Goal: Task Accomplishment & Management: Manage account settings

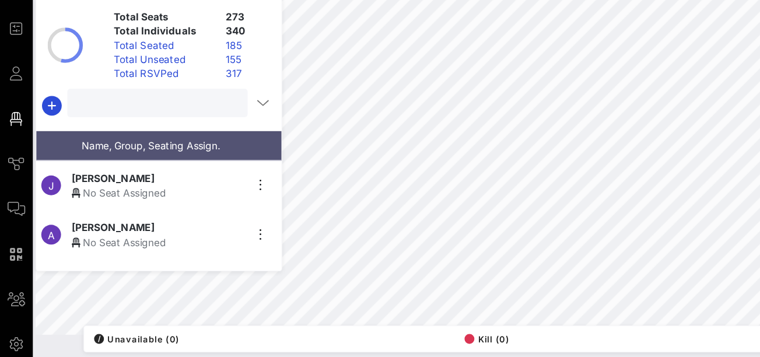
click at [101, 141] on input "text" at bounding box center [130, 138] width 133 height 15
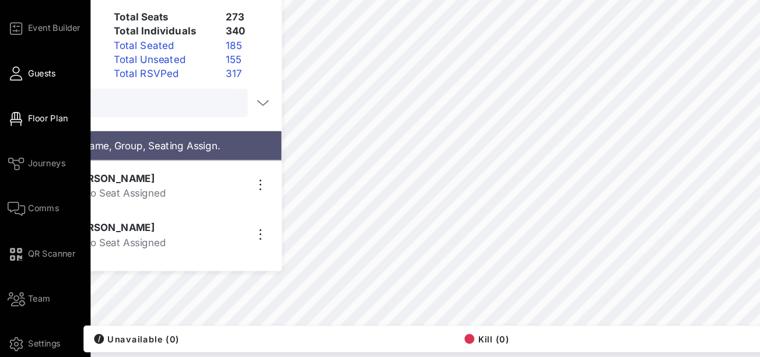
click at [12, 114] on icon at bounding box center [14, 115] width 15 height 2
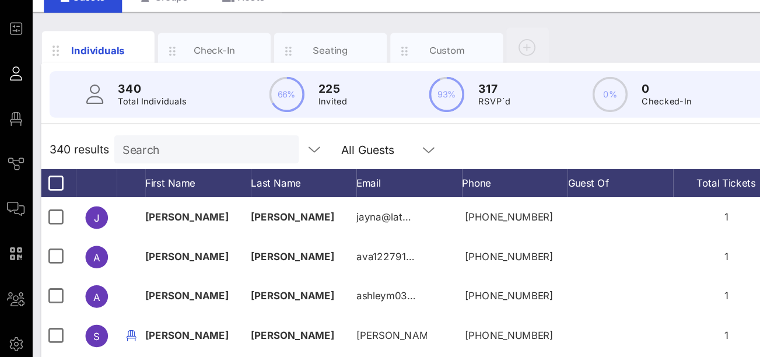
click at [125, 180] on input "Search" at bounding box center [171, 177] width 136 height 15
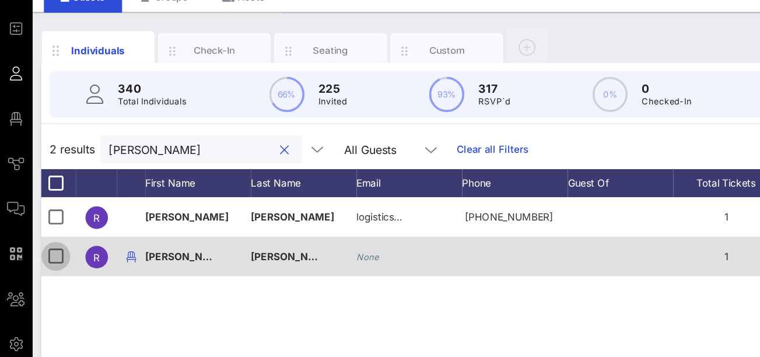
type input "richard"
click at [47, 264] on div at bounding box center [47, 266] width 20 height 20
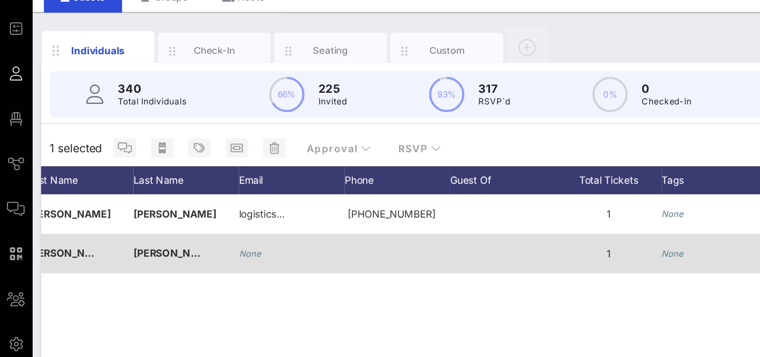
scroll to position [0, 313]
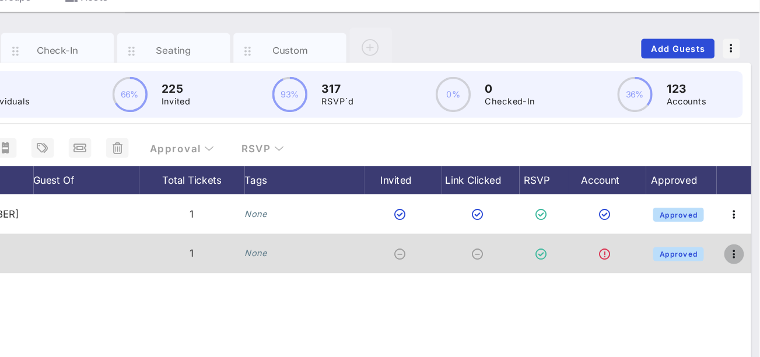
click at [742, 262] on icon "button" at bounding box center [739, 264] width 14 height 14
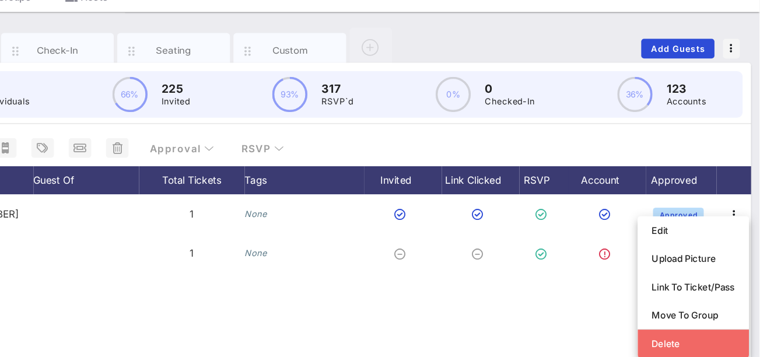
click at [686, 333] on div "Delete" at bounding box center [705, 338] width 69 height 19
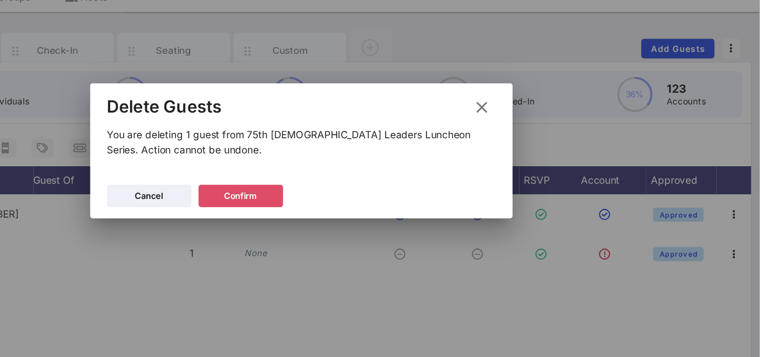
click at [336, 213] on div "Confirm" at bounding box center [329, 216] width 27 height 12
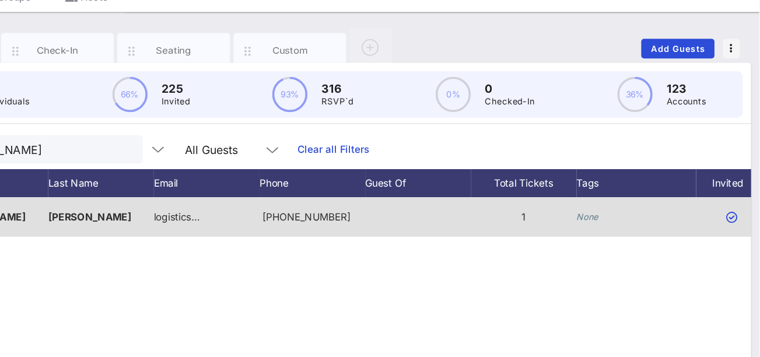
scroll to position [0, 0]
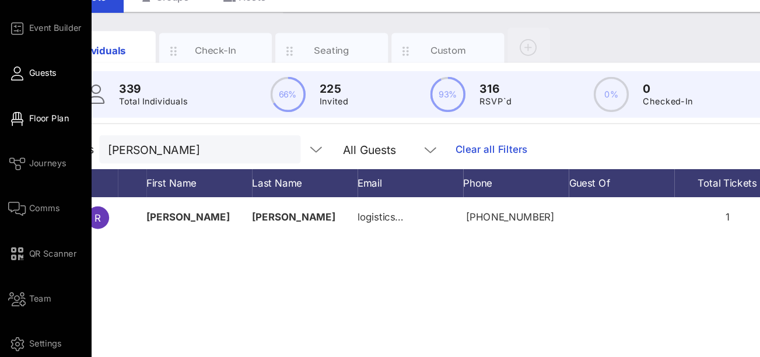
click at [34, 150] on span "Floor Plan" at bounding box center [40, 151] width 33 height 10
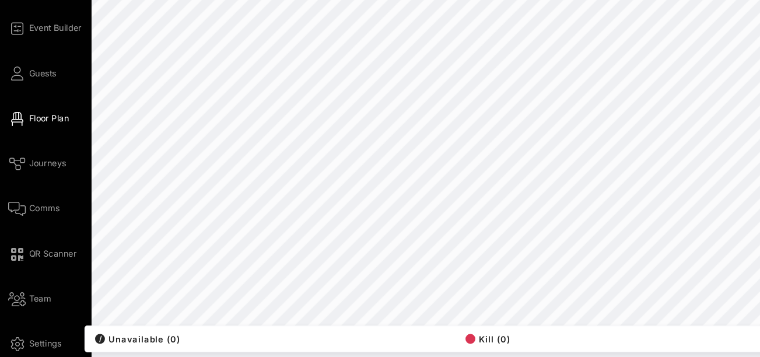
click at [25, 152] on span "Floor Plan" at bounding box center [40, 151] width 33 height 10
click at [32, 111] on span "Guests" at bounding box center [35, 114] width 23 height 10
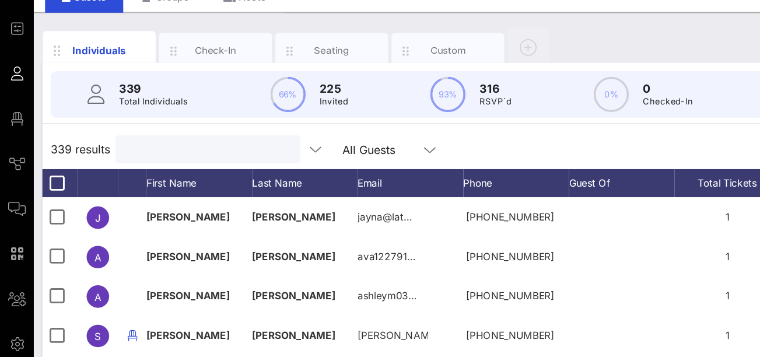
click at [114, 178] on input "text" at bounding box center [171, 177] width 136 height 15
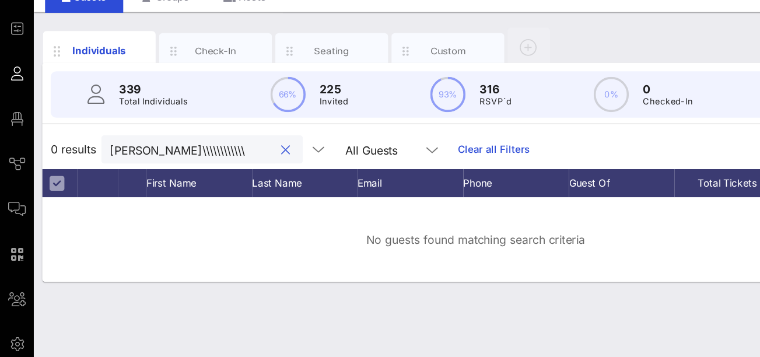
drag, startPoint x: 163, startPoint y: 178, endPoint x: 124, endPoint y: 178, distance: 39.1
click at [124, 179] on input "richard\\\\\\\\\\\\" at bounding box center [159, 177] width 136 height 15
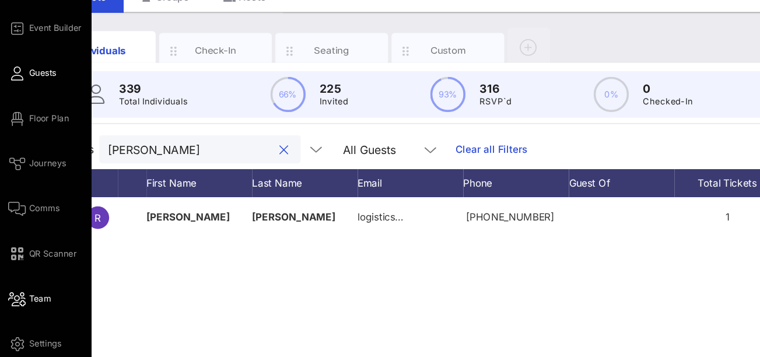
type input "[PERSON_NAME]"
click at [22, 299] on link "Team" at bounding box center [25, 301] width 36 height 14
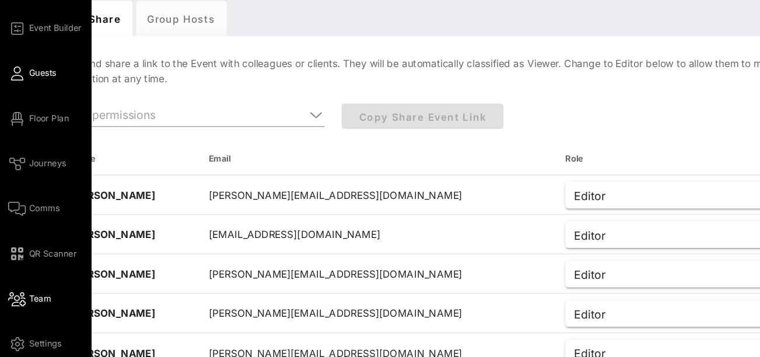
click at [37, 110] on span "Guests" at bounding box center [35, 114] width 23 height 10
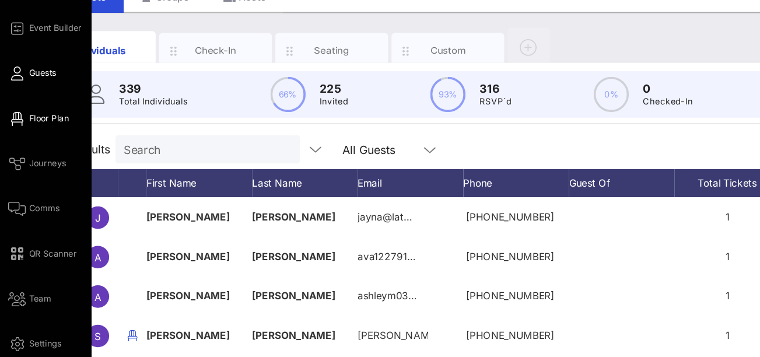
click at [17, 151] on icon at bounding box center [14, 152] width 15 height 2
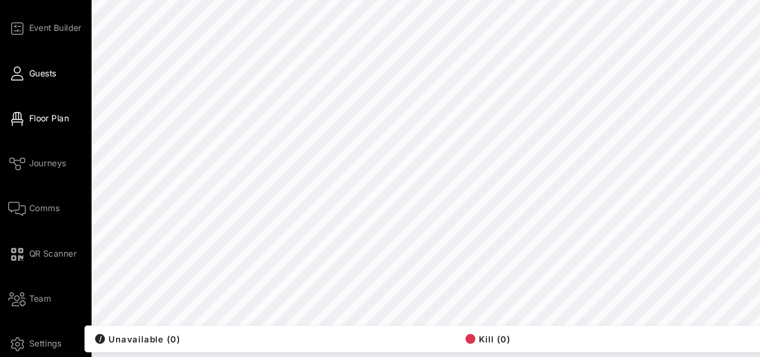
click at [32, 113] on span "Guests" at bounding box center [35, 114] width 23 height 10
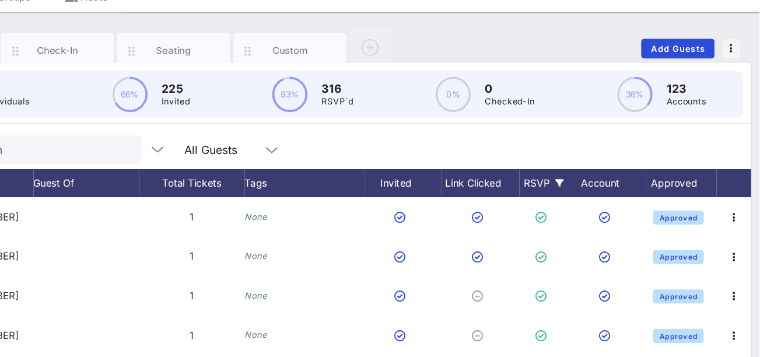
scroll to position [0, 312]
click at [694, 90] on span "Add Guests" at bounding box center [692, 94] width 46 height 9
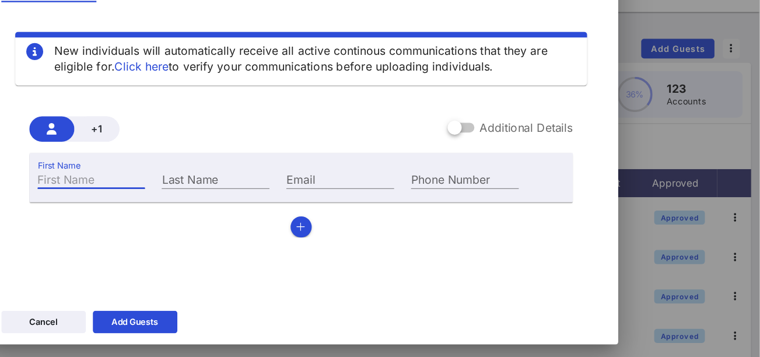
click at [212, 194] on input "First Name" at bounding box center [206, 201] width 89 height 15
type input "[PERSON_NAME]"
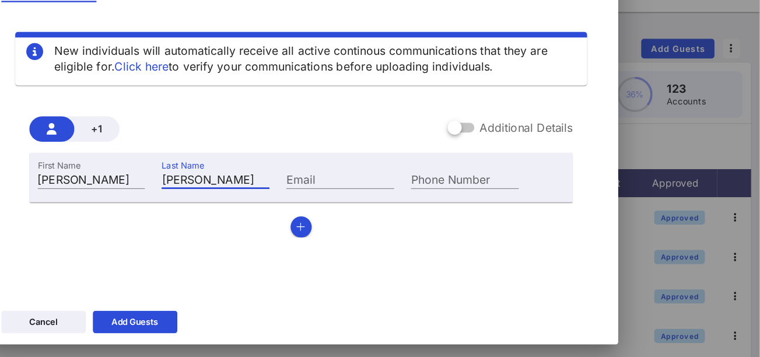
type input "Benitez"
click at [268, 226] on div "New individuals will automatically receive all active continous communications …" at bounding box center [380, 201] width 497 height 280
click at [244, 322] on icon at bounding box center [243, 320] width 8 height 7
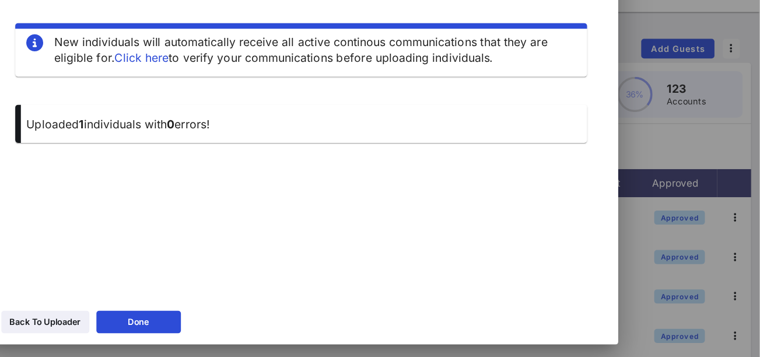
scroll to position [40, 0]
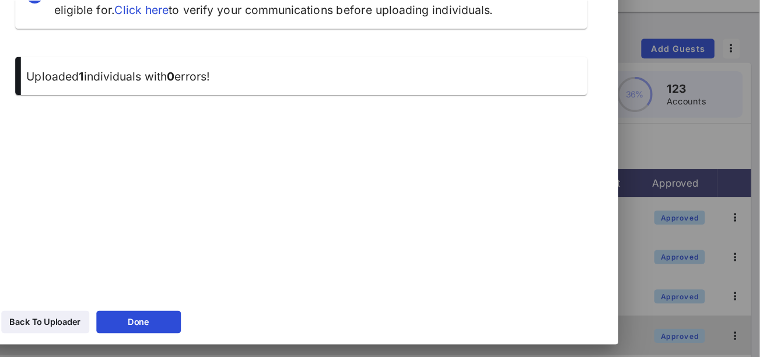
click at [257, 315] on button "Done" at bounding box center [246, 320] width 70 height 19
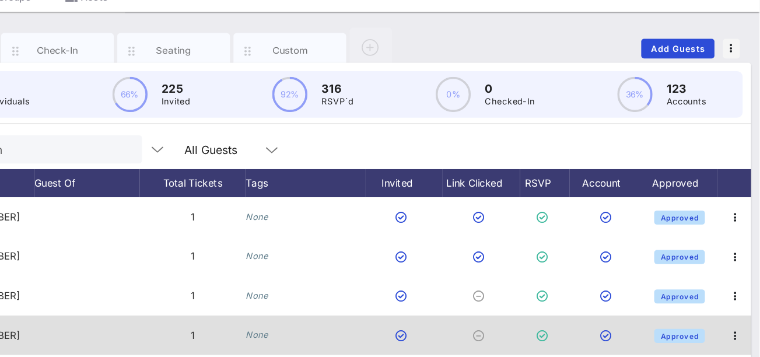
scroll to position [47, 0]
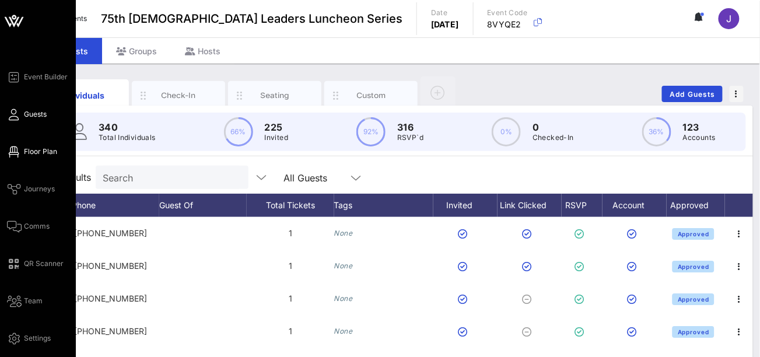
click at [13, 153] on icon at bounding box center [14, 152] width 15 height 2
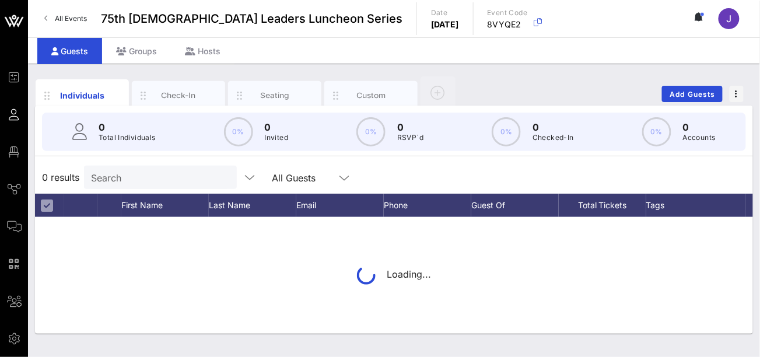
click at [107, 186] on div "Search" at bounding box center [159, 177] width 136 height 23
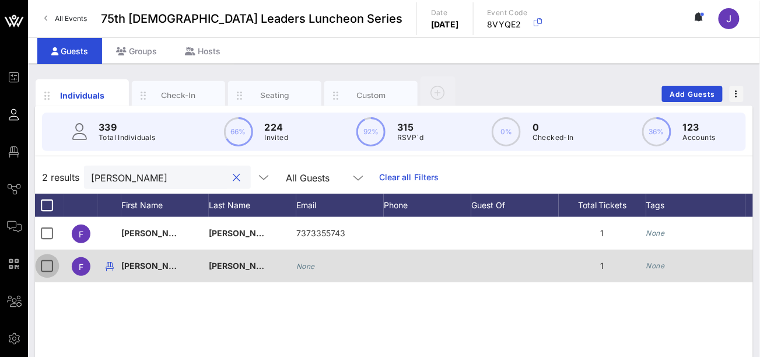
type input "[PERSON_NAME]"
click at [50, 265] on div at bounding box center [47, 266] width 20 height 20
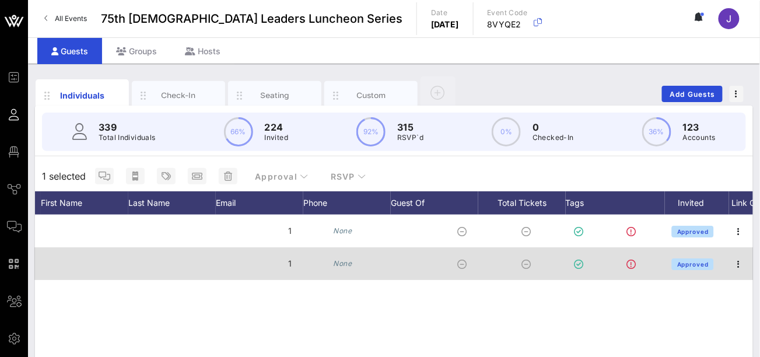
scroll to position [0, 313]
click at [738, 266] on icon "button" at bounding box center [739, 264] width 14 height 14
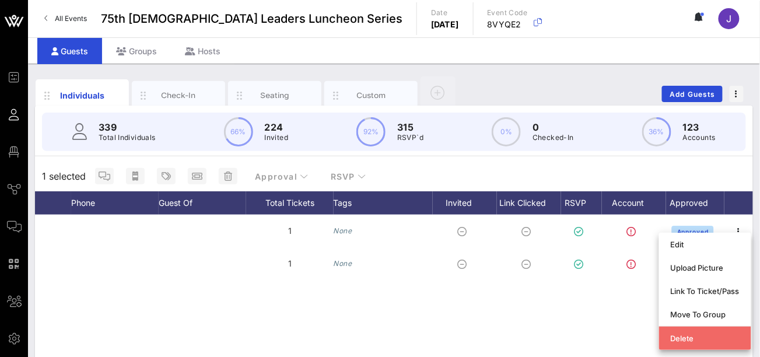
click at [680, 336] on div "Delete" at bounding box center [705, 338] width 69 height 9
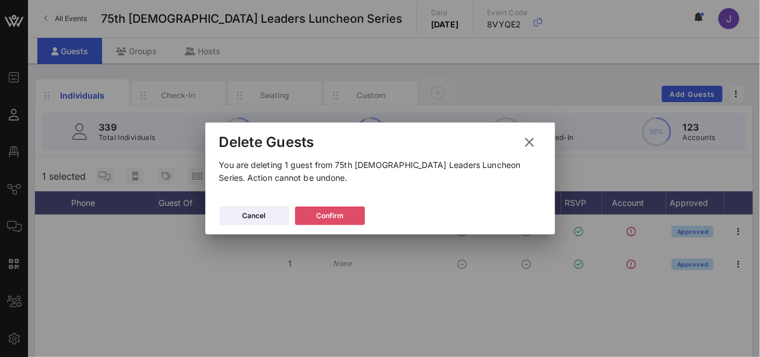
click at [338, 211] on div "Confirm" at bounding box center [329, 216] width 27 height 12
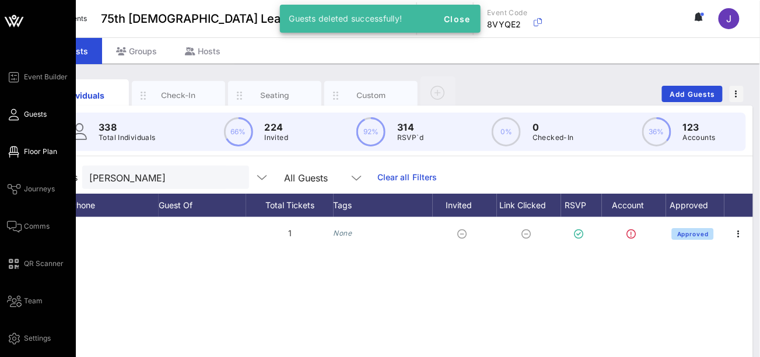
click at [20, 150] on link "Floor Plan" at bounding box center [32, 152] width 50 height 14
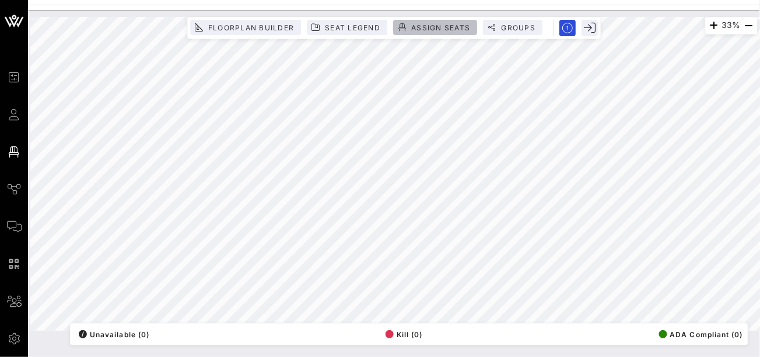
click at [447, 30] on span "Assign Seats" at bounding box center [440, 27] width 59 height 9
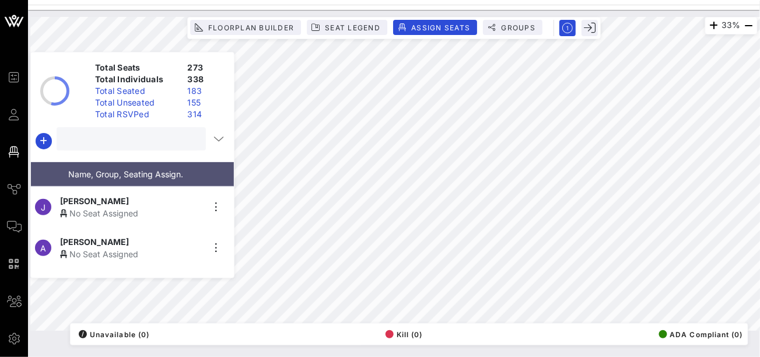
click at [111, 145] on input "text" at bounding box center [130, 138] width 133 height 15
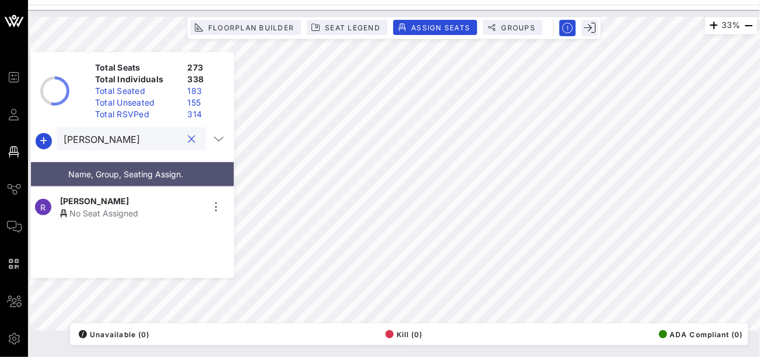
type input "richard be"
click at [102, 207] on div "No Seat Assigned" at bounding box center [131, 213] width 143 height 12
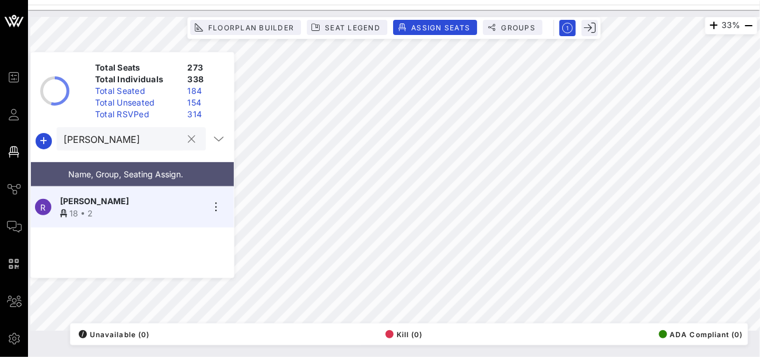
click at [188, 139] on button "clear icon" at bounding box center [192, 140] width 8 height 12
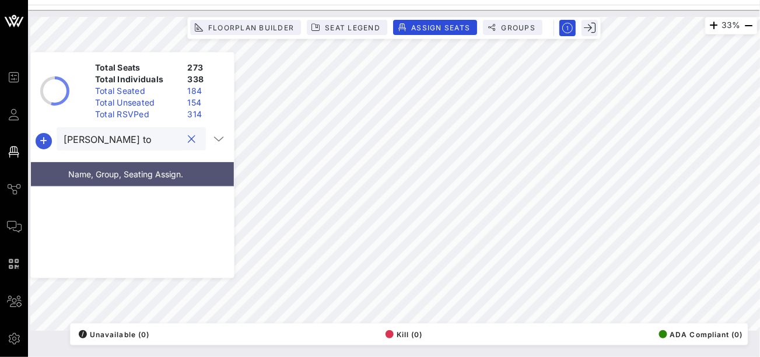
type input "richard to"
click at [47, 142] on icon "button" at bounding box center [44, 141] width 14 height 14
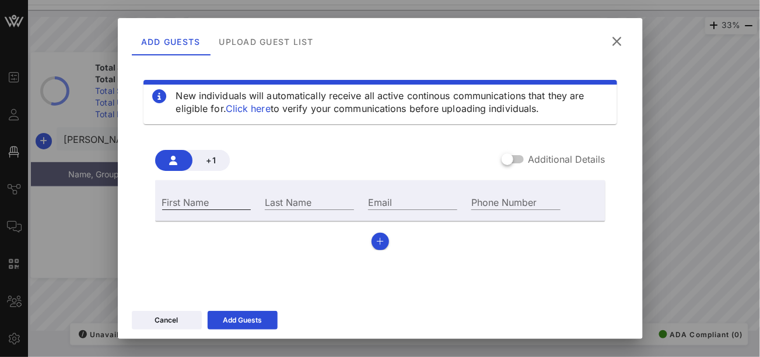
click at [209, 201] on input "First Name" at bounding box center [206, 201] width 89 height 15
type input "i"
type input "[PERSON_NAME]"
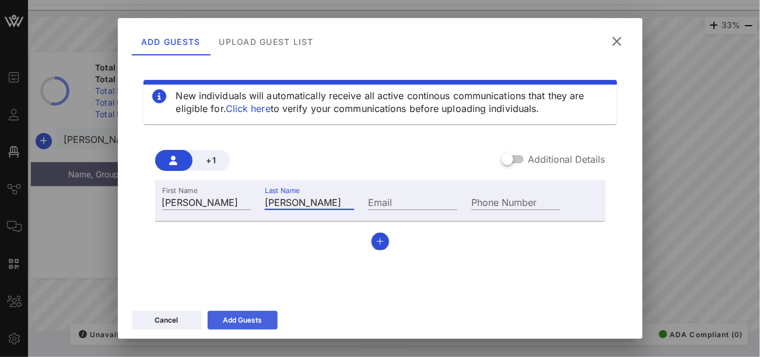
type input "Torres"
click at [220, 322] on button "Add Guests" at bounding box center [243, 320] width 70 height 19
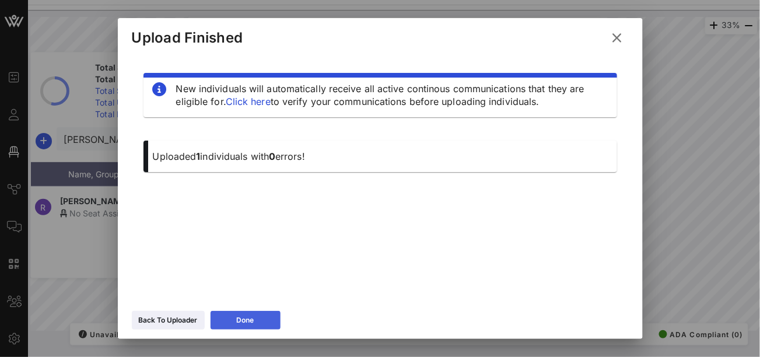
click at [266, 318] on button "Done" at bounding box center [246, 320] width 70 height 19
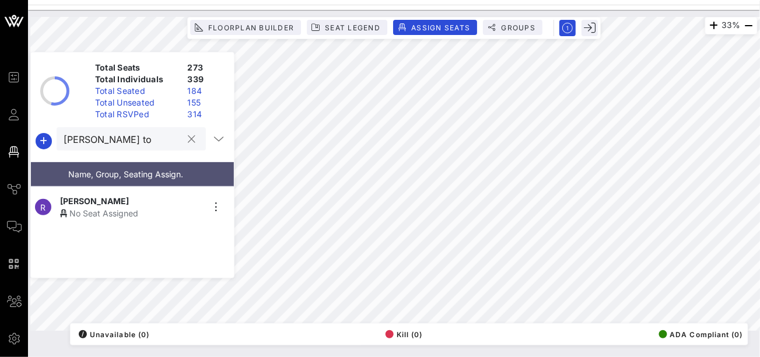
click at [160, 201] on div "Richard Torres" at bounding box center [131, 201] width 143 height 12
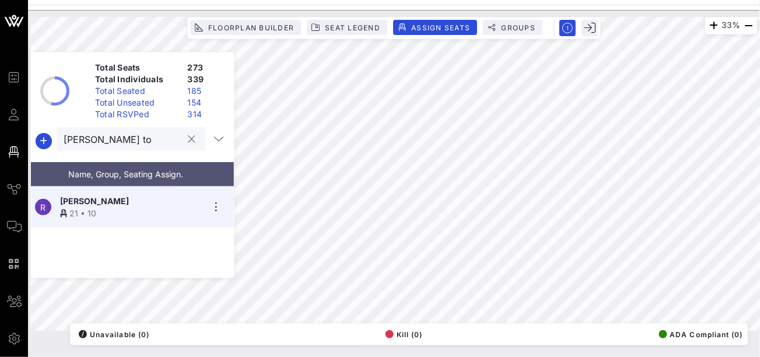
click at [188, 141] on button "clear icon" at bounding box center [192, 140] width 8 height 12
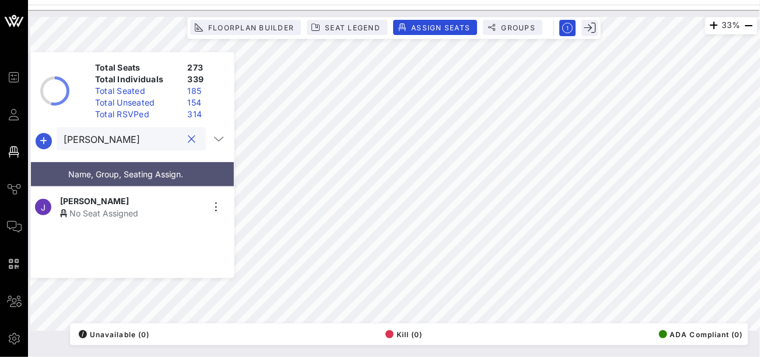
type input "judith"
click at [45, 139] on icon "button" at bounding box center [44, 141] width 14 height 14
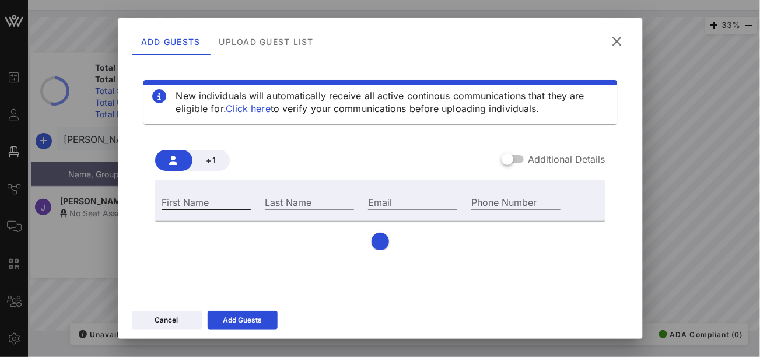
click at [169, 199] on input "First Name" at bounding box center [206, 201] width 89 height 15
type input "[PERSON_NAME]"
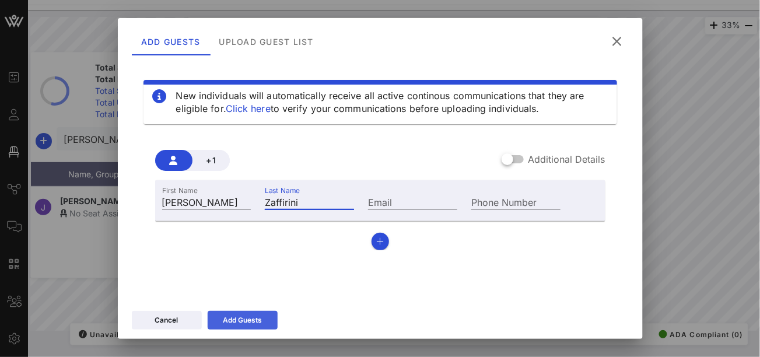
type input "Zaffirini"
click at [243, 320] on icon at bounding box center [243, 320] width 8 height 9
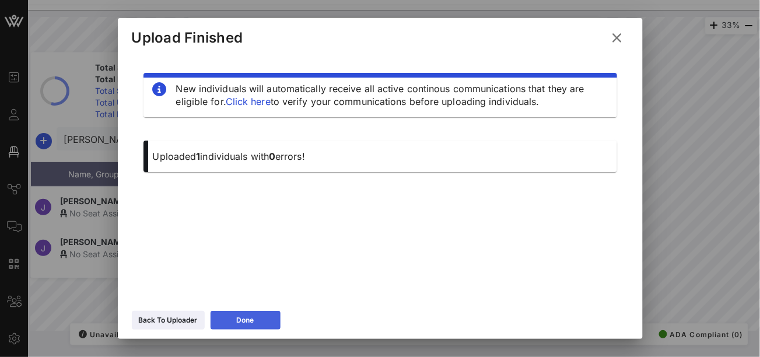
click at [249, 315] on div "Done" at bounding box center [245, 320] width 17 height 12
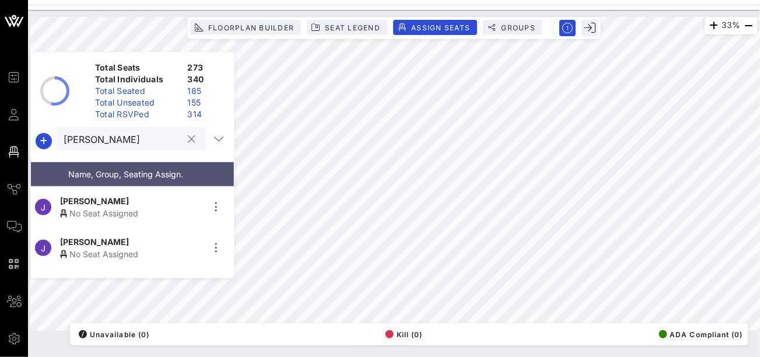
click at [125, 248] on div "No Seat Assigned" at bounding box center [131, 254] width 143 height 12
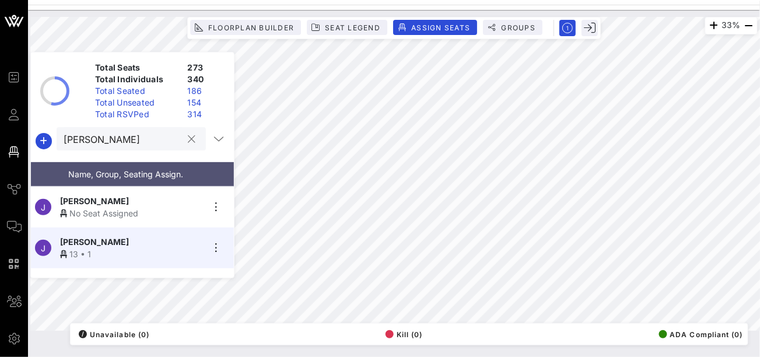
click at [188, 137] on button "clear icon" at bounding box center [192, 140] width 8 height 12
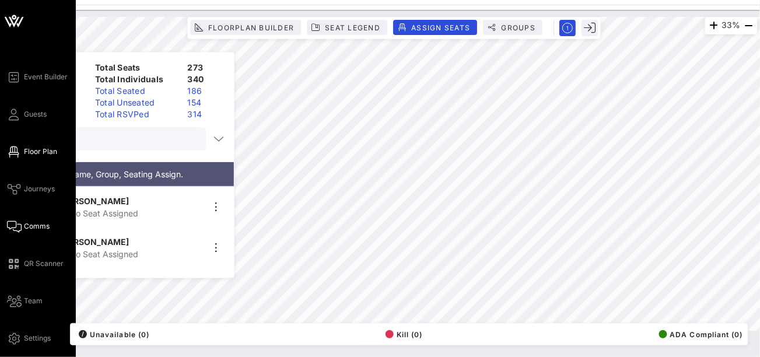
click at [17, 226] on icon at bounding box center [14, 227] width 15 height 2
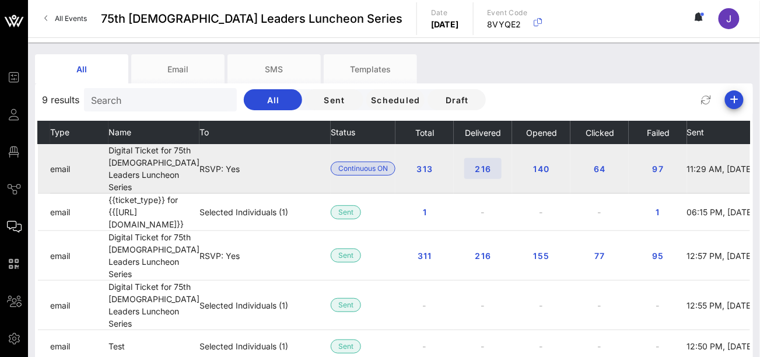
scroll to position [0, 52]
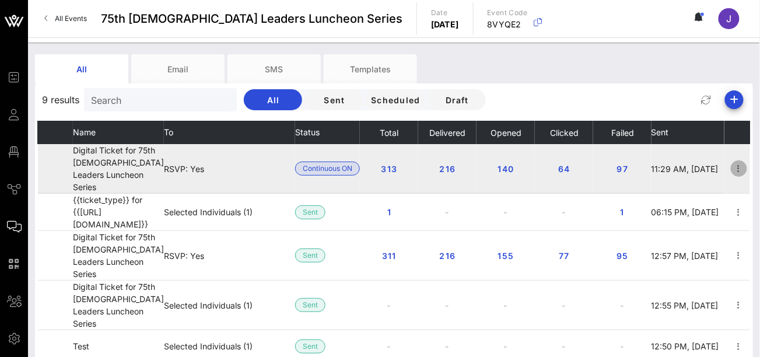
click at [735, 164] on icon "button" at bounding box center [739, 169] width 14 height 14
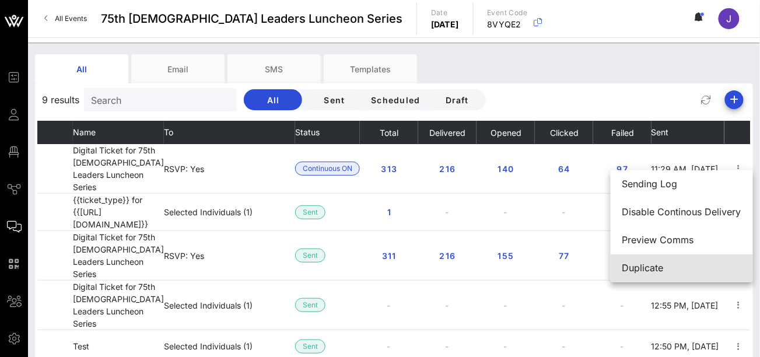
click at [642, 271] on div "Duplicate" at bounding box center [681, 267] width 119 height 11
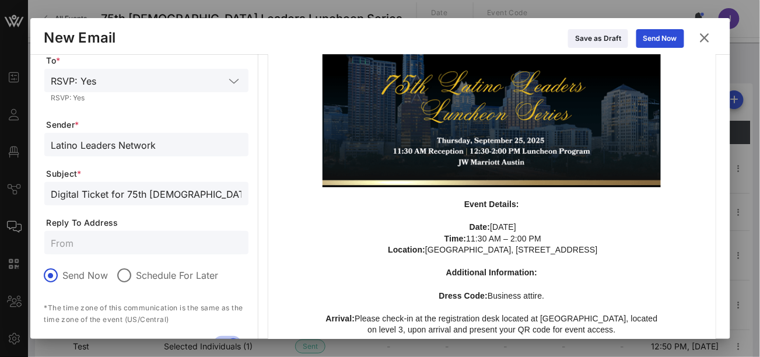
scroll to position [124, 0]
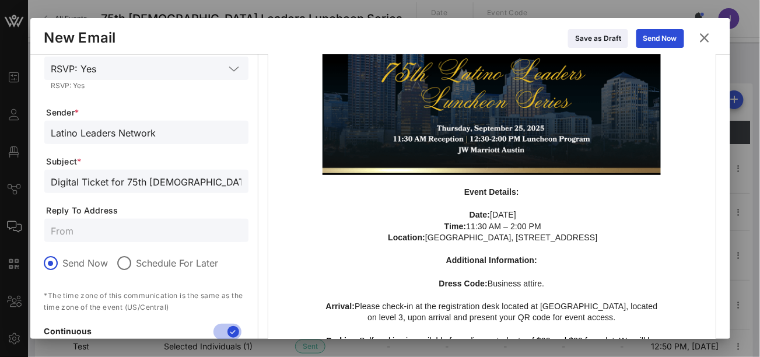
click at [139, 234] on input "text" at bounding box center [146, 230] width 190 height 15
type input "i"
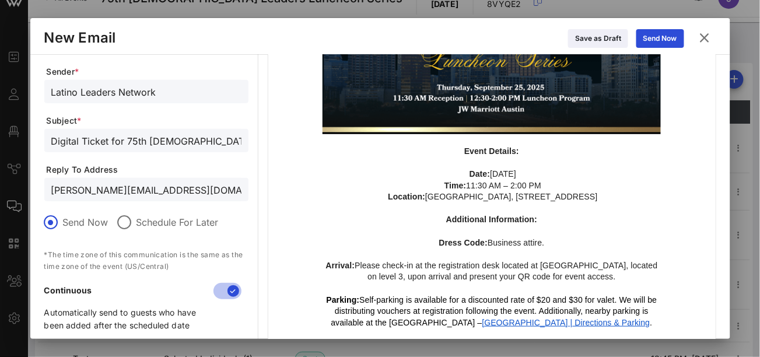
scroll to position [0, 0]
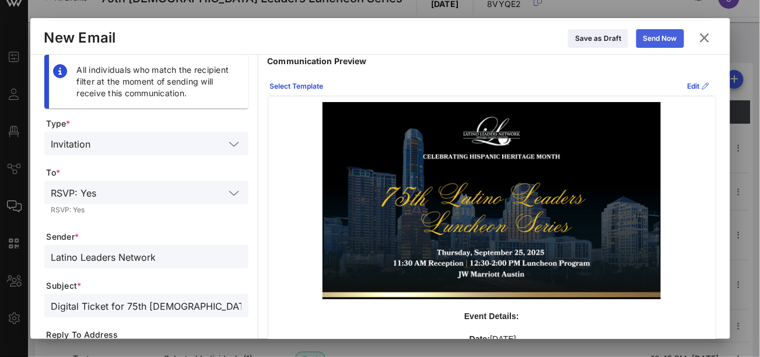
type input "Jayna@latinoleadersnetwork.org"
click at [669, 40] on div "Send Now" at bounding box center [660, 39] width 34 height 12
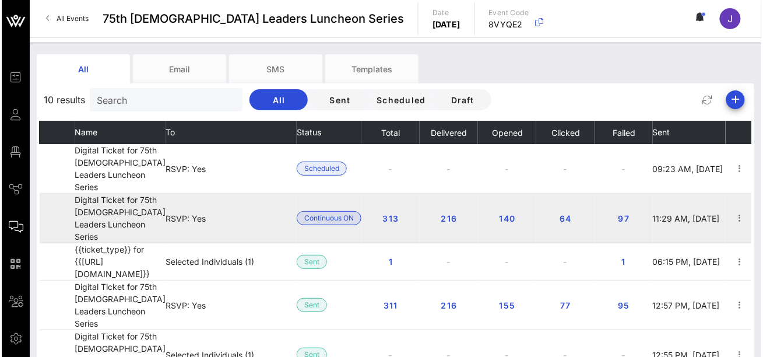
scroll to position [0, 52]
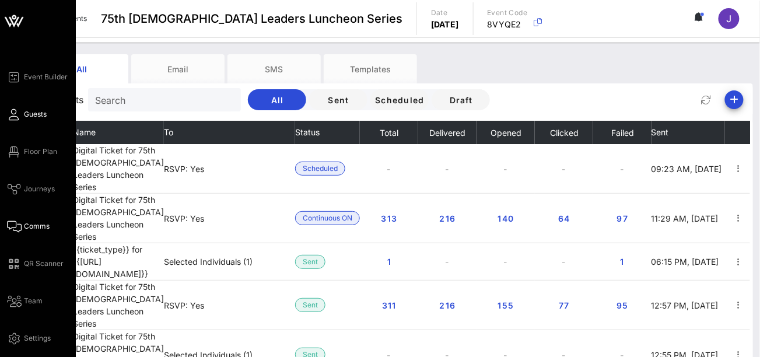
click at [23, 113] on link "Guests" at bounding box center [27, 114] width 40 height 14
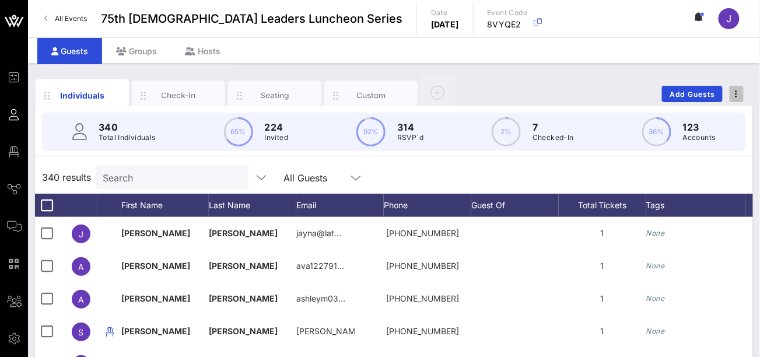
click at [737, 92] on icon "button" at bounding box center [736, 94] width 2 height 8
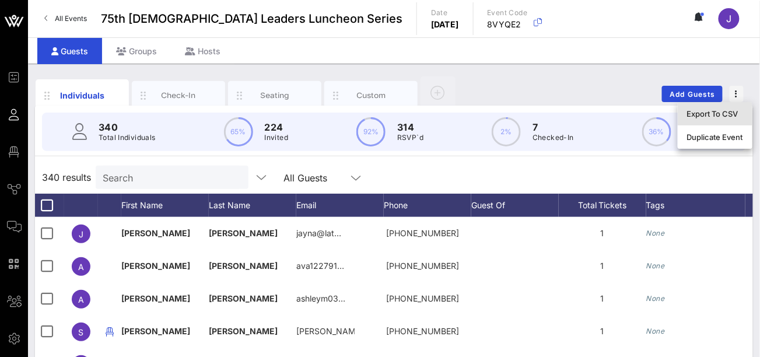
click at [724, 111] on div "Export To CSV" at bounding box center [715, 113] width 56 height 9
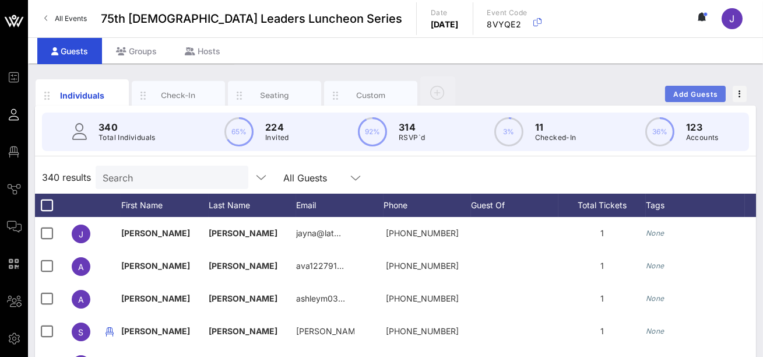
click at [678, 88] on button "Add Guests" at bounding box center [695, 94] width 61 height 16
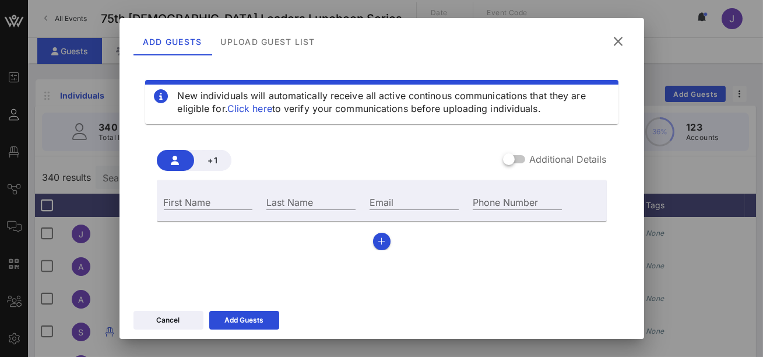
click at [618, 41] on icon at bounding box center [618, 41] width 19 height 20
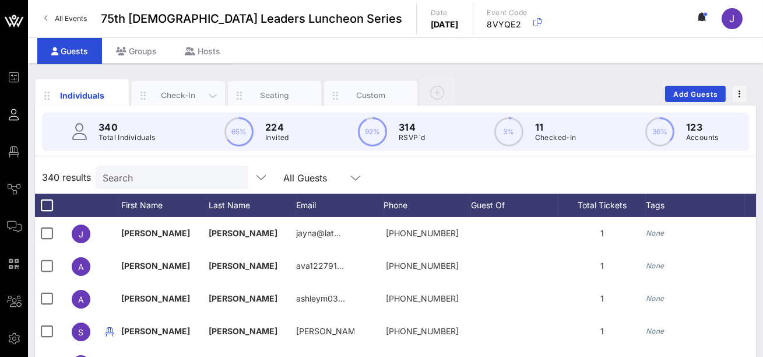
click at [192, 90] on div "Check-In" at bounding box center [179, 95] width 52 height 11
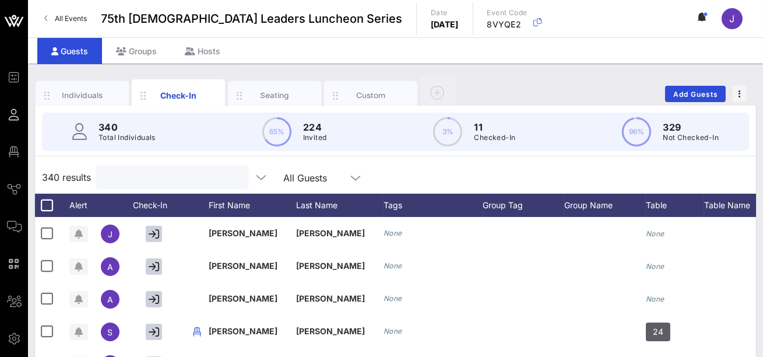
click at [188, 174] on input "text" at bounding box center [171, 177] width 136 height 15
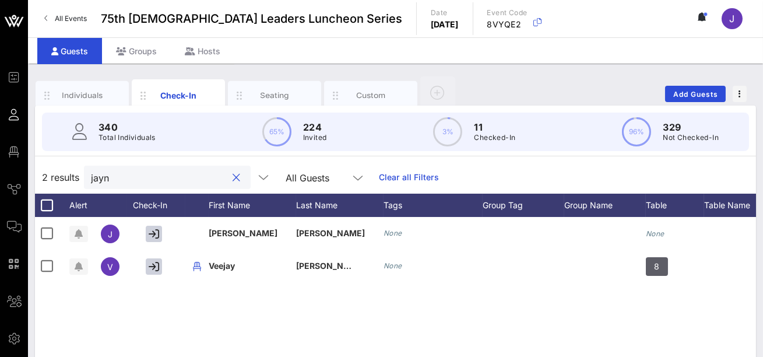
type input "jayna"
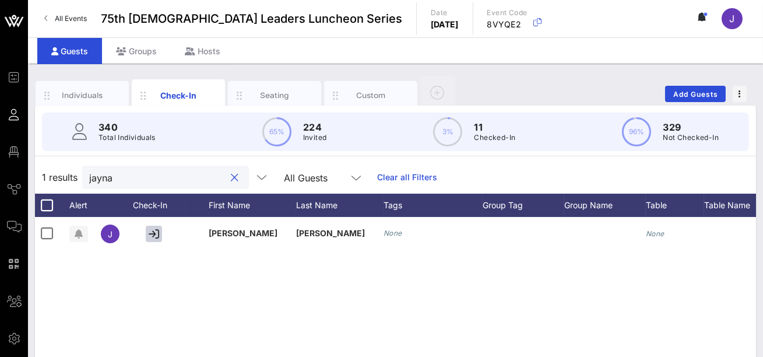
click at [232, 177] on button "clear icon" at bounding box center [236, 178] width 8 height 12
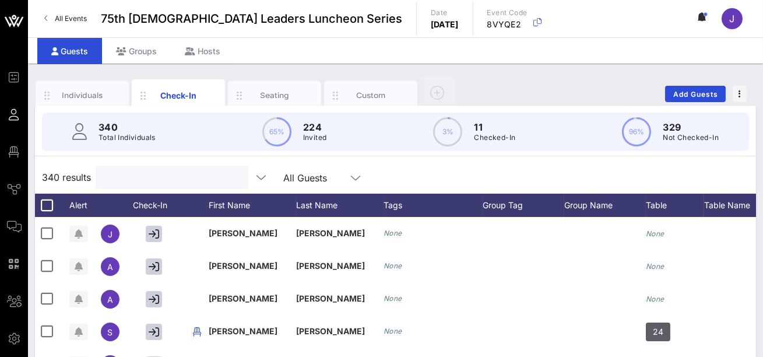
click at [136, 171] on input "text" at bounding box center [171, 177] width 136 height 15
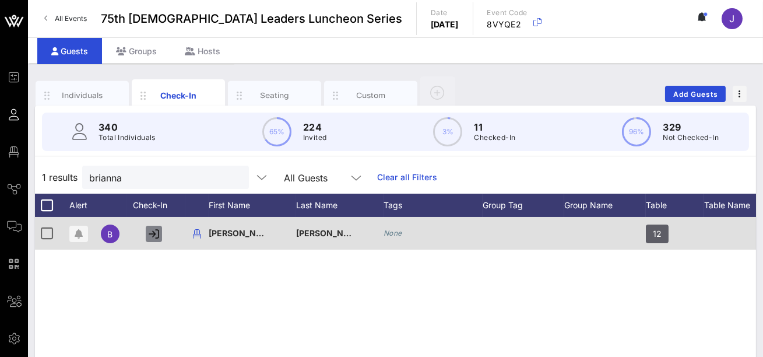
click at [156, 234] on icon "button" at bounding box center [154, 234] width 10 height 10
click at [156, 235] on icon "button" at bounding box center [153, 234] width 9 height 10
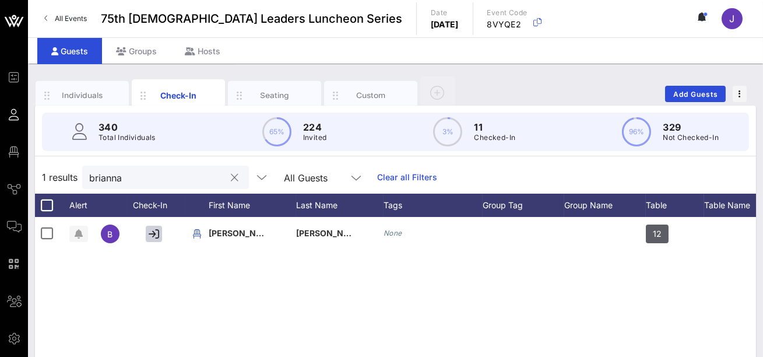
click at [141, 182] on input "brianna" at bounding box center [157, 177] width 136 height 15
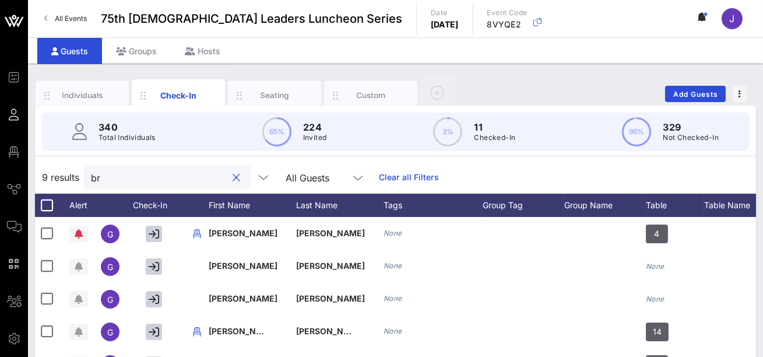
type input "b"
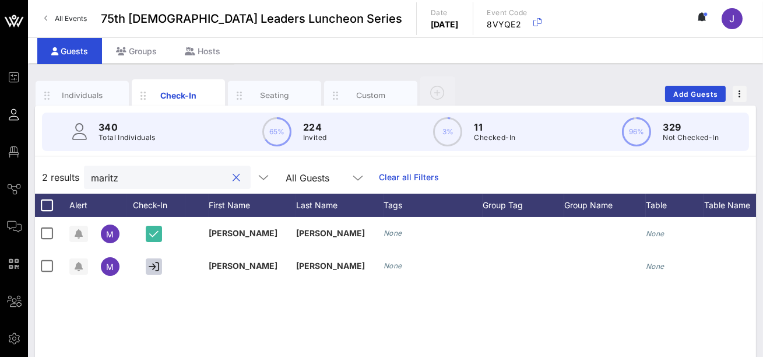
type input "maritza"
click at [233, 178] on button "clear icon" at bounding box center [237, 178] width 8 height 12
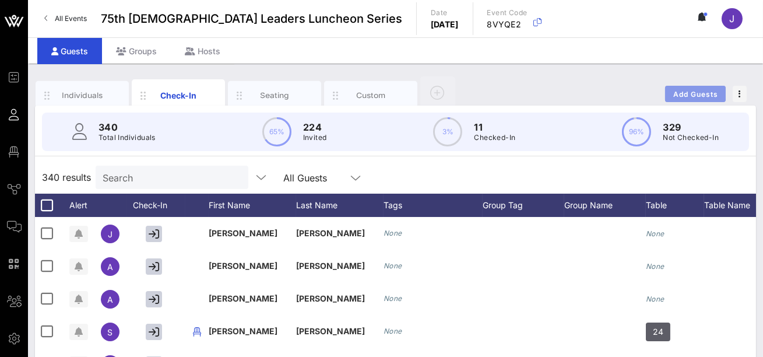
click at [694, 96] on span "Add Guests" at bounding box center [696, 94] width 46 height 9
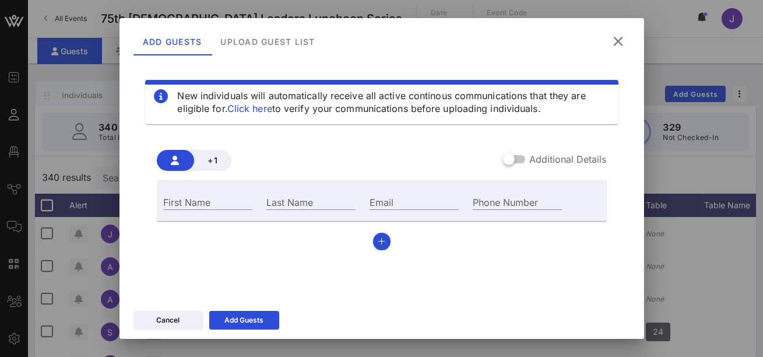
click at [615, 36] on icon at bounding box center [618, 41] width 21 height 21
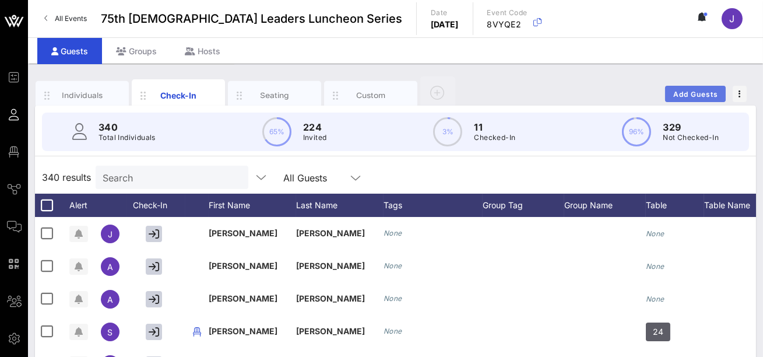
click at [695, 87] on button "Add Guests" at bounding box center [695, 94] width 61 height 16
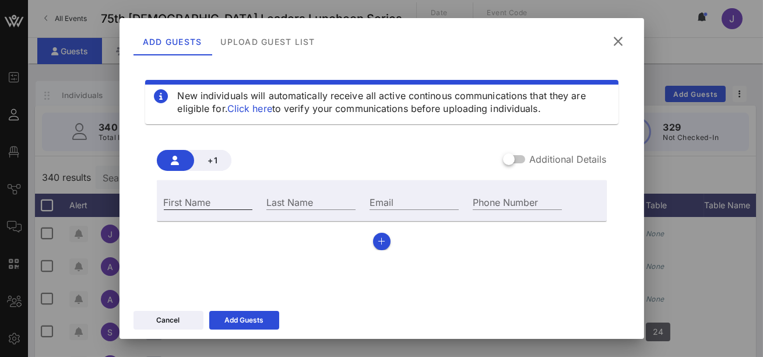
click at [184, 205] on input "First Name" at bounding box center [208, 201] width 89 height 15
type input "[PERSON_NAME]"
type input "Elce"
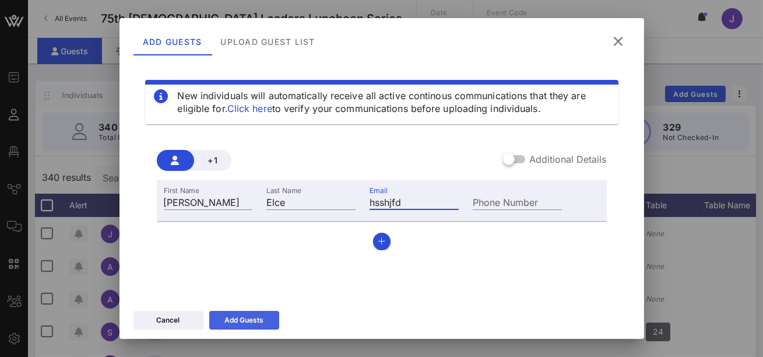
type input "hsshjfd"
click at [233, 322] on div "Add Guests" at bounding box center [244, 320] width 39 height 12
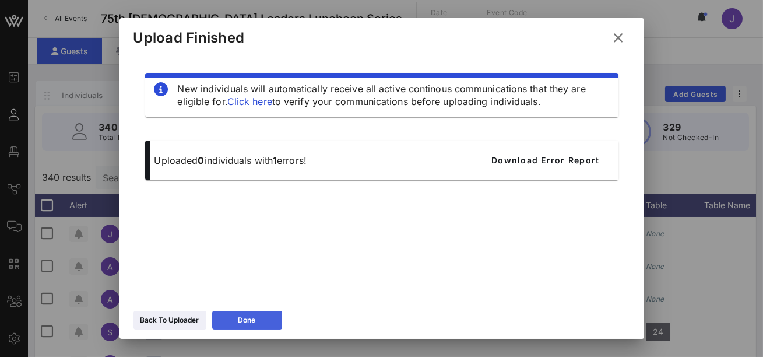
click at [272, 314] on button "Done" at bounding box center [247, 320] width 70 height 19
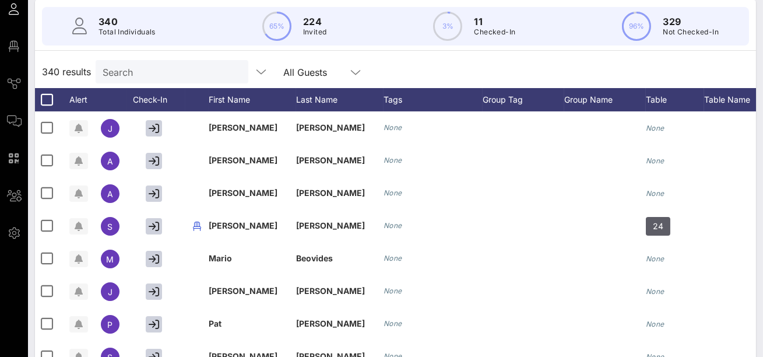
scroll to position [127, 0]
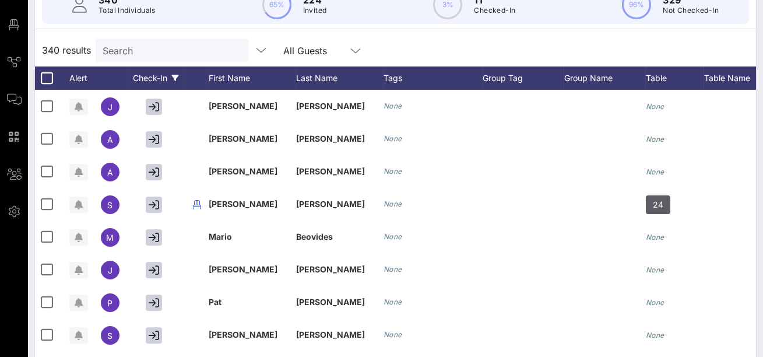
click at [162, 78] on div "Check-In" at bounding box center [156, 77] width 58 height 23
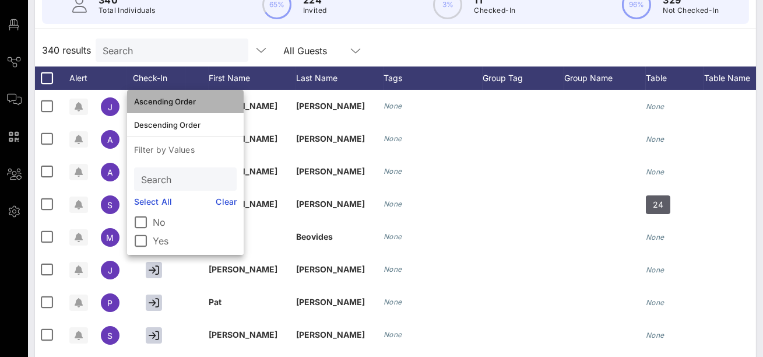
click at [157, 99] on div "Ascending Order" at bounding box center [185, 101] width 103 height 9
click at [160, 104] on div "Ascending Order" at bounding box center [185, 101] width 103 height 9
click at [398, 38] on div "340 results Search All Guests" at bounding box center [395, 50] width 721 height 33
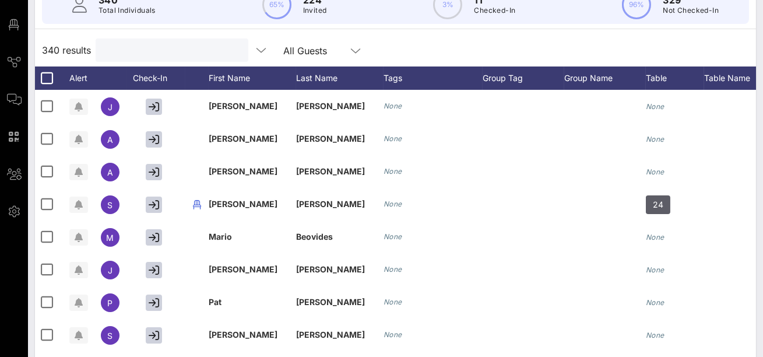
click at [146, 46] on input "text" at bounding box center [171, 50] width 136 height 15
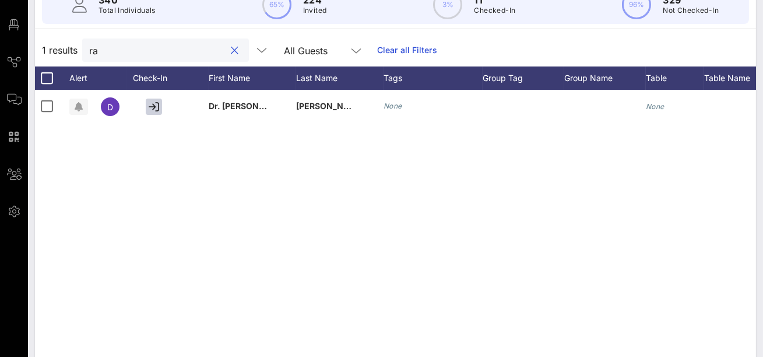
type input "r"
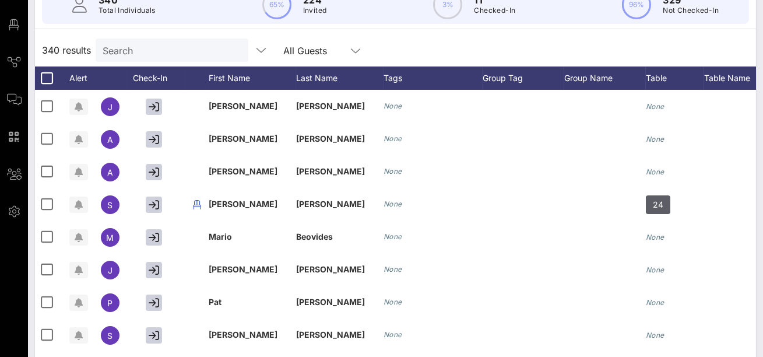
drag, startPoint x: 760, startPoint y: 85, endPoint x: 763, endPoint y: 121, distance: 36.2
click at [759, 121] on div "Individuals Check-In Seating Custom Add Guests 340 Total Individuals 65% 224 In…" at bounding box center [395, 193] width 735 height 515
click at [759, 124] on div "Individuals Check-In Seating Custom Add Guests 340 Total Individuals 65% 224 In…" at bounding box center [395, 193] width 735 height 515
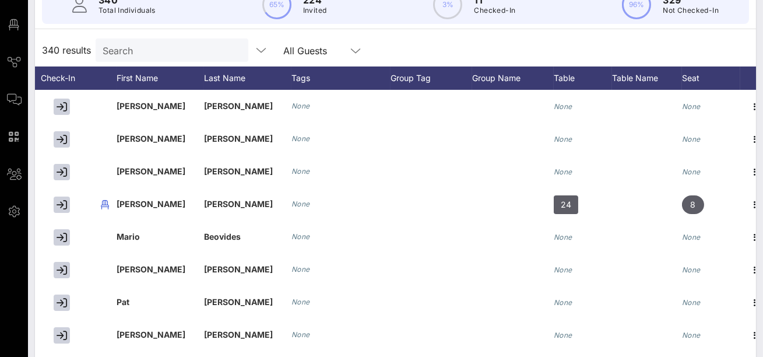
scroll to position [0, 105]
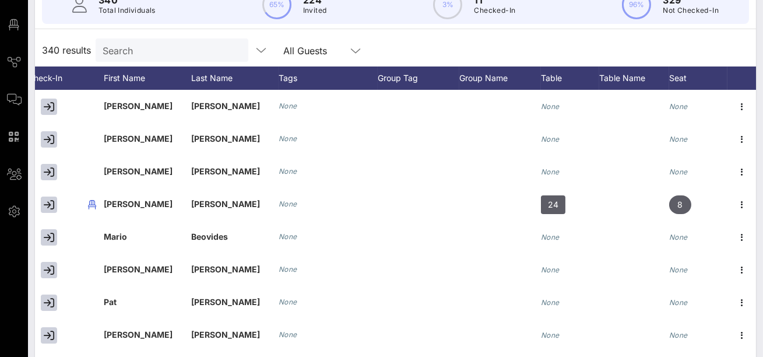
drag, startPoint x: 758, startPoint y: 122, endPoint x: 763, endPoint y: 121, distance: 5.9
click at [759, 121] on div "Individuals Check-In Seating Custom Add Guests 340 Total Individuals 65% 224 In…" at bounding box center [395, 193] width 735 height 515
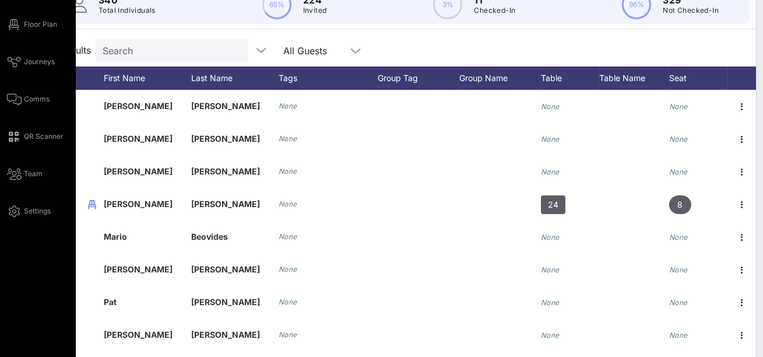
drag, startPoint x: 33, startPoint y: 87, endPoint x: 12, endPoint y: 90, distance: 20.6
click at [12, 90] on div "Event Builder Guests Floor Plan Journeys Comms QR Scanner Team Settings 75th La…" at bounding box center [381, 162] width 763 height 578
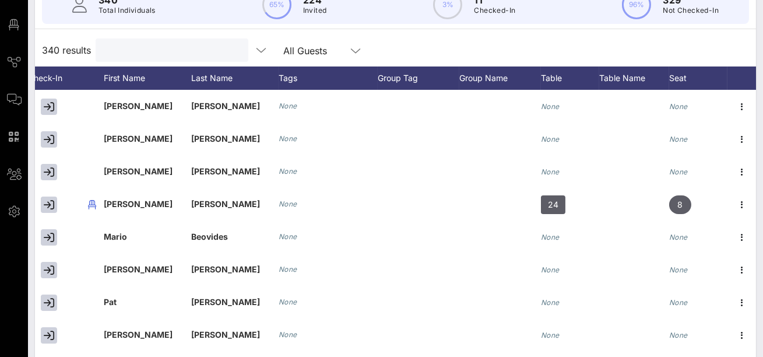
drag, startPoint x: 178, startPoint y: 52, endPoint x: 177, endPoint y: 46, distance: 6.4
click at [178, 49] on input "text" at bounding box center [171, 50] width 136 height 15
click at [468, 38] on div "339 results Search All Guests" at bounding box center [395, 50] width 721 height 33
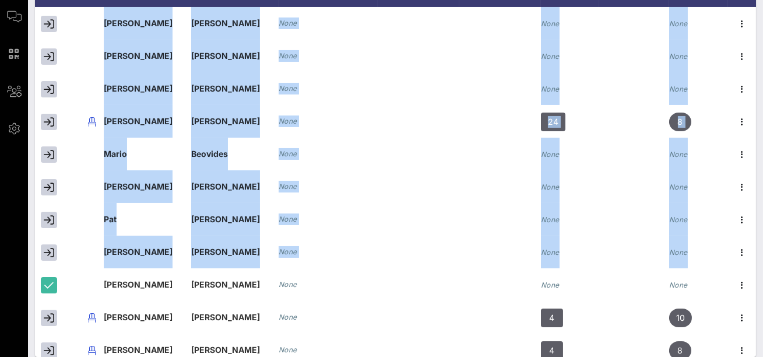
scroll to position [221, 0]
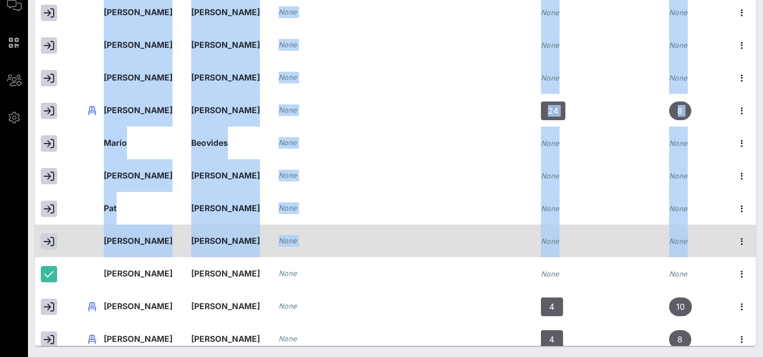
drag, startPoint x: 94, startPoint y: 355, endPoint x: 122, endPoint y: 247, distance: 111.0
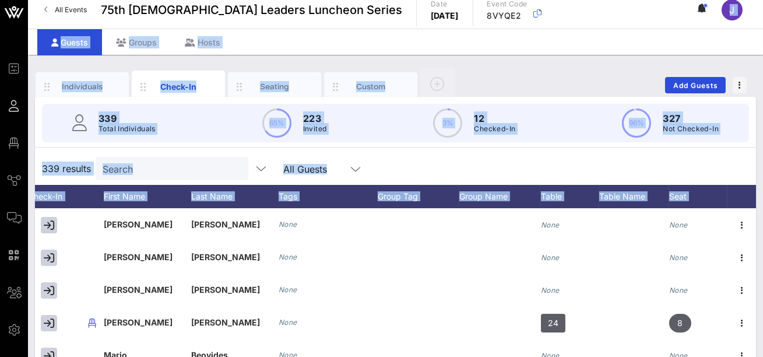
scroll to position [0, 0]
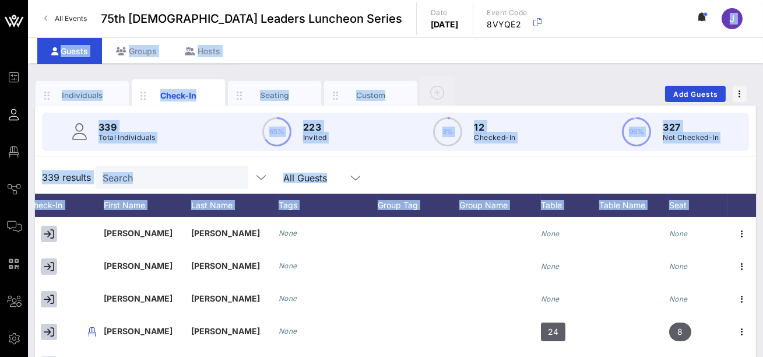
drag, startPoint x: 760, startPoint y: 17, endPoint x: 762, endPoint y: -12, distance: 29.2
click at [759, 0] on html "Event Builder Guests Floor Plan Journeys Comms QR Scanner Team Settings 75th La…" at bounding box center [381, 178] width 763 height 357
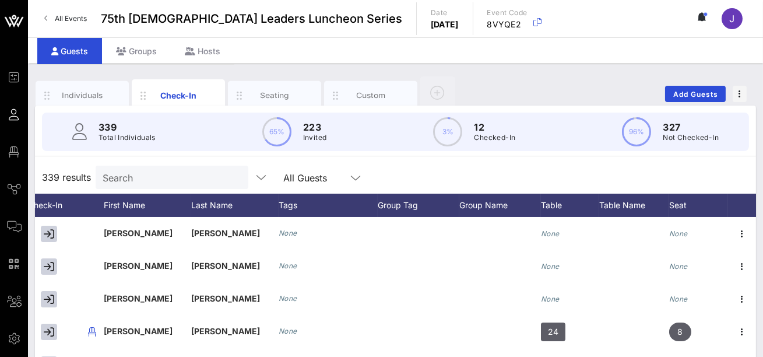
click at [523, 73] on div "Individuals Check-In Seating Custom Add Guests 339 Total Individuals 65% 223 In…" at bounding box center [395, 321] width 735 height 515
click at [152, 180] on input "Search" at bounding box center [171, 177] width 136 height 15
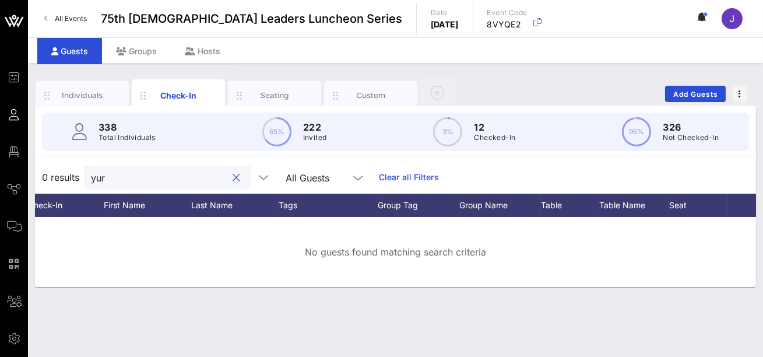
type input "yuri"
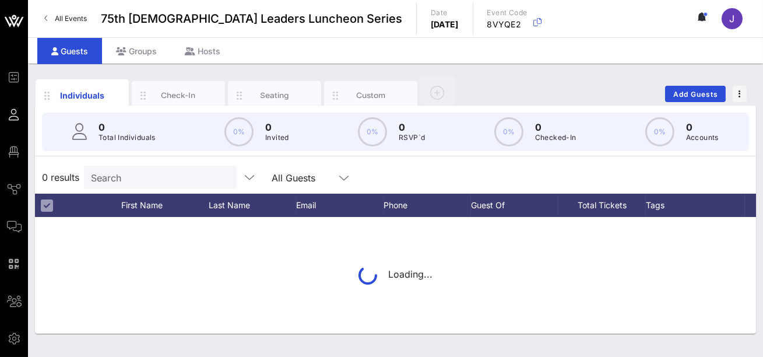
click at [117, 182] on input "Search" at bounding box center [159, 177] width 136 height 15
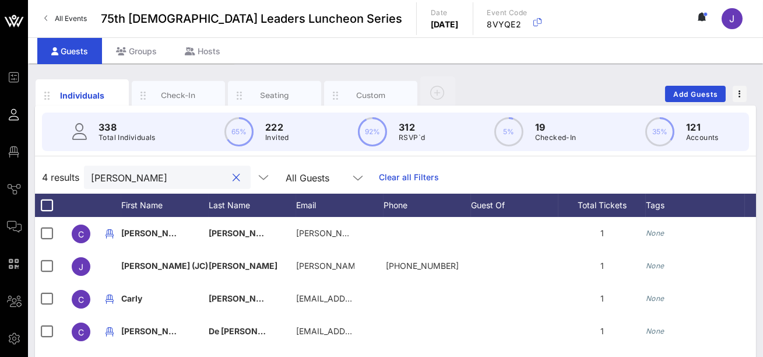
type input "[PERSON_NAME]"
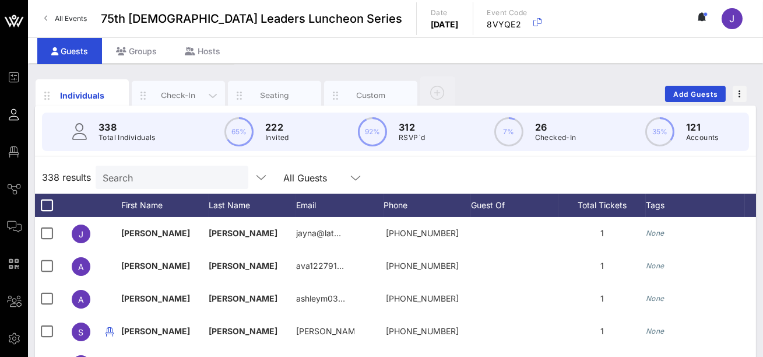
click at [169, 99] on div "Check-In" at bounding box center [179, 95] width 52 height 11
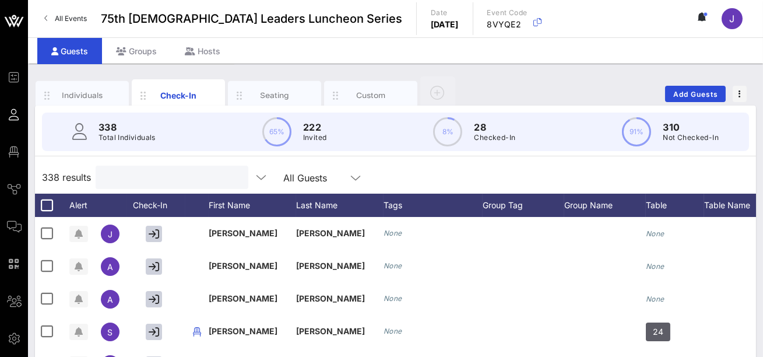
click at [147, 184] on input "text" at bounding box center [171, 177] width 136 height 15
click at [675, 90] on span "Add Guests" at bounding box center [696, 94] width 46 height 9
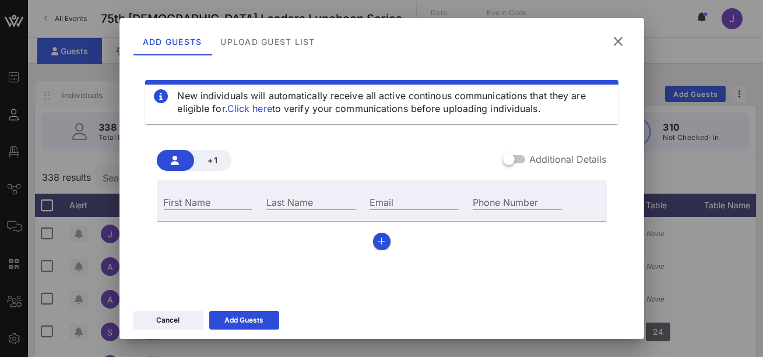
click at [622, 41] on icon at bounding box center [618, 41] width 19 height 17
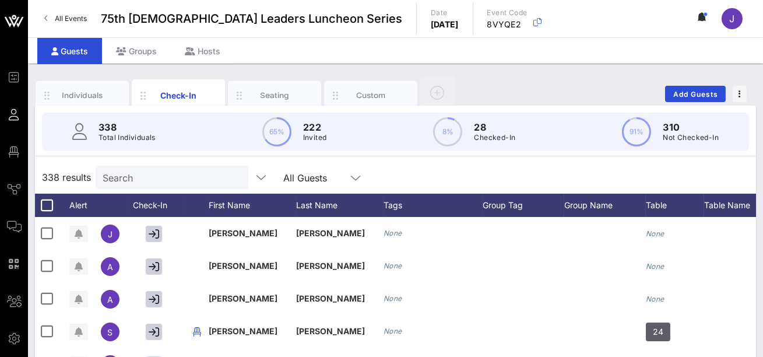
click at [469, 84] on div "Individuals Check-In Seating Custom Add Guests" at bounding box center [395, 93] width 721 height 37
click at [136, 183] on input "text" at bounding box center [171, 177] width 136 height 15
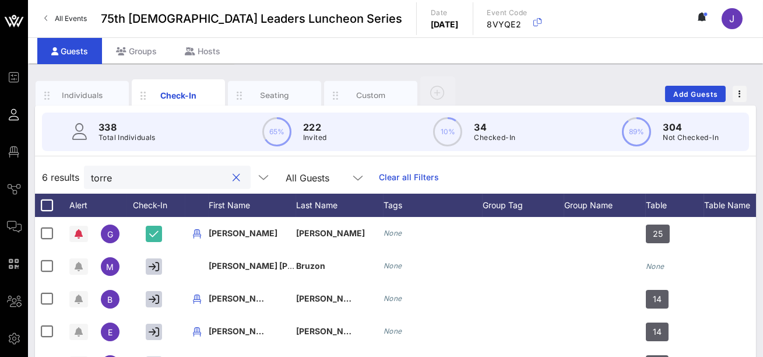
type input "torre"
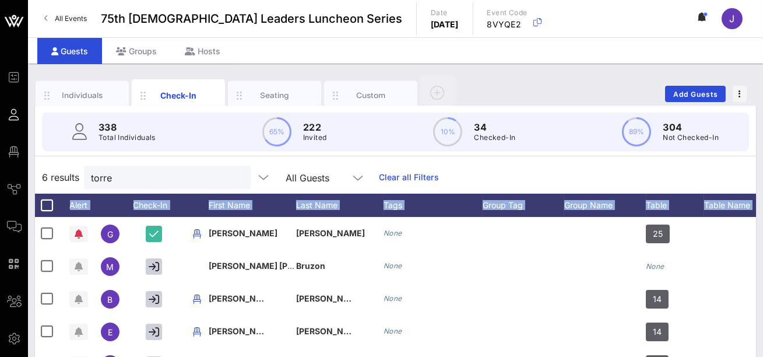
drag, startPoint x: 761, startPoint y: 184, endPoint x: 758, endPoint y: 227, distance: 42.7
click at [758, 228] on div "Individuals Check-In Seating Custom Add Guests 338 Total Individuals 65% 222 In…" at bounding box center [395, 321] width 735 height 515
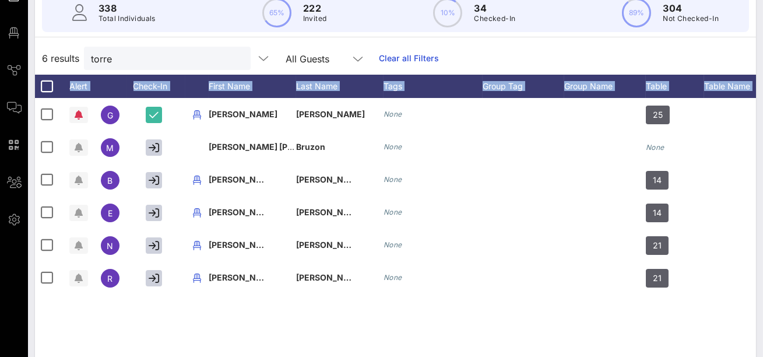
scroll to position [148, 0]
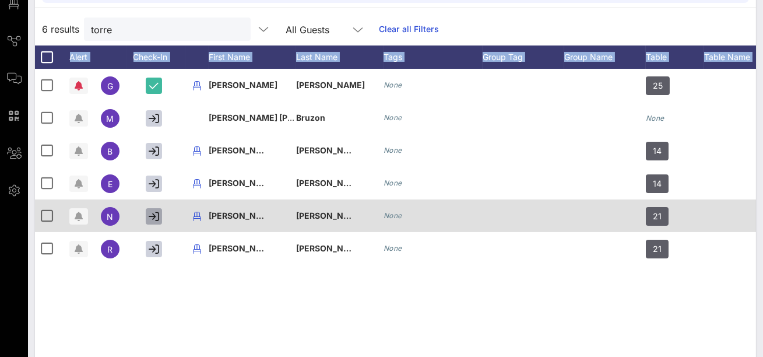
click at [156, 218] on icon "button" at bounding box center [154, 216] width 10 height 10
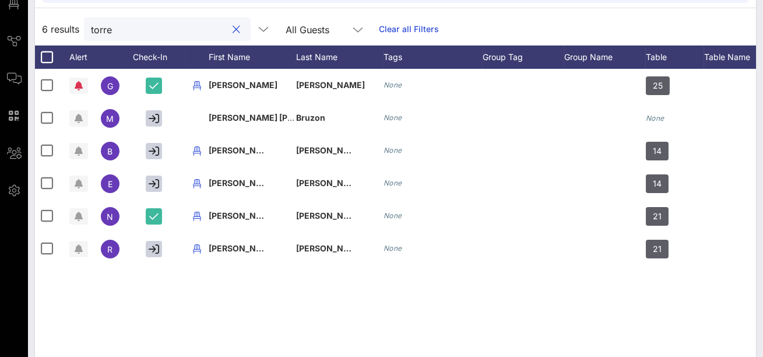
click at [154, 24] on input "torre" at bounding box center [159, 29] width 136 height 15
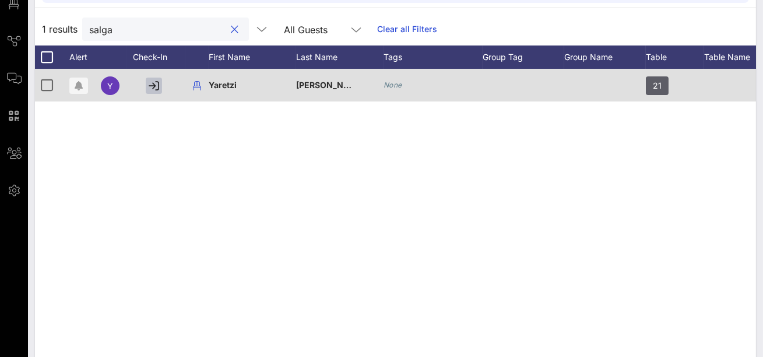
type input "salga"
click at [149, 86] on icon "button" at bounding box center [154, 85] width 10 height 10
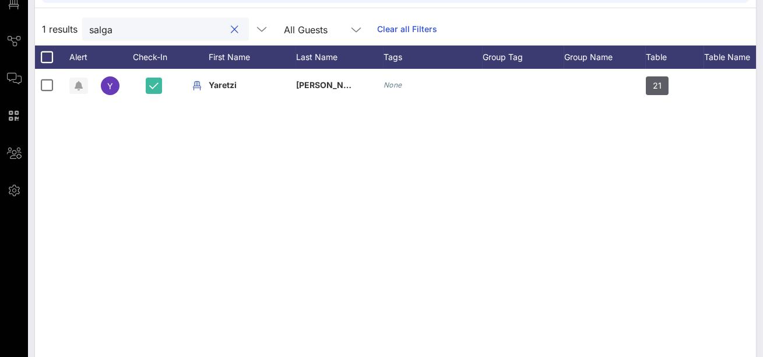
drag, startPoint x: 152, startPoint y: 31, endPoint x: 61, endPoint y: 13, distance: 92.2
click at [64, 19] on div "1 results salga All Guests Clear all Filters" at bounding box center [395, 29] width 721 height 33
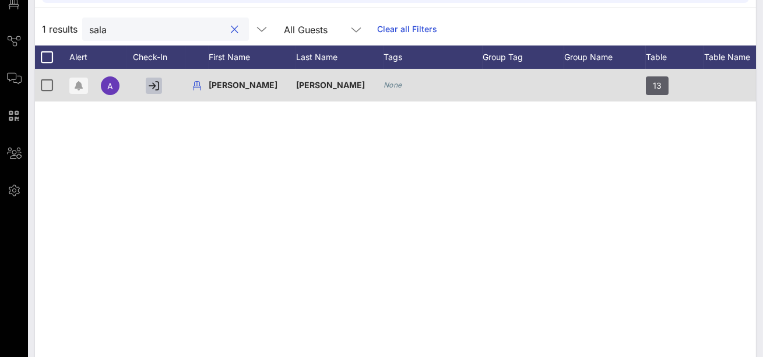
type input "sala"
click at [157, 85] on icon "button" at bounding box center [154, 85] width 10 height 10
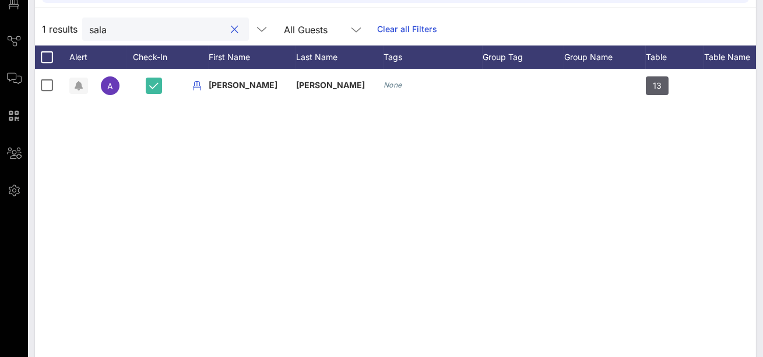
drag, startPoint x: 178, startPoint y: 30, endPoint x: 72, endPoint y: 24, distance: 106.3
click at [72, 24] on div "1 results sala All Guests Clear all Filters" at bounding box center [395, 29] width 721 height 33
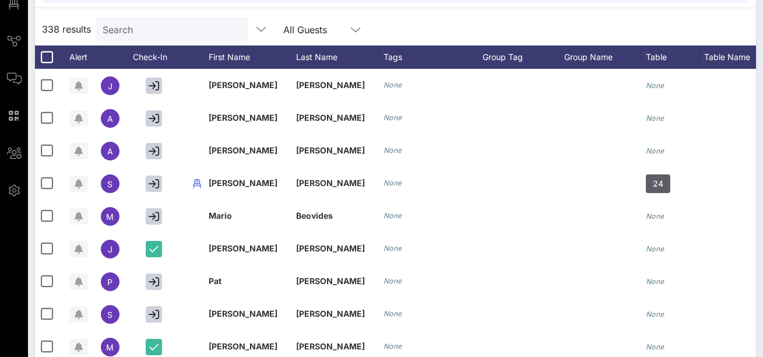
drag, startPoint x: 421, startPoint y: 12, endPoint x: 415, endPoint y: 5, distance: 9.1
click at [415, 5] on div "338 Total Individuals 65% 222 Invited 12% 41 Checked-In 87% 297 Not Checked-In …" at bounding box center [395, 187] width 721 height 461
click at [761, 53] on div "Individuals Check-In Seating Custom Add Guests 338 Total Individuals 65% 222 In…" at bounding box center [395, 172] width 735 height 515
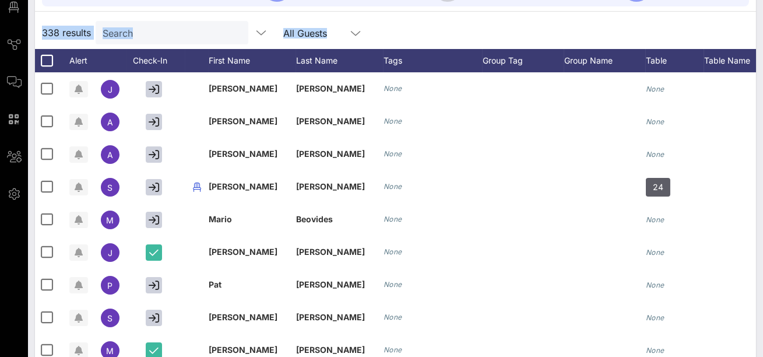
scroll to position [110, 0]
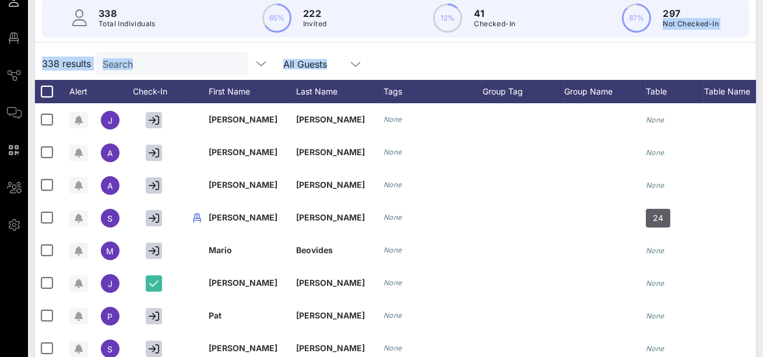
drag, startPoint x: 759, startPoint y: 18, endPoint x: 763, endPoint y: 0, distance: 18.5
click at [763, 0] on html "Event Builder Guests Floor Plan Journeys Comms QR Scanner Team Settings 75th La…" at bounding box center [381, 64] width 763 height 357
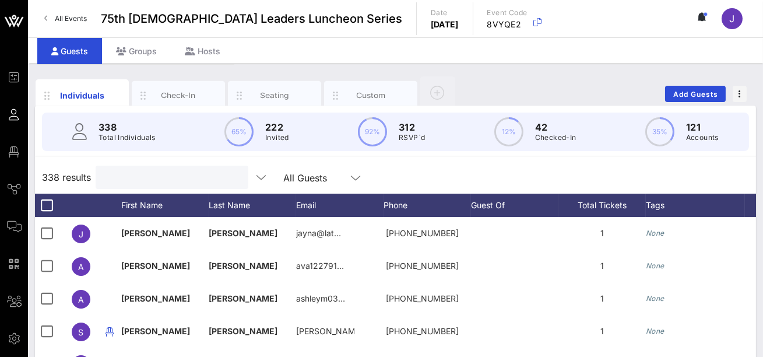
click at [136, 181] on input "text" at bounding box center [171, 177] width 136 height 15
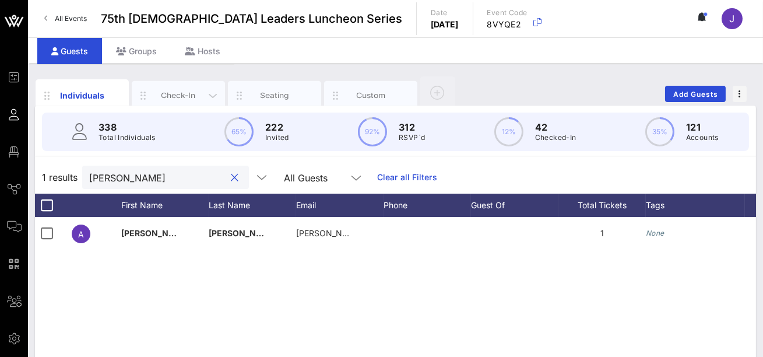
type input "[PERSON_NAME]"
click at [184, 97] on div "Check-In" at bounding box center [179, 95] width 52 height 11
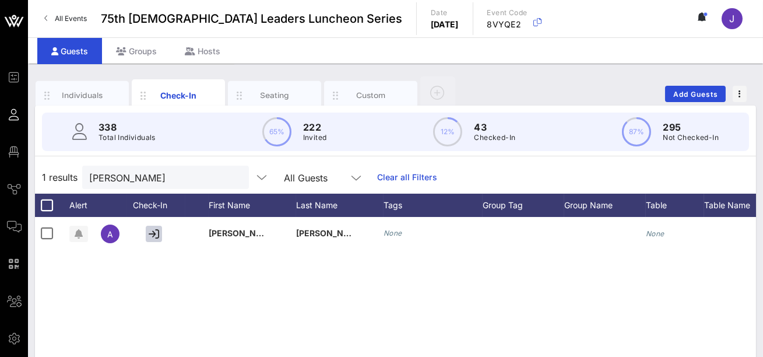
click at [183, 92] on div "Check-In" at bounding box center [179, 95] width 52 height 12
click at [498, 87] on div "Individuals Check-In Seating Custom Add Guests" at bounding box center [395, 93] width 721 height 37
drag, startPoint x: 498, startPoint y: 87, endPoint x: 353, endPoint y: 87, distance: 145.2
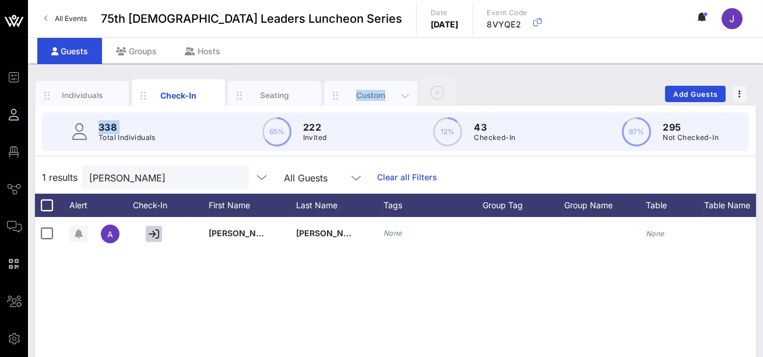
click at [369, 87] on div "Individuals Check-In Seating Custom Add Guests" at bounding box center [395, 93] width 721 height 37
click at [170, 98] on div "Check-In" at bounding box center [179, 95] width 52 height 12
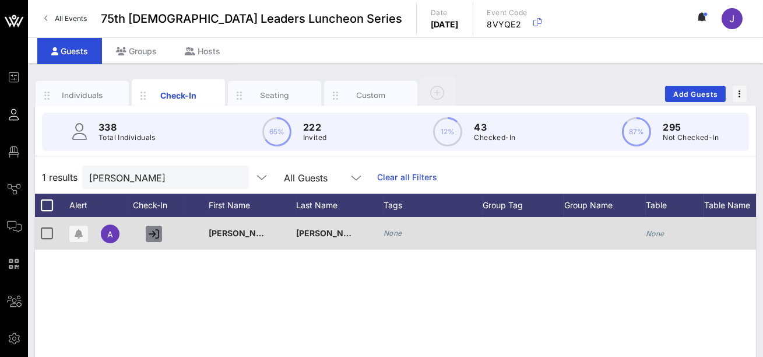
click at [153, 240] on button "button" at bounding box center [154, 234] width 16 height 16
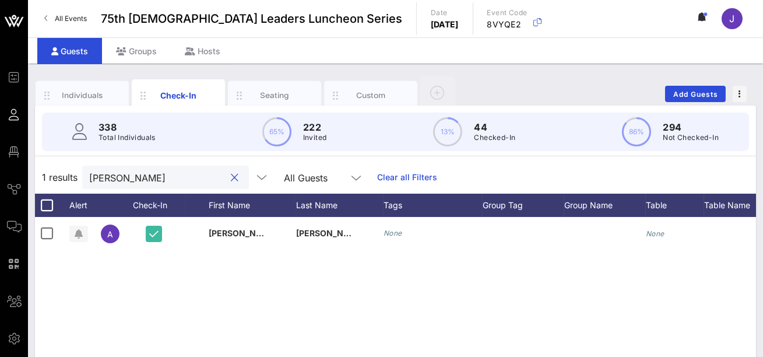
drag, startPoint x: 140, startPoint y: 184, endPoint x: 56, endPoint y: 175, distance: 84.4
click at [56, 175] on div "1 results alexis All Guests Clear all Filters" at bounding box center [395, 177] width 721 height 33
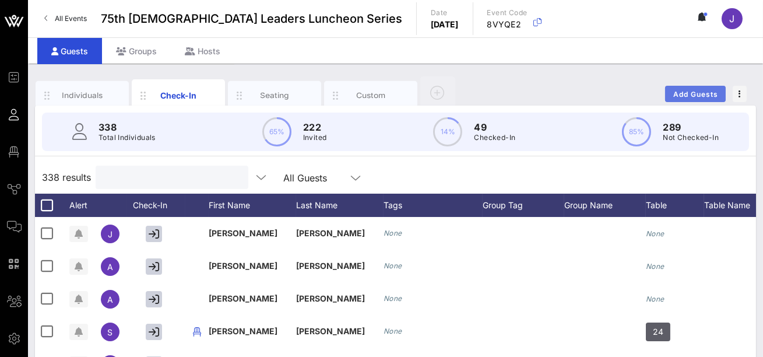
click at [705, 91] on span "Add Guests" at bounding box center [696, 94] width 46 height 9
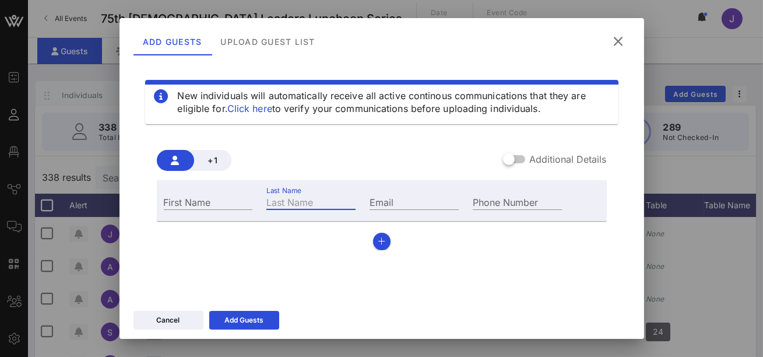
click at [295, 195] on div "Last Name" at bounding box center [310, 201] width 89 height 15
type input "hansen"
click at [184, 221] on div "First Name Last Name hansen Email Phone Number" at bounding box center [382, 215] width 450 height 70
drag, startPoint x: 181, startPoint y: 199, endPoint x: 173, endPoint y: 191, distance: 11.5
click at [181, 199] on input "First Name" at bounding box center [208, 201] width 89 height 15
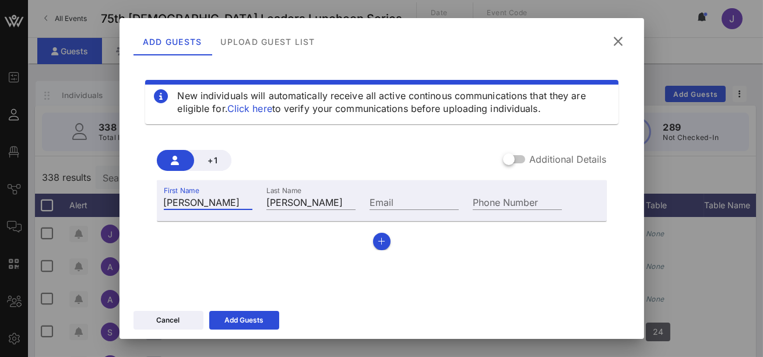
type input "Dina"
click at [619, 37] on icon at bounding box center [619, 41] width 16 height 14
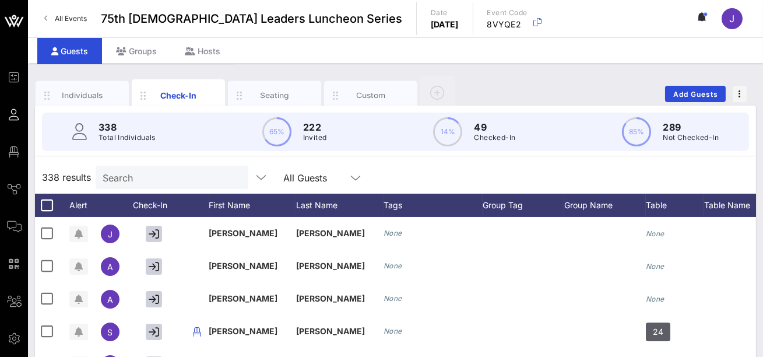
click at [166, 178] on input "Search" at bounding box center [171, 177] width 136 height 15
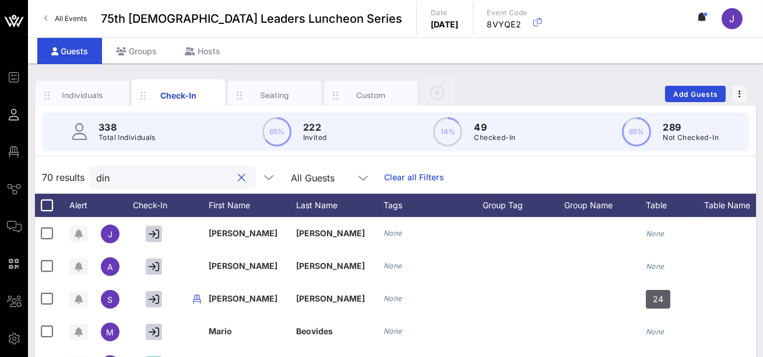
type input "dina"
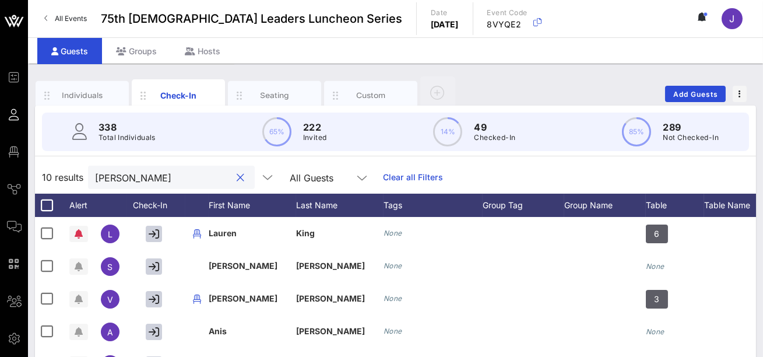
drag, startPoint x: 114, startPoint y: 176, endPoint x: 60, endPoint y: 177, distance: 54.2
click at [62, 180] on div "10 results dina All Guests Clear all Filters" at bounding box center [395, 177] width 721 height 33
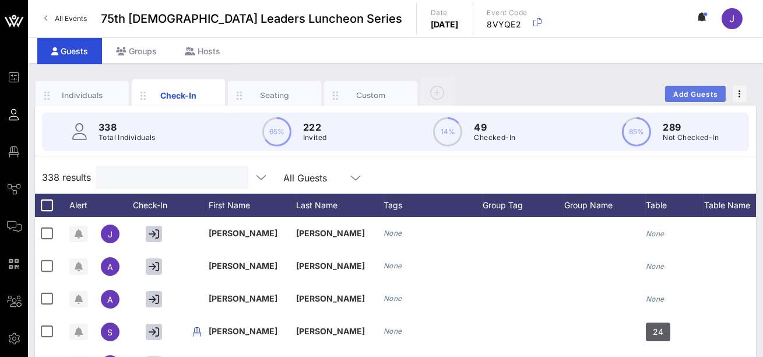
click at [678, 96] on span "Add Guests" at bounding box center [696, 94] width 46 height 9
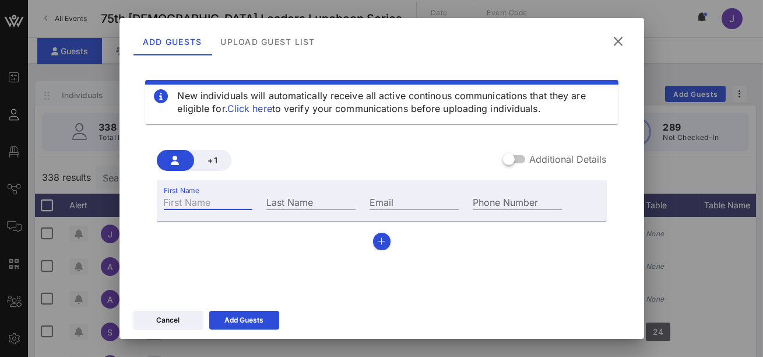
click at [205, 202] on input "First Name" at bounding box center [208, 201] width 89 height 15
type input "Dina"
click at [289, 207] on input "Last Name" at bounding box center [310, 201] width 89 height 15
type input "Hanson"
click at [434, 201] on input "Email" at bounding box center [414, 201] width 89 height 15
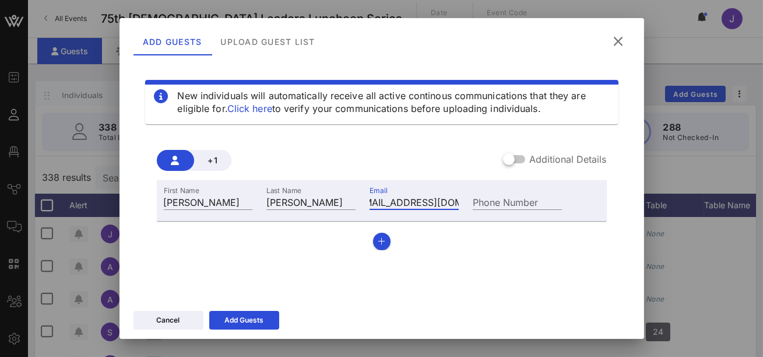
scroll to position [0, 23]
type input "hansen_dina@yahoo.com"
click at [293, 205] on input "Hanson" at bounding box center [310, 201] width 89 height 15
type input "Hansen"
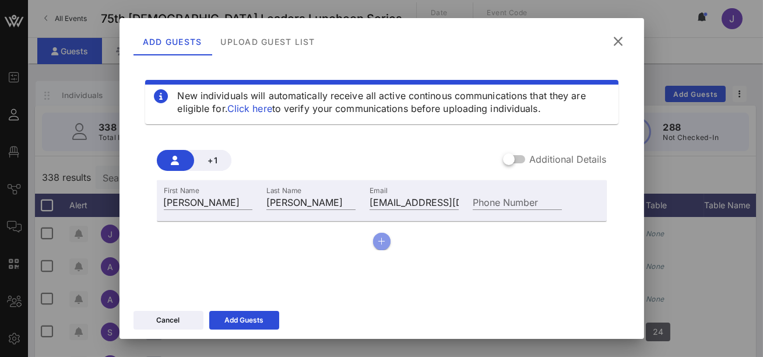
click at [383, 243] on icon "button" at bounding box center [382, 241] width 8 height 8
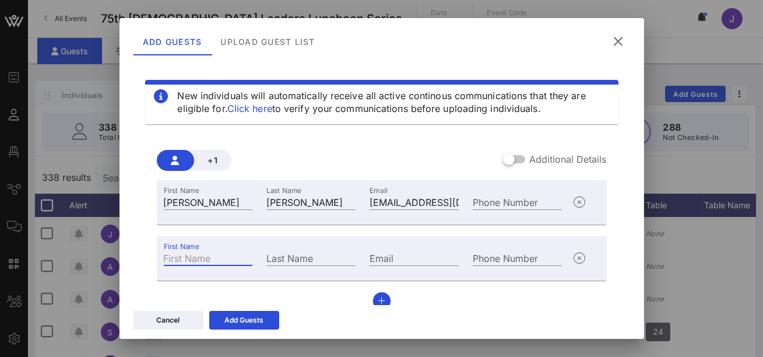
click at [211, 251] on input "First Name" at bounding box center [208, 257] width 89 height 15
click at [296, 258] on input "Last Name" at bounding box center [310, 257] width 89 height 15
type input "Juarez"
click at [192, 257] on input "First Name" at bounding box center [208, 257] width 89 height 15
type input "Delphino"
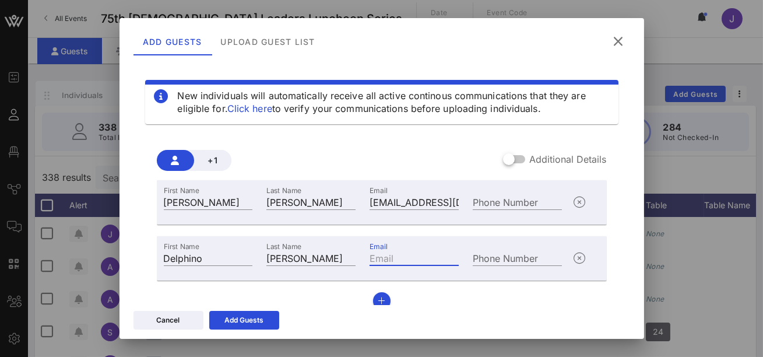
click at [398, 259] on input "Email" at bounding box center [414, 257] width 89 height 15
type input "djuarez1224@gmail.com"
drag, startPoint x: 465, startPoint y: 254, endPoint x: 397, endPoint y: 256, distance: 67.7
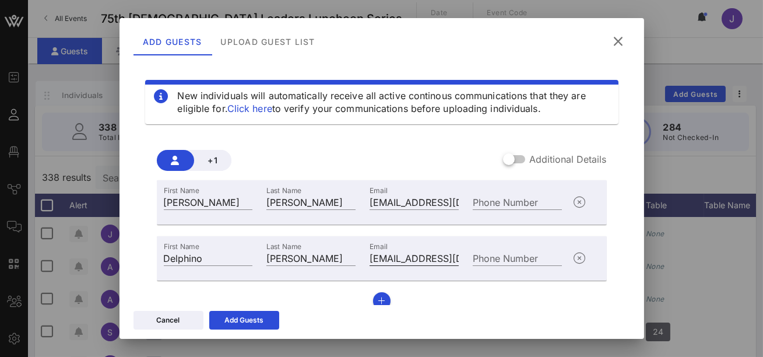
click at [401, 255] on div "Email djuarez1224@gmail.com" at bounding box center [414, 256] width 103 height 31
click at [381, 298] on icon "button" at bounding box center [382, 301] width 8 height 8
click at [383, 147] on div "+1 Additional Details First Name Dina Last Name Hansen Email hansen_dina@yahoo.…" at bounding box center [382, 253] width 450 height 225
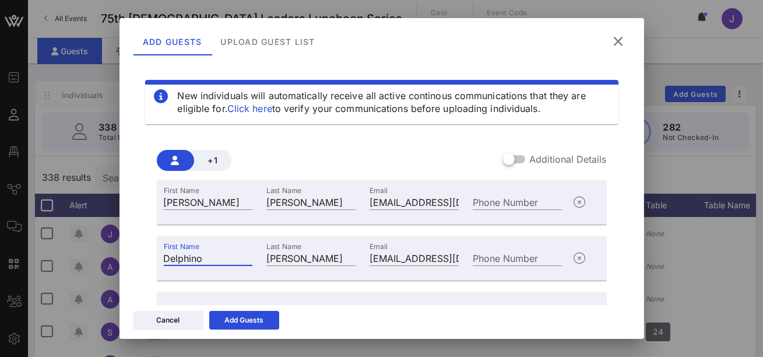
click at [189, 259] on input "Delphino" at bounding box center [208, 257] width 89 height 15
click at [188, 259] on input "Delphino" at bounding box center [208, 257] width 89 height 15
type input "Delfino"
click at [317, 289] on div "First Name Dina Last Name Hansen Email hansen_dina@yahoo.com Phone Number First…" at bounding box center [382, 272] width 450 height 185
click at [360, 147] on div "+1 Additional Details First Name Dina Last Name Hansen Email hansen_dina@yahoo.…" at bounding box center [382, 253] width 450 height 225
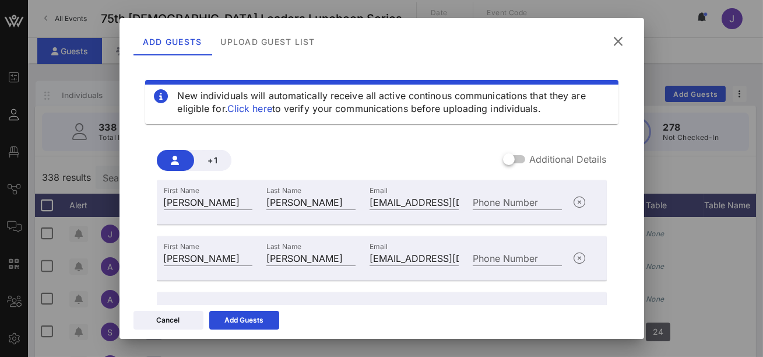
click at [360, 147] on div "+1 Additional Details First Name Dina Last Name Hansen Email hansen_dina@yahoo.…" at bounding box center [382, 253] width 450 height 225
click at [622, 41] on icon at bounding box center [619, 41] width 16 height 15
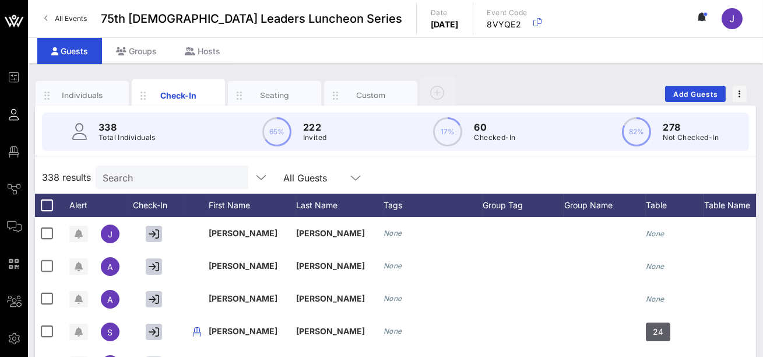
click at [488, 86] on div "Individuals Check-In Seating Custom Add Guests" at bounding box center [395, 93] width 721 height 37
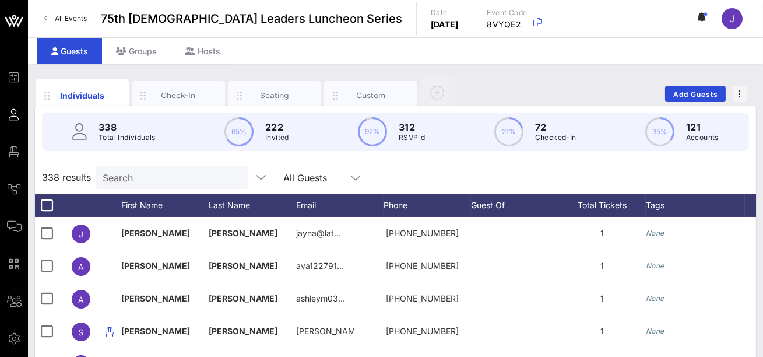
click at [148, 181] on input "Search" at bounding box center [171, 177] width 136 height 15
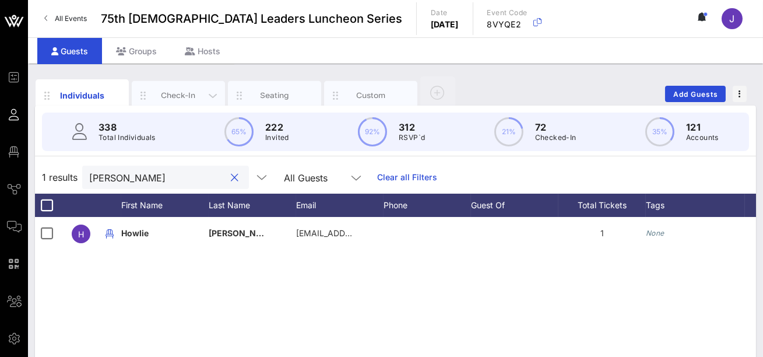
type input "[PERSON_NAME]"
click at [179, 92] on div "Check-In" at bounding box center [179, 95] width 52 height 11
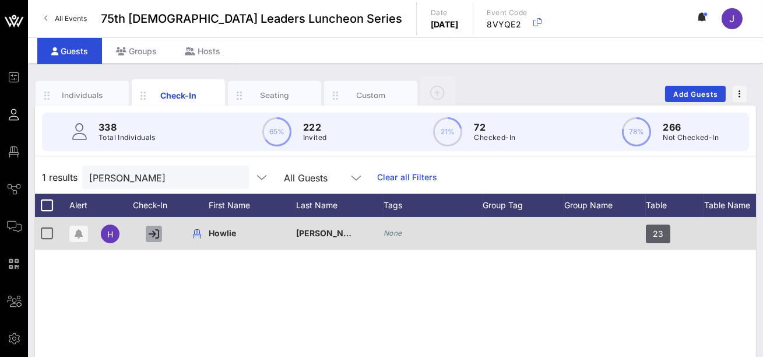
click at [153, 236] on icon "button" at bounding box center [154, 234] width 10 height 10
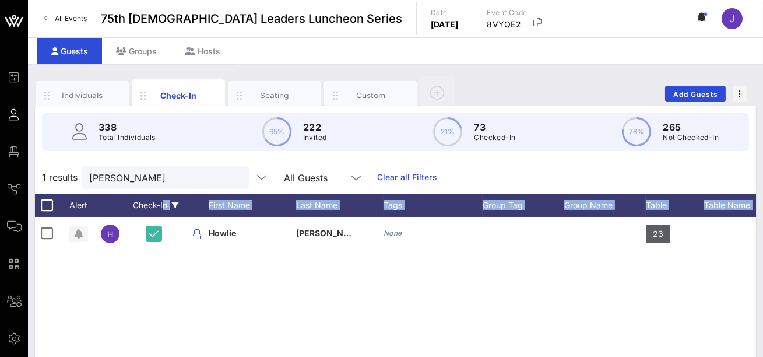
drag, startPoint x: 170, startPoint y: 262, endPoint x: 148, endPoint y: 195, distance: 71.0
click at [148, 195] on div "1 results [PERSON_NAME] All Guests Clear all Filters Alert Check-In First Name …" at bounding box center [395, 364] width 721 height 406
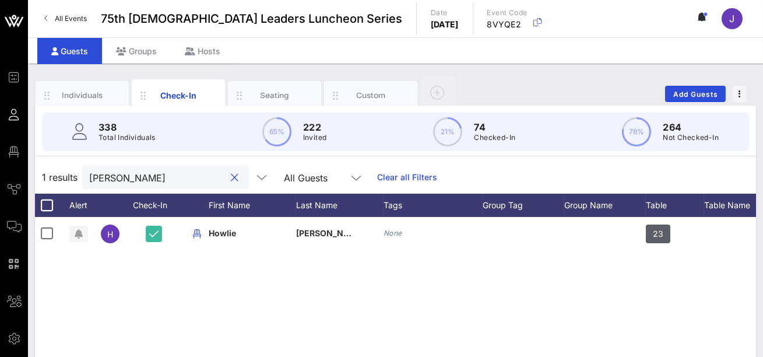
drag, startPoint x: 133, startPoint y: 180, endPoint x: 52, endPoint y: 168, distance: 81.9
click at [52, 168] on div "1 results [PERSON_NAME] All Guests Clear all Filters" at bounding box center [395, 177] width 721 height 33
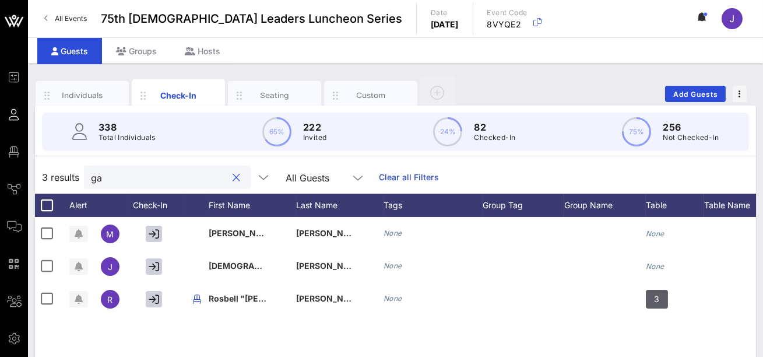
type input "g"
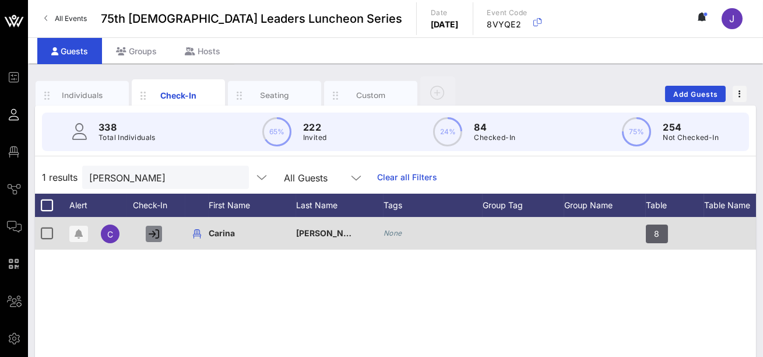
click at [159, 236] on button "button" at bounding box center [154, 234] width 16 height 16
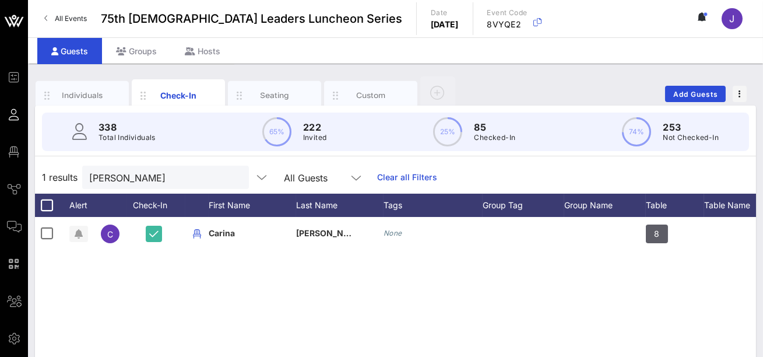
drag, startPoint x: 196, startPoint y: 179, endPoint x: 50, endPoint y: 166, distance: 146.9
click at [53, 169] on div "1 results [PERSON_NAME] All Guests Clear all Filters" at bounding box center [395, 177] width 721 height 33
drag, startPoint x: 109, startPoint y: 177, endPoint x: 62, endPoint y: 170, distance: 47.8
click at [62, 170] on div "1 results [PERSON_NAME] All Guests Clear all Filters" at bounding box center [395, 177] width 721 height 33
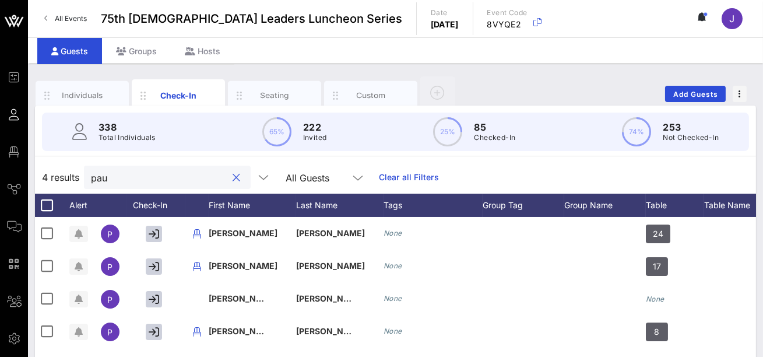
type input "[PERSON_NAME]"
drag, startPoint x: 116, startPoint y: 183, endPoint x: 75, endPoint y: 169, distance: 43.3
click at [80, 176] on div "4 results [PERSON_NAME] All Guests Clear all Filters" at bounding box center [395, 177] width 721 height 33
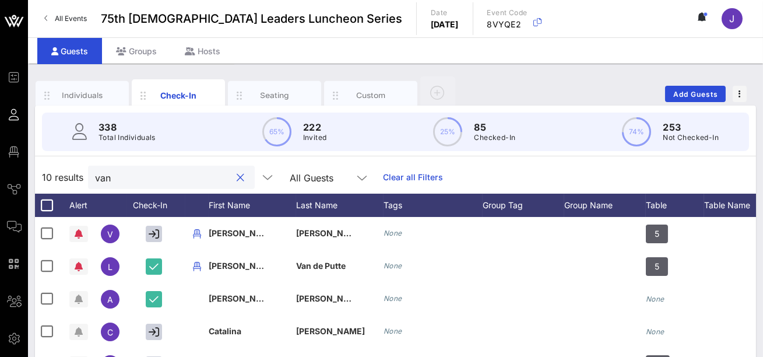
type input "van"
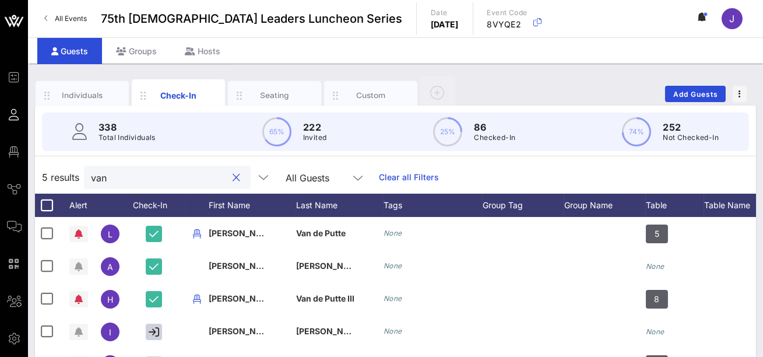
click at [233, 178] on button "clear icon" at bounding box center [237, 178] width 8 height 12
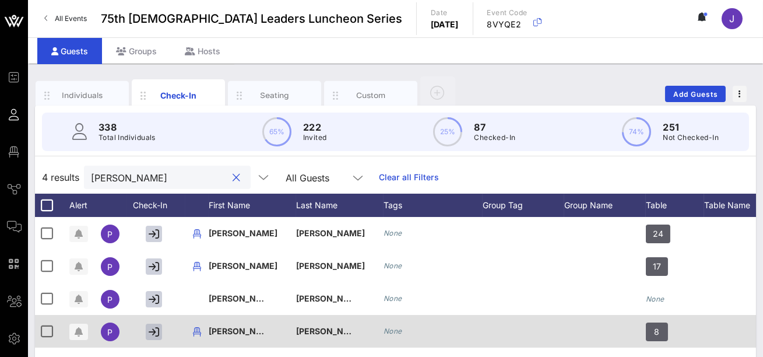
type input "[PERSON_NAME]"
click at [157, 328] on icon "button" at bounding box center [154, 332] width 10 height 10
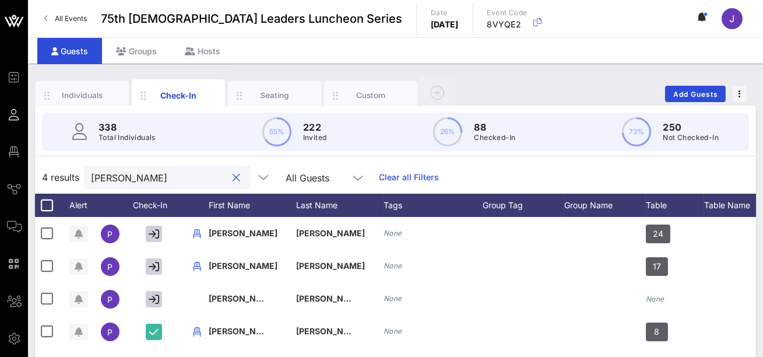
drag, startPoint x: 121, startPoint y: 182, endPoint x: 62, endPoint y: 176, distance: 59.2
click at [61, 178] on div "4 results [PERSON_NAME] All Guests Clear all Filters" at bounding box center [395, 177] width 721 height 33
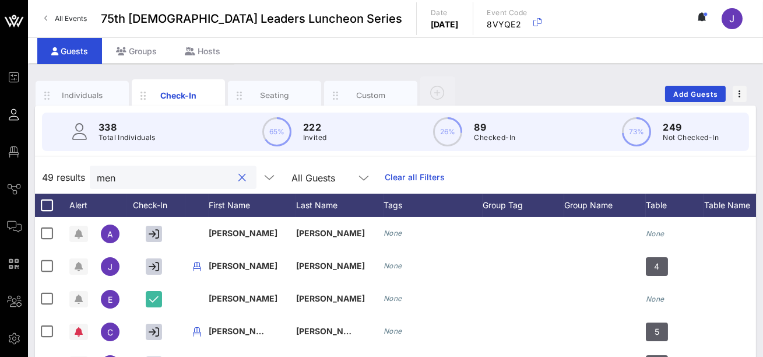
type input "mend"
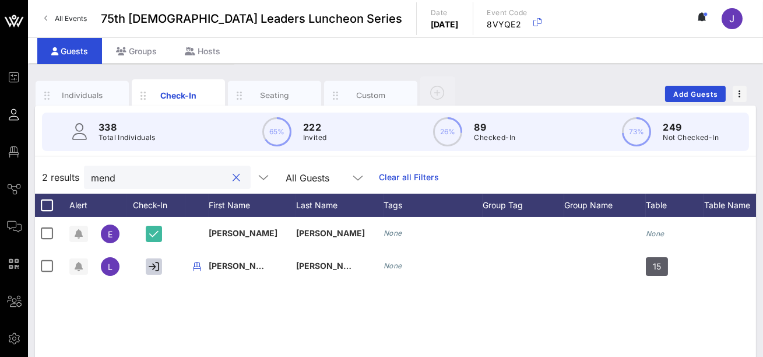
drag, startPoint x: 157, startPoint y: 178, endPoint x: 81, endPoint y: 166, distance: 76.8
click at [81, 166] on div "2 results mend All Guests Clear all Filters" at bounding box center [395, 177] width 721 height 33
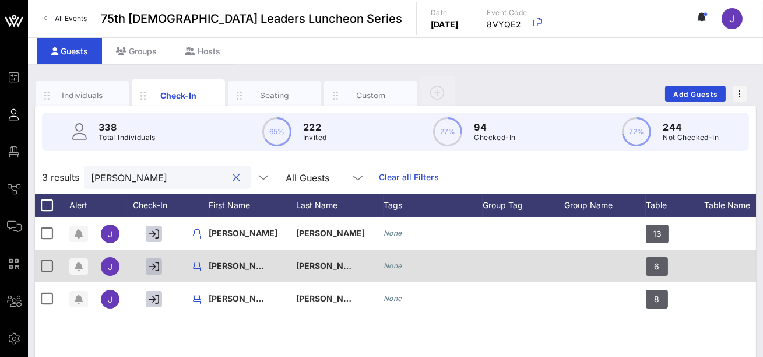
type input "jose"
click at [154, 269] on icon "button" at bounding box center [154, 266] width 10 height 10
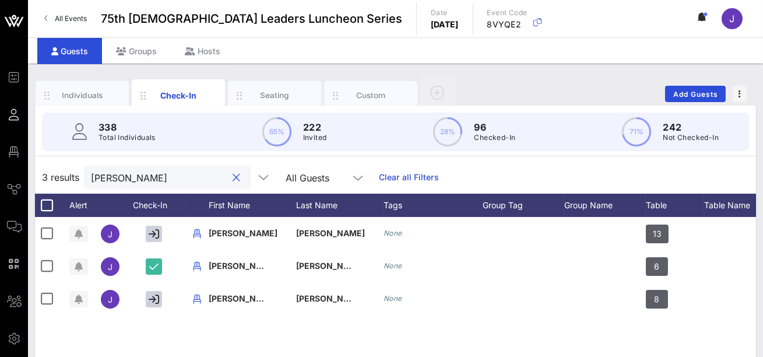
drag, startPoint x: 111, startPoint y: 176, endPoint x: 57, endPoint y: 162, distance: 56.6
click at [57, 162] on div "3 results jose All Guests Clear all Filters" at bounding box center [395, 177] width 721 height 33
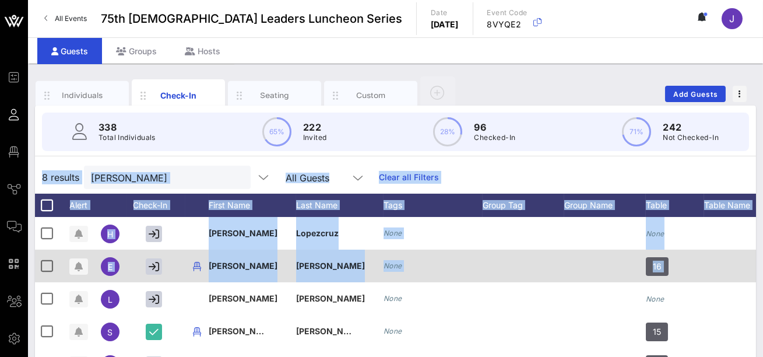
drag, startPoint x: 758, startPoint y: 149, endPoint x: 748, endPoint y: 258, distance: 108.9
click at [748, 258] on div "338 Total Individuals 65% 222 Invited 28% 96 Checked-In 71% 242 Not Checked-In …" at bounding box center [395, 336] width 721 height 461
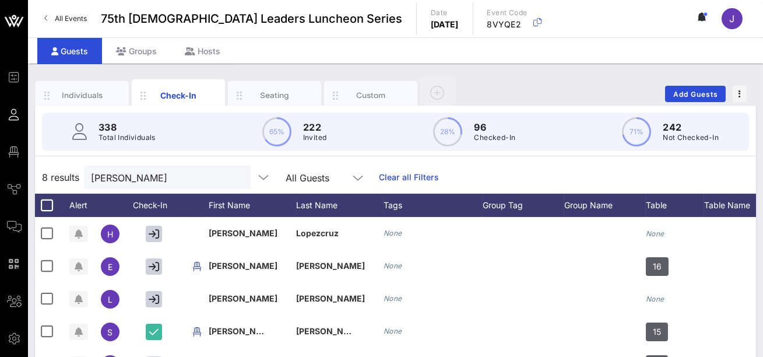
click at [760, 257] on div "Individuals Check-In Seating Custom Add Guests 338 Total Individuals 65% 222 In…" at bounding box center [395, 321] width 735 height 515
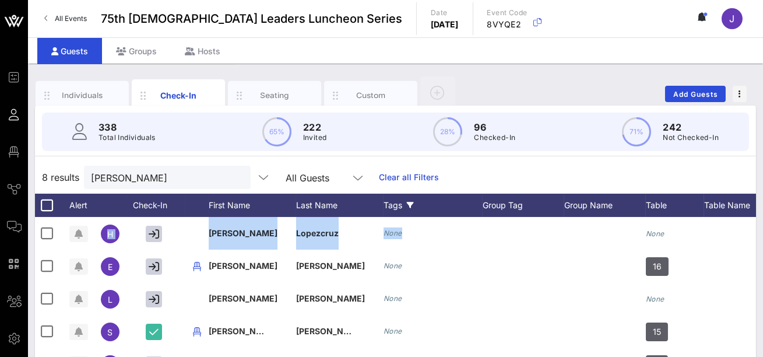
drag, startPoint x: 758, startPoint y: 257, endPoint x: 458, endPoint y: 212, distance: 303.1
click at [524, 211] on div "Individuals Check-In Seating Custom Add Guests 338 Total Individuals 65% 222 In…" at bounding box center [395, 321] width 735 height 515
drag, startPoint x: 134, startPoint y: 167, endPoint x: 127, endPoint y: 176, distance: 11.6
click at [127, 176] on div "lopez" at bounding box center [159, 177] width 136 height 23
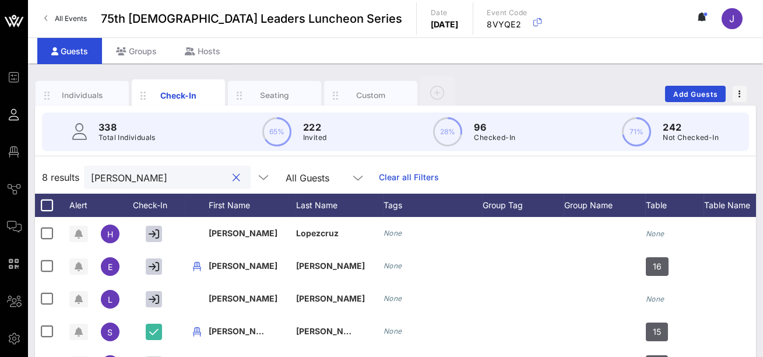
drag, startPoint x: 127, startPoint y: 176, endPoint x: 61, endPoint y: 162, distance: 66.8
click at [61, 162] on div "8 results lopez All Guests Clear all Filters" at bounding box center [395, 177] width 721 height 33
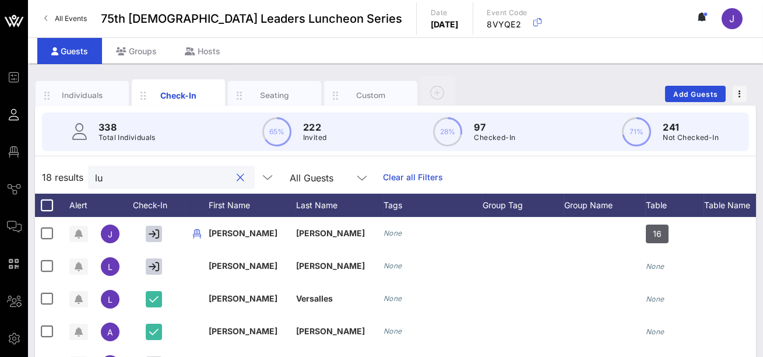
type input "[PERSON_NAME]"
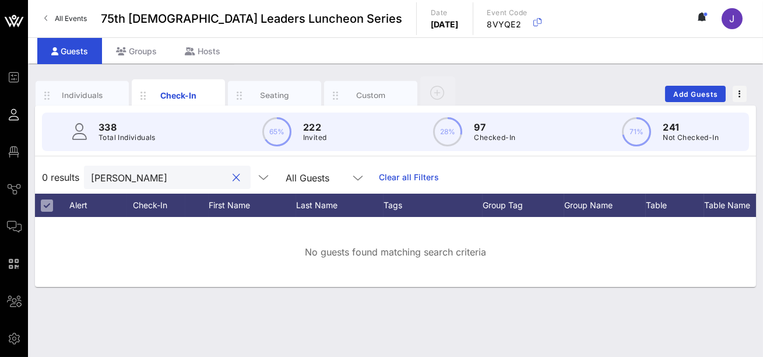
click at [233, 178] on button "clear icon" at bounding box center [237, 178] width 8 height 12
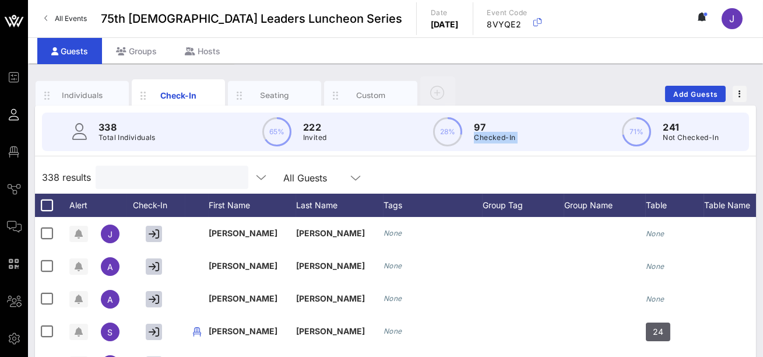
drag, startPoint x: 571, startPoint y: 118, endPoint x: 461, endPoint y: 128, distance: 110.0
click at [461, 128] on div "338 Total Individuals 65% 222 Invited 28% 97 Checked-In 71% 241 Not Checked-In" at bounding box center [395, 132] width 707 height 38
click at [697, 94] on span "Add Guests" at bounding box center [696, 94] width 46 height 9
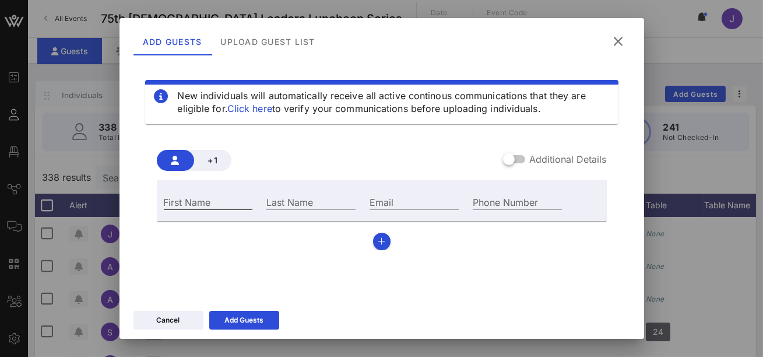
click at [190, 209] on div "First Name" at bounding box center [208, 201] width 89 height 15
type input "[PERSON_NAME]"
click at [275, 208] on input "Last Name" at bounding box center [310, 201] width 89 height 15
type input "Lopez-Guerrero"
click at [373, 198] on div "Email" at bounding box center [414, 201] width 89 height 15
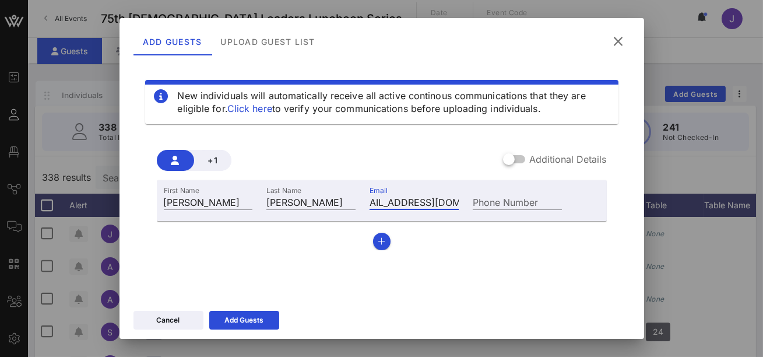
scroll to position [0, 25]
type input "lightmary1961@gmail.com"
click at [381, 237] on icon "button" at bounding box center [382, 241] width 8 height 8
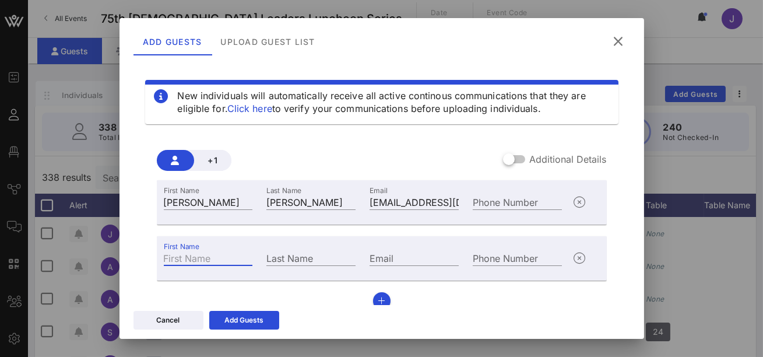
click at [184, 259] on input "First Name" at bounding box center [208, 257] width 89 height 15
type input "Eliza"
click at [329, 255] on input "Last Name" at bounding box center [310, 257] width 89 height 15
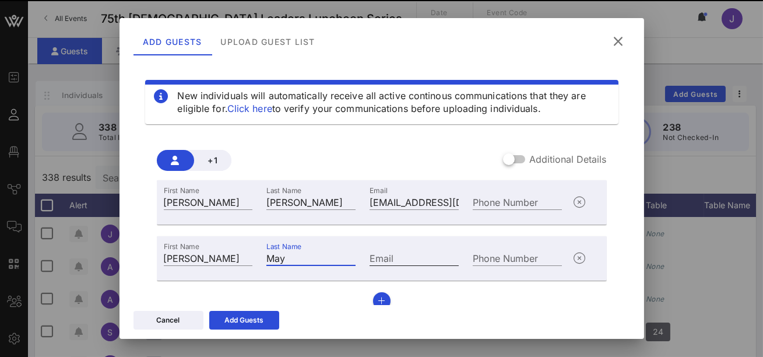
type input "May"
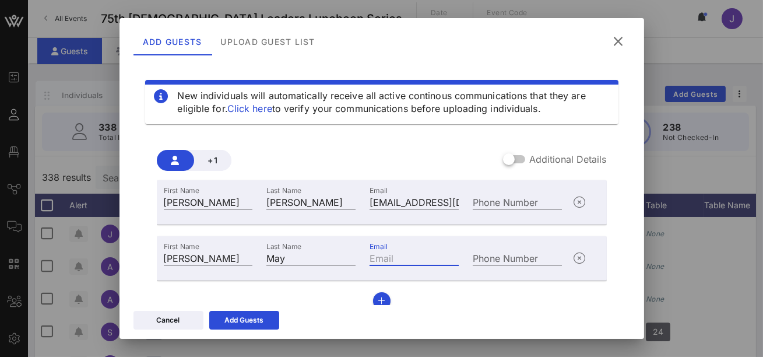
click at [413, 258] on input "Email" at bounding box center [414, 257] width 89 height 15
type input "elizamay@spcglobal.net"
click at [384, 295] on button "button" at bounding box center [381, 300] width 17 height 17
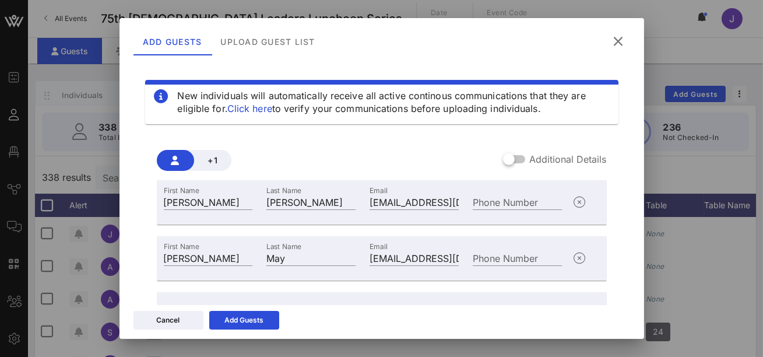
click at [421, 139] on div "+1 Additional Details First Name luz Last Name Lopez-Guerrero Email lightmary19…" at bounding box center [382, 253] width 474 height 244
click at [363, 149] on div "+1 Additional Details First Name luz Last Name Lopez-Guerrero Email lightmary19…" at bounding box center [382, 253] width 450 height 225
click at [233, 324] on div "Add Guests" at bounding box center [244, 320] width 39 height 12
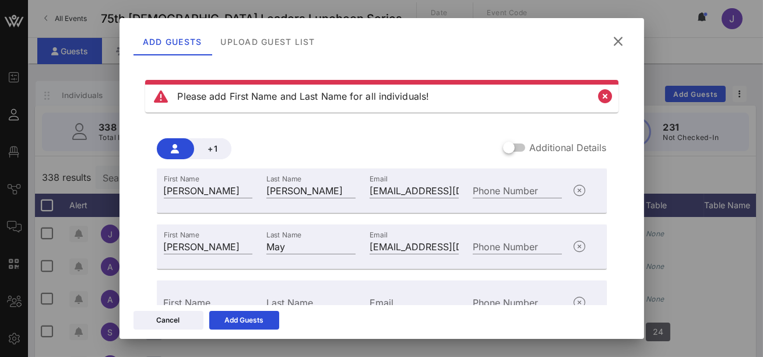
click at [611, 36] on button at bounding box center [619, 41] width 23 height 21
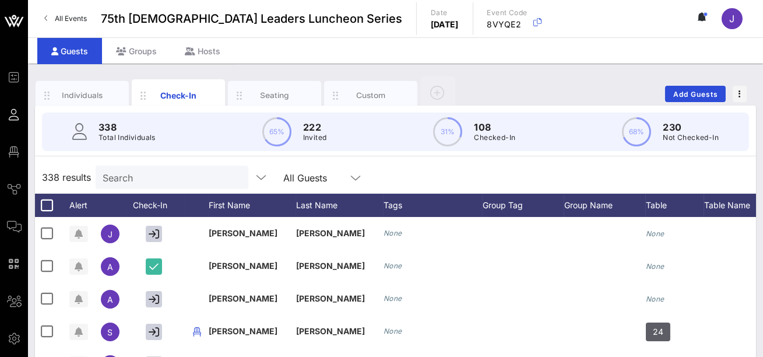
click at [537, 86] on div "Individuals Check-In Seating Custom Add Guests" at bounding box center [395, 93] width 721 height 37
click at [178, 178] on input "text" at bounding box center [171, 177] width 136 height 15
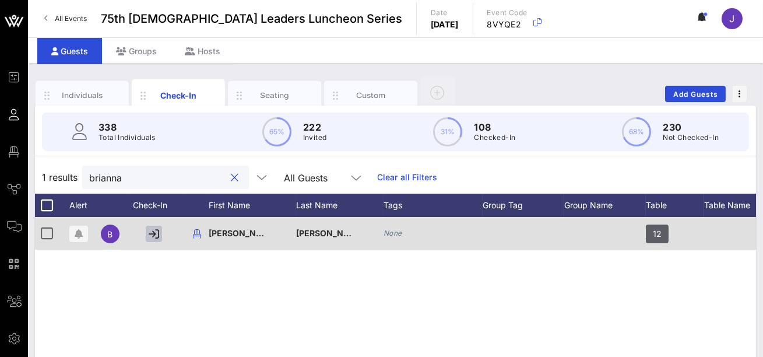
type input "brianna"
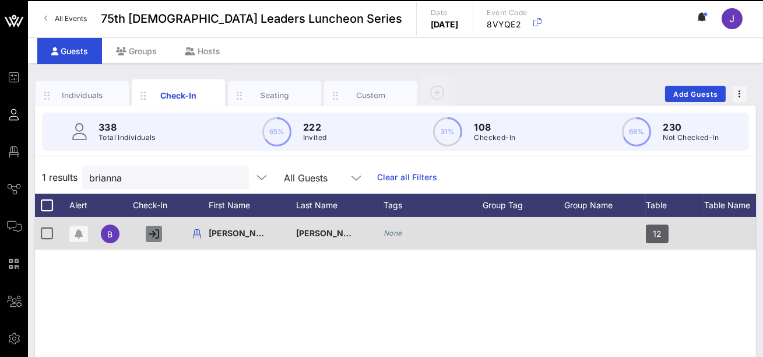
drag, startPoint x: 149, startPoint y: 232, endPoint x: 145, endPoint y: 225, distance: 8.6
click at [148, 230] on button "button" at bounding box center [154, 234] width 16 height 16
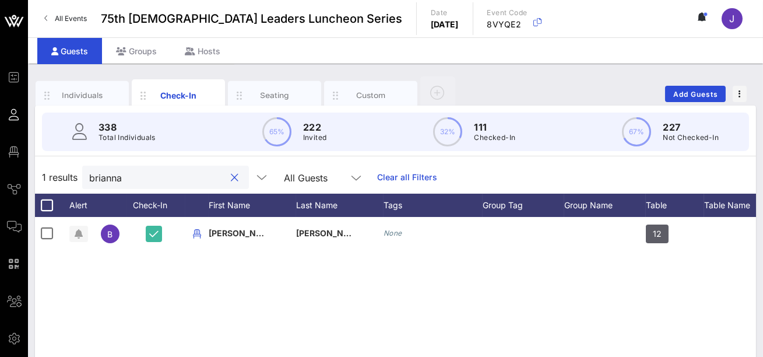
drag, startPoint x: 194, startPoint y: 184, endPoint x: 79, endPoint y: 159, distance: 116.9
click at [79, 166] on div "1 results brianna All Guests Clear all Filters" at bounding box center [395, 177] width 721 height 33
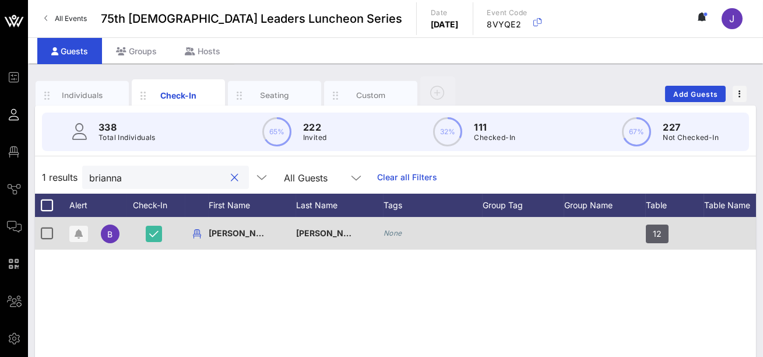
click at [165, 234] on div at bounding box center [156, 233] width 58 height 33
click at [157, 236] on icon "button" at bounding box center [153, 234] width 9 height 10
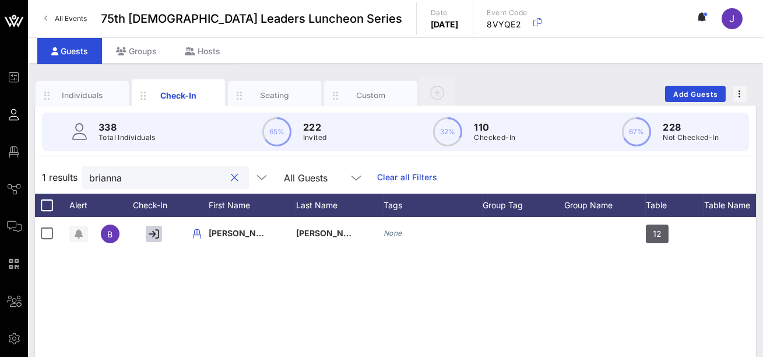
drag, startPoint x: 176, startPoint y: 178, endPoint x: 71, endPoint y: 172, distance: 105.2
click at [71, 172] on div "1 results brianna All Guests Clear all Filters" at bounding box center [395, 177] width 721 height 33
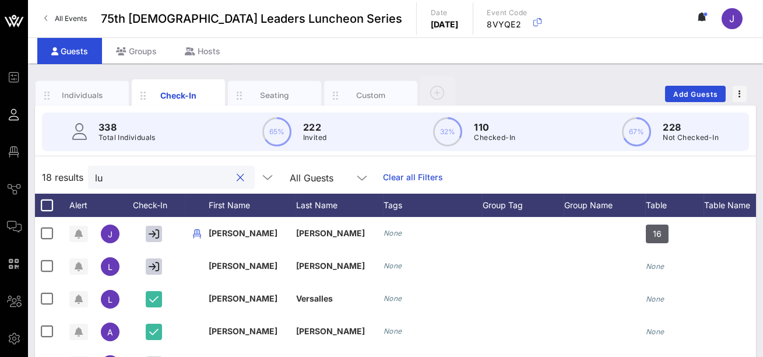
type input "luz"
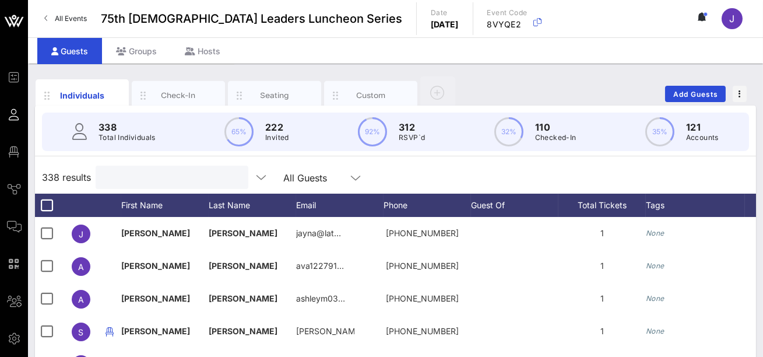
click at [125, 177] on input "text" at bounding box center [171, 177] width 136 height 15
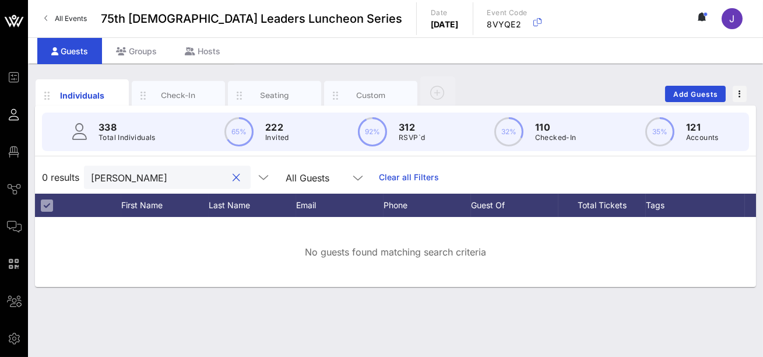
type input "[PERSON_NAME]"
drag, startPoint x: 113, startPoint y: 181, endPoint x: 68, endPoint y: 171, distance: 46.0
click at [68, 171] on div "0 results [PERSON_NAME] All Guests Clear all Filters" at bounding box center [395, 177] width 721 height 33
click at [675, 93] on span "Add Guests" at bounding box center [696, 94] width 46 height 9
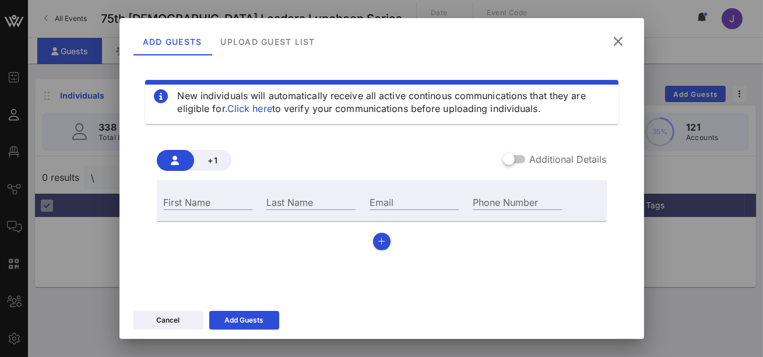
click at [620, 40] on icon at bounding box center [619, 41] width 16 height 14
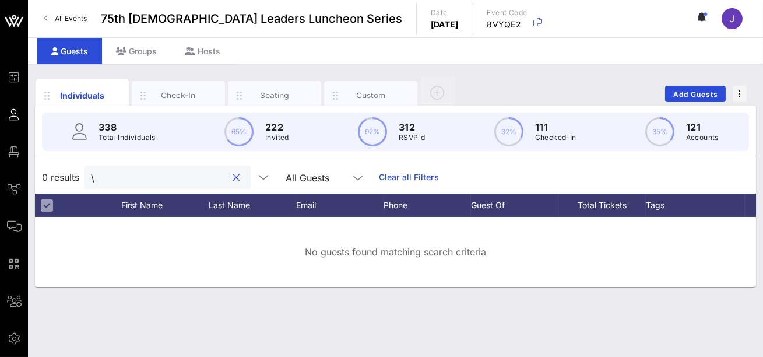
drag, startPoint x: 108, startPoint y: 176, endPoint x: 58, endPoint y: 170, distance: 51.1
click at [58, 171] on div "0 results \ All Guests Clear all Filters" at bounding box center [395, 177] width 721 height 33
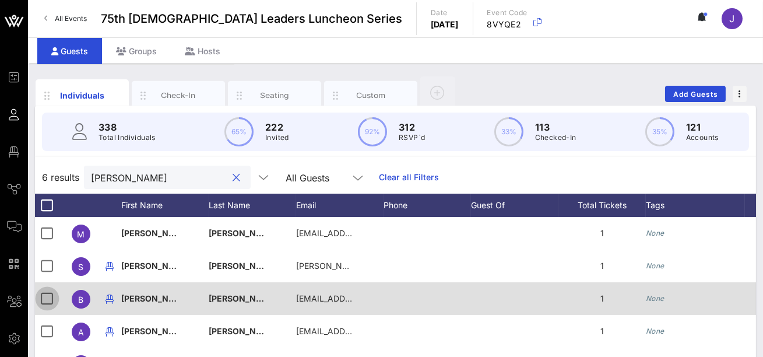
type input "[PERSON_NAME]"
click at [50, 297] on div at bounding box center [47, 299] width 20 height 20
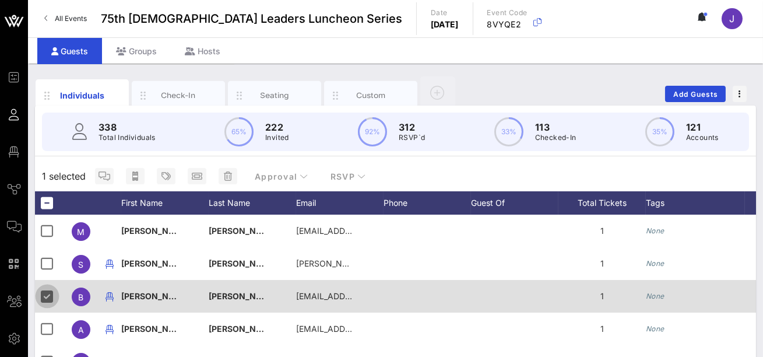
click at [52, 296] on div at bounding box center [47, 296] width 20 height 20
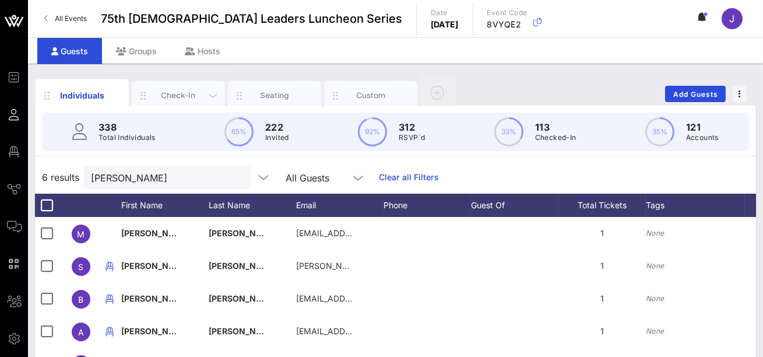
click at [180, 101] on div "Check-In" at bounding box center [178, 95] width 93 height 29
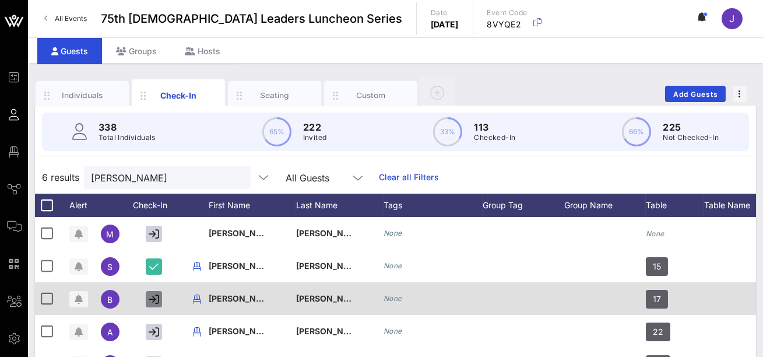
click at [152, 301] on icon "button" at bounding box center [154, 299] width 10 height 10
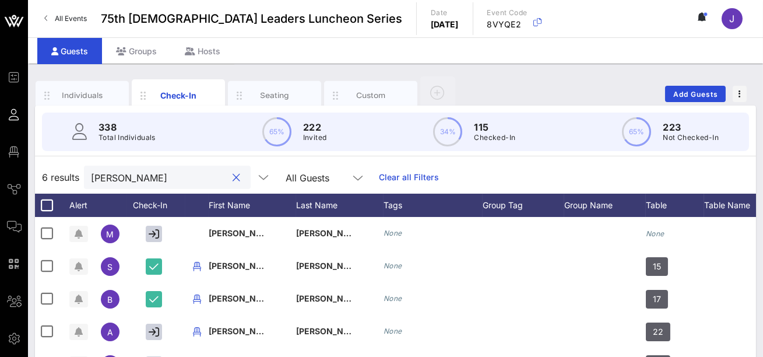
drag, startPoint x: 149, startPoint y: 184, endPoint x: 63, endPoint y: 170, distance: 87.4
click at [64, 170] on div "6 results [PERSON_NAME] All Guests Clear all Filters" at bounding box center [395, 177] width 721 height 33
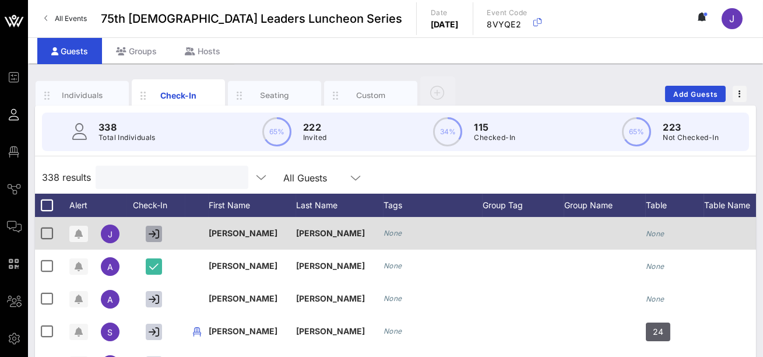
click at [155, 234] on icon "button" at bounding box center [154, 234] width 10 height 10
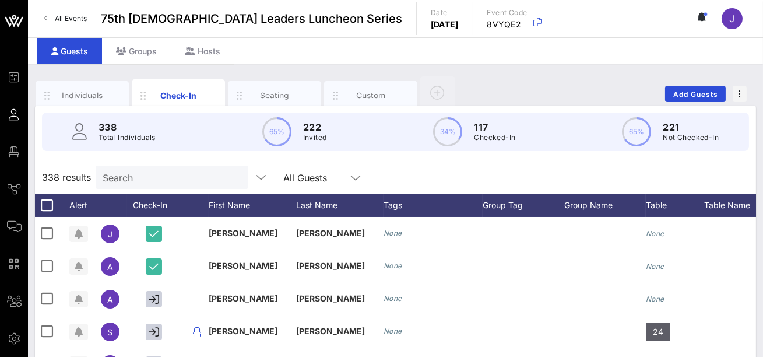
click at [137, 175] on input "Search" at bounding box center [171, 177] width 136 height 15
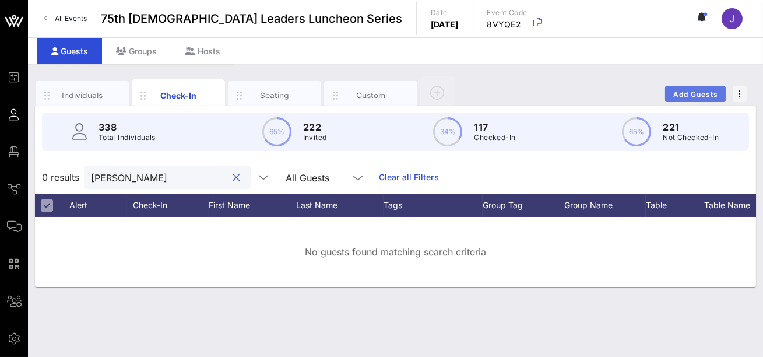
click at [680, 93] on span "Add Guests" at bounding box center [696, 94] width 46 height 9
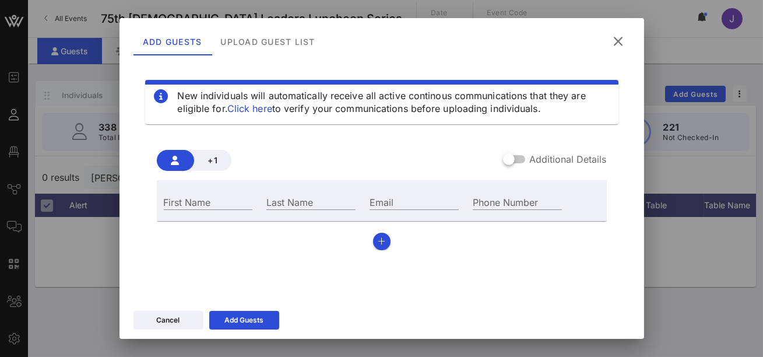
click at [280, 169] on div "+1 Additional Details" at bounding box center [382, 160] width 450 height 21
click at [623, 46] on icon at bounding box center [619, 41] width 16 height 14
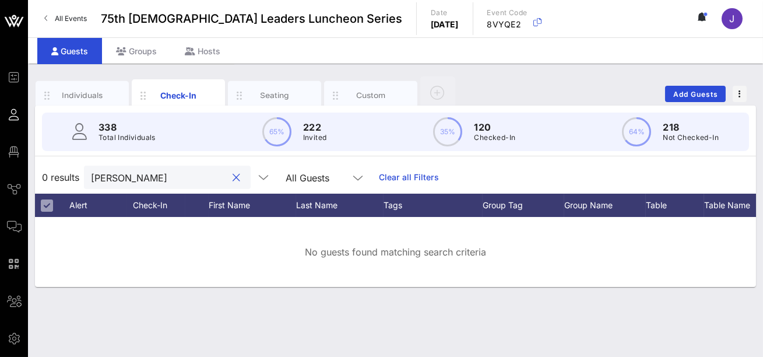
drag, startPoint x: 127, startPoint y: 184, endPoint x: 53, endPoint y: 176, distance: 74.6
click at [53, 177] on div "0 results [PERSON_NAME] All Guests Clear all Filters" at bounding box center [395, 177] width 721 height 33
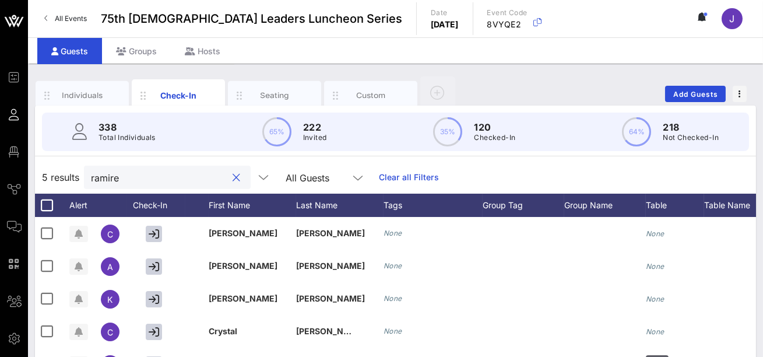
type input "[PERSON_NAME]"
drag, startPoint x: 174, startPoint y: 177, endPoint x: 71, endPoint y: 171, distance: 104.0
click at [72, 174] on div "5 results [PERSON_NAME] All Guests Clear all Filters" at bounding box center [395, 177] width 721 height 33
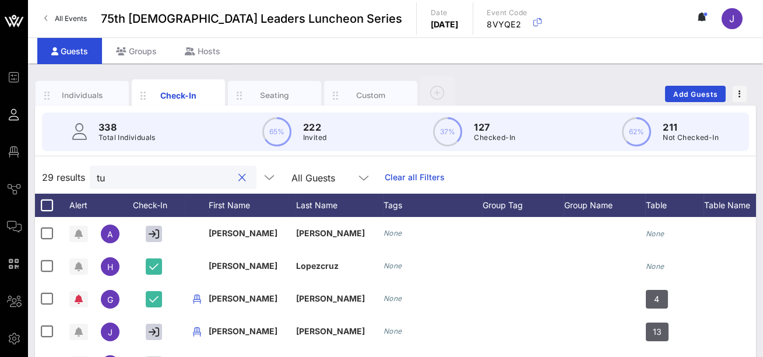
type input "t"
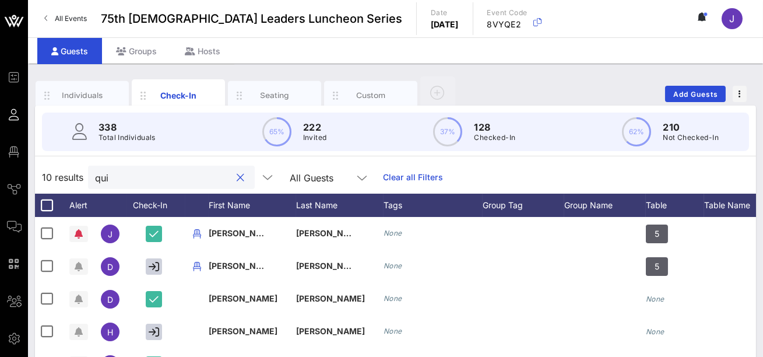
drag, startPoint x: 115, startPoint y: 181, endPoint x: 55, endPoint y: 168, distance: 61.0
click at [55, 168] on div "10 results qui All Guests Clear all Filters" at bounding box center [395, 177] width 721 height 33
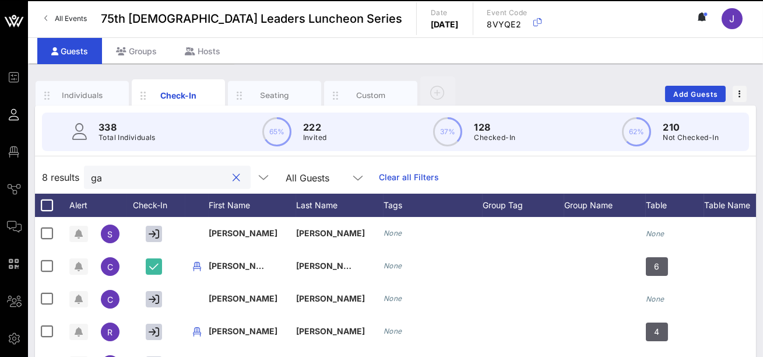
type input "g"
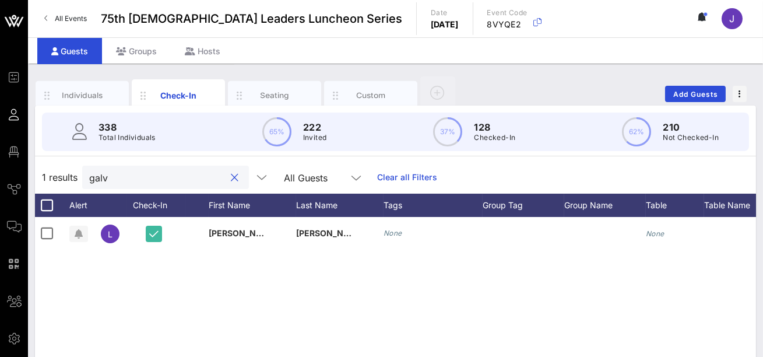
type input "galva"
drag, startPoint x: 147, startPoint y: 175, endPoint x: 73, endPoint y: 176, distance: 74.1
click at [73, 177] on div "1 results galva All Guests Clear all Filters" at bounding box center [395, 177] width 721 height 33
type input "r"
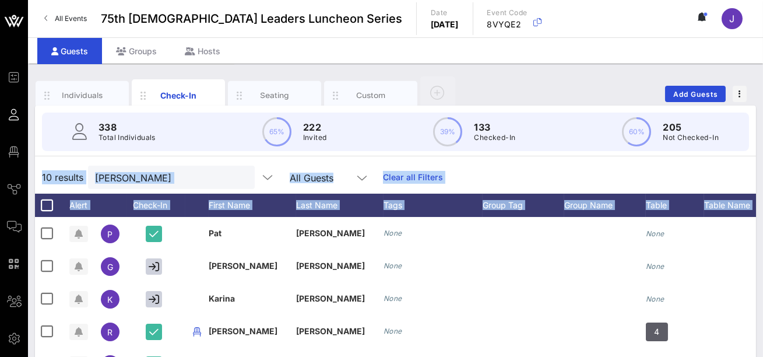
drag, startPoint x: 761, startPoint y: 152, endPoint x: 759, endPoint y: 243, distance: 91.6
click at [759, 245] on div "Individuals Check-In Seating Custom Add Guests 338 Total Individuals 65% 222 In…" at bounding box center [395, 321] width 735 height 515
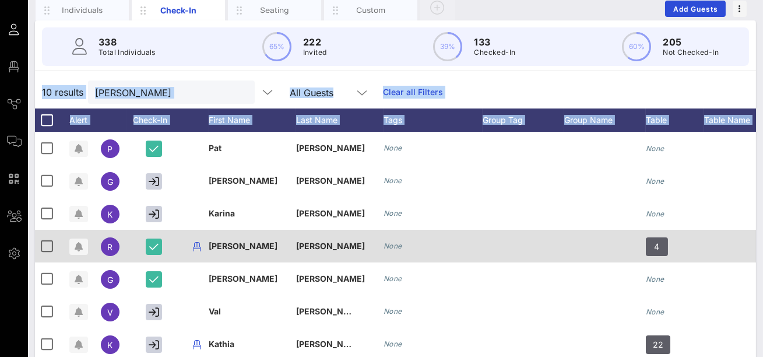
scroll to position [72, 0]
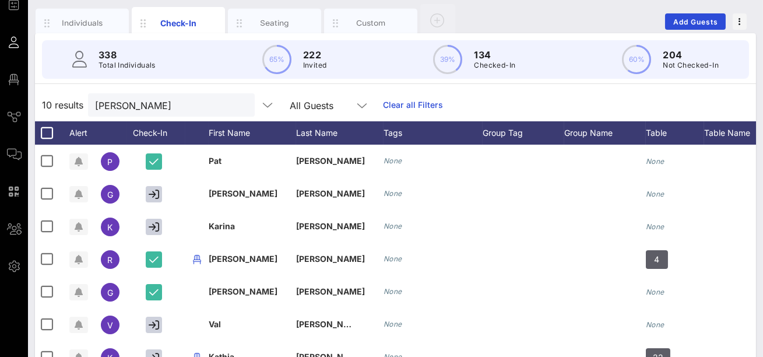
drag, startPoint x: 588, startPoint y: 27, endPoint x: 360, endPoint y: 51, distance: 229.3
click at [365, 48] on div "Individuals Check-In Seating Custom Add Guests 338 Total Individuals 65% 222 In…" at bounding box center [395, 249] width 721 height 492
click at [158, 113] on div "[PERSON_NAME]" at bounding box center [163, 104] width 136 height 23
drag, startPoint x: 157, startPoint y: 113, endPoint x: 59, endPoint y: 91, distance: 100.9
click at [58, 91] on div "10 results [PERSON_NAME] All Guests Clear all Filters" at bounding box center [395, 105] width 721 height 33
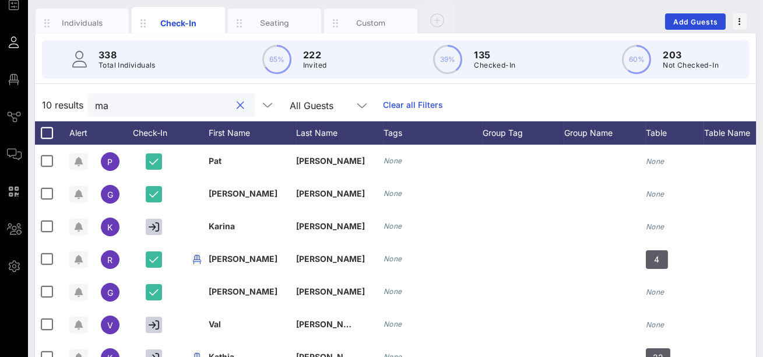
type input "m"
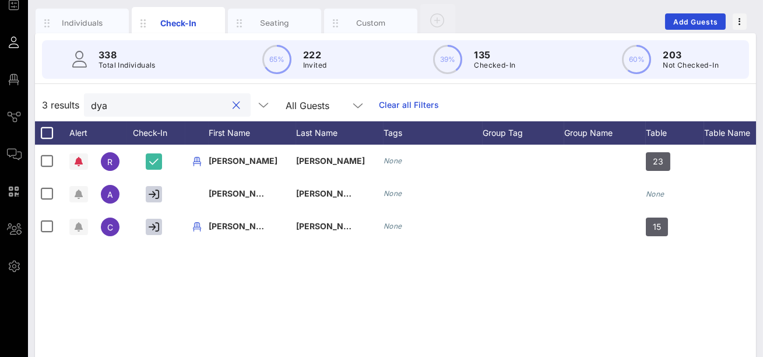
scroll to position [0, 0]
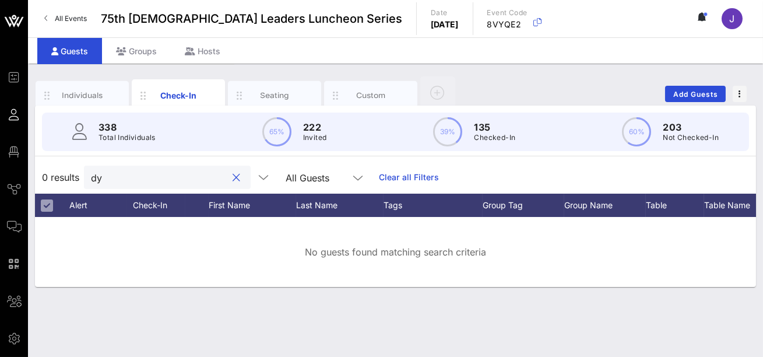
type input "d"
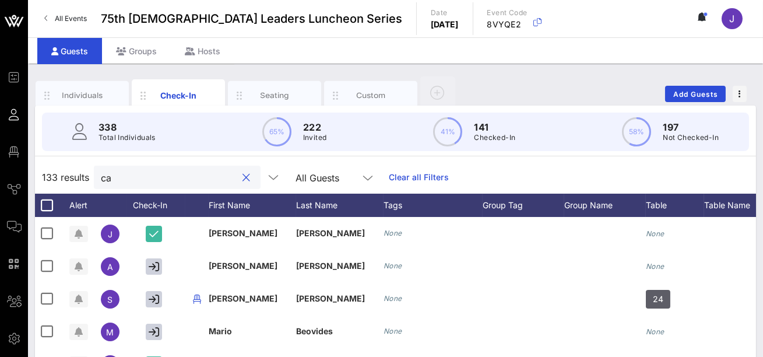
type input "c"
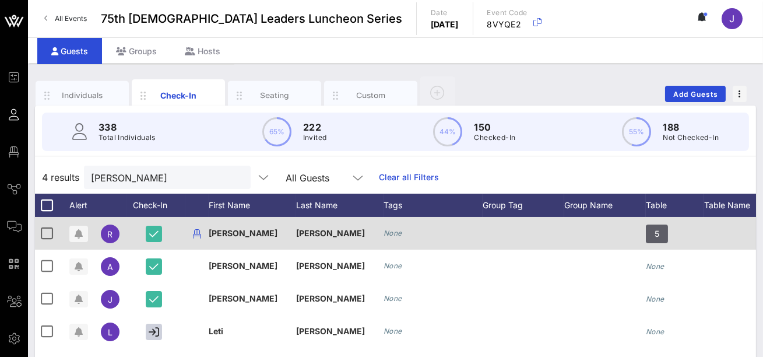
click at [703, 225] on div "5" at bounding box center [675, 240] width 58 height 46
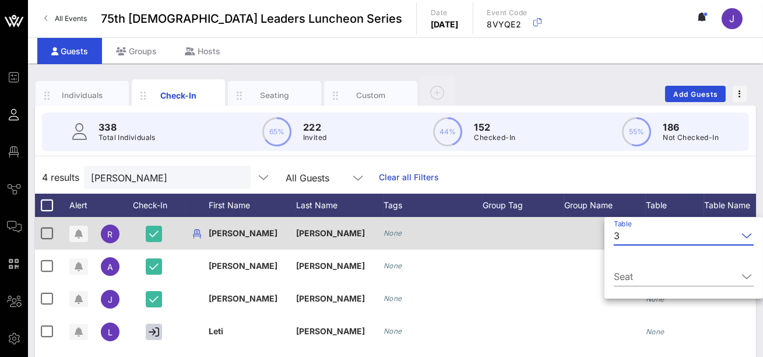
click at [513, 241] on div at bounding box center [524, 233] width 82 height 33
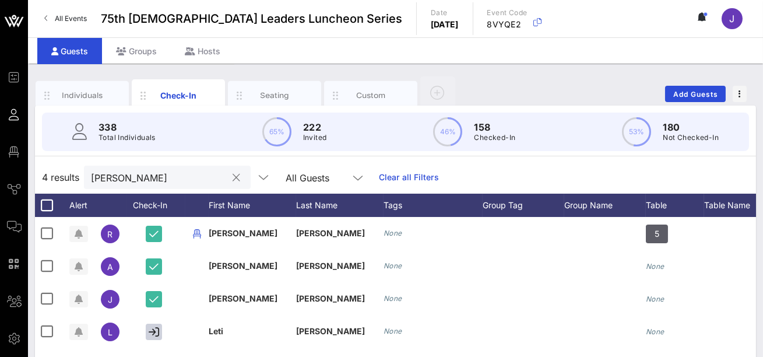
click at [144, 174] on input "[PERSON_NAME]" at bounding box center [159, 177] width 136 height 15
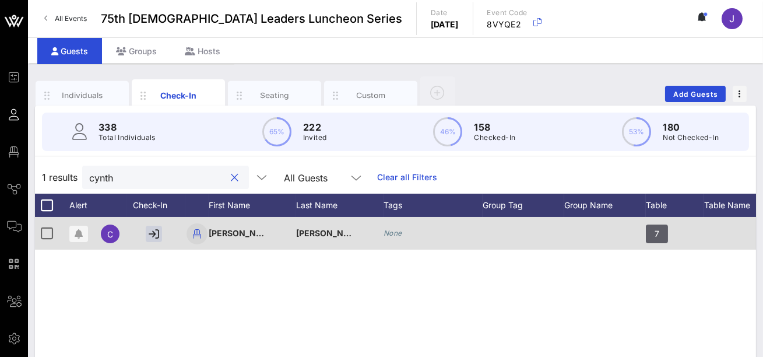
type input "cynth"
click at [199, 232] on icon "button" at bounding box center [197, 234] width 14 height 14
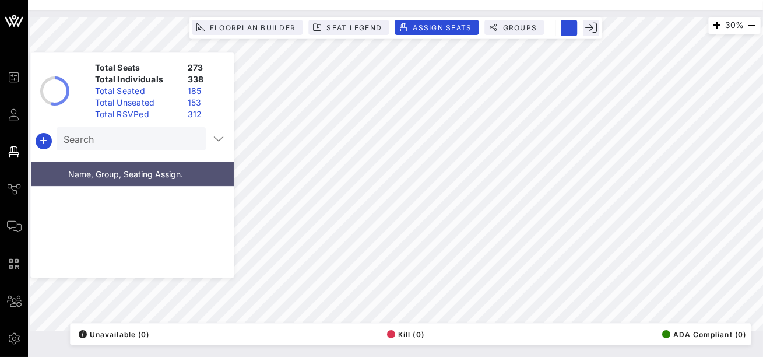
scroll to position [9021, 0]
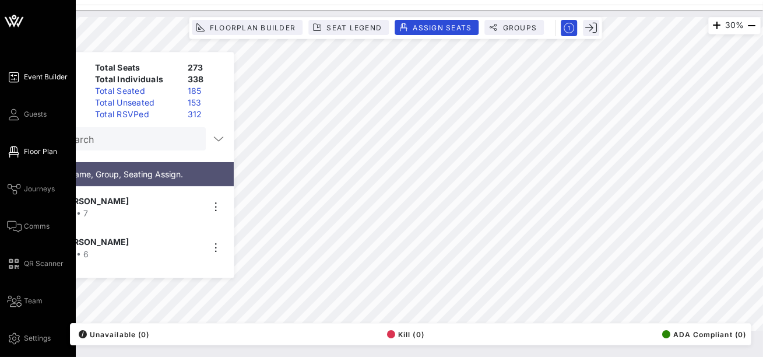
click at [36, 80] on span "Event Builder" at bounding box center [46, 77] width 44 height 10
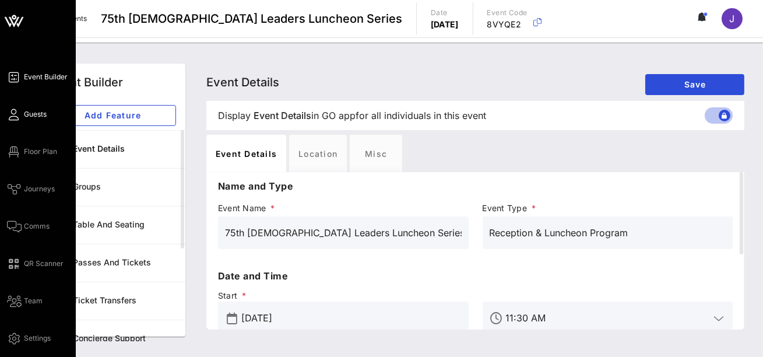
click at [17, 115] on icon at bounding box center [14, 115] width 15 height 2
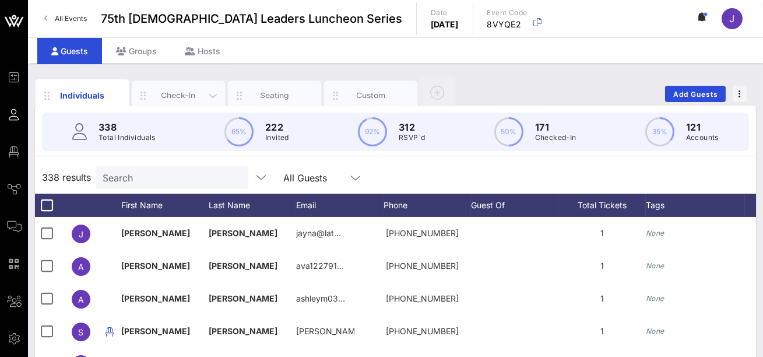
click at [191, 90] on div "Check-In" at bounding box center [179, 95] width 52 height 11
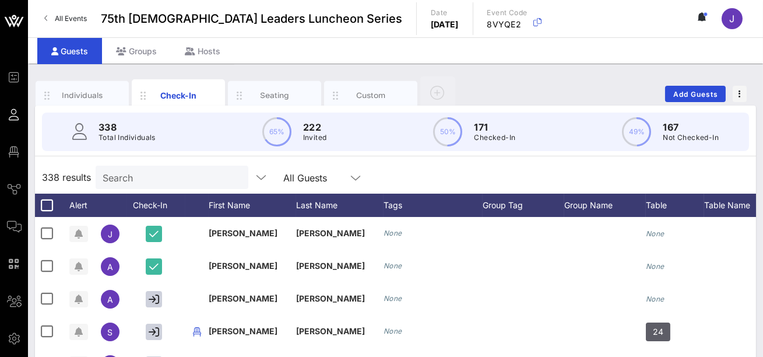
click at [524, 82] on div "Individuals Check-In Seating Custom Add Guests" at bounding box center [395, 93] width 721 height 37
click at [169, 174] on input "Search" at bounding box center [171, 177] width 136 height 15
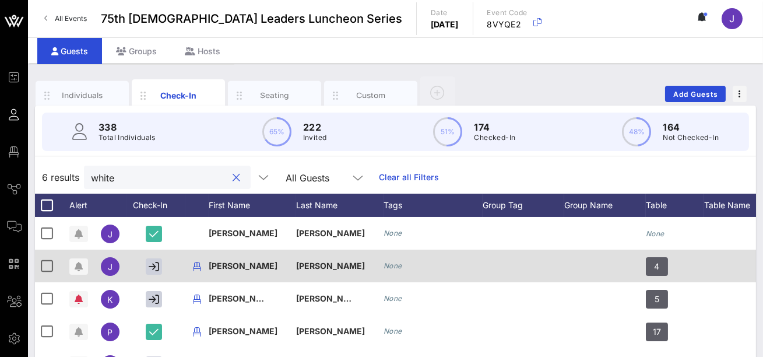
type input "white"
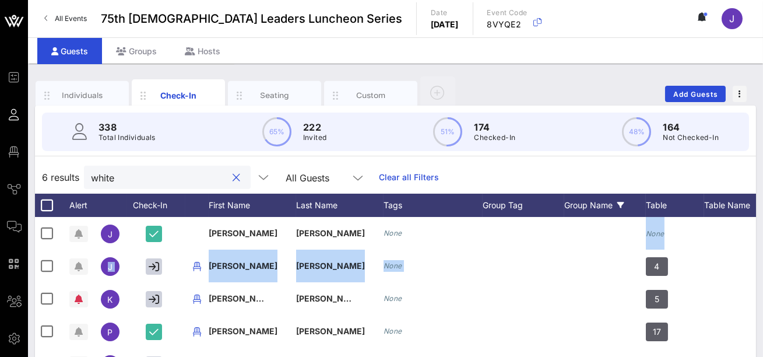
drag, startPoint x: 646, startPoint y: 258, endPoint x: 566, endPoint y: 208, distance: 93.5
click at [568, 214] on div "6 results white All Guests Clear all Filters Alert Check-In First Name Last Nam…" at bounding box center [395, 364] width 721 height 406
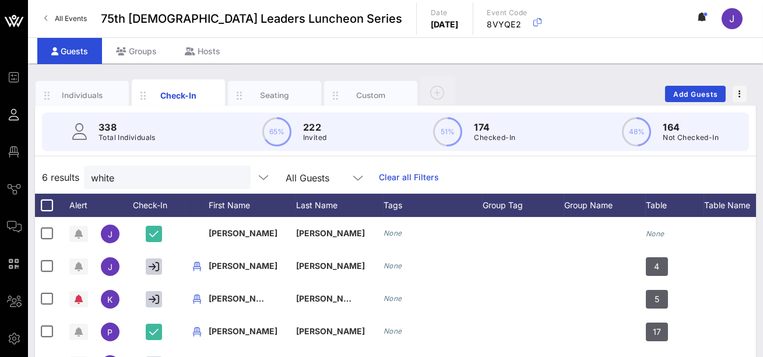
click at [627, 173] on div "6 results white All Guests Clear all Filters" at bounding box center [395, 177] width 721 height 33
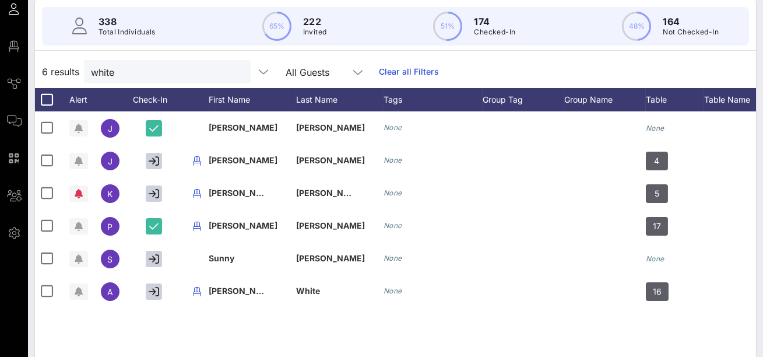
scroll to position [127, 0]
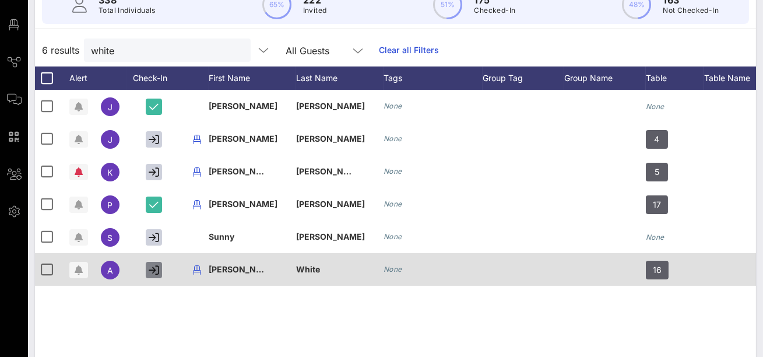
click at [153, 270] on icon "button" at bounding box center [154, 270] width 10 height 10
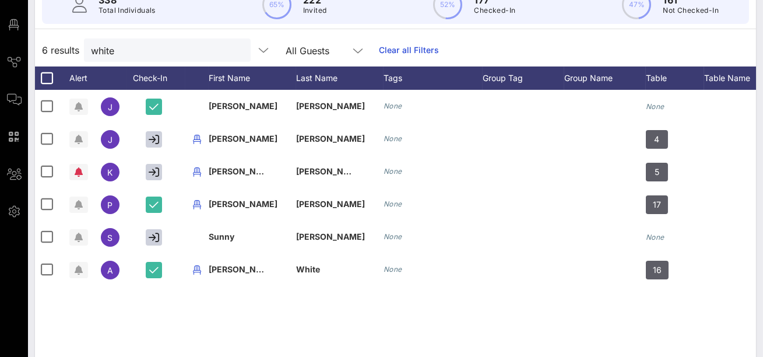
drag, startPoint x: 126, startPoint y: 59, endPoint x: 60, endPoint y: 40, distance: 68.6
click at [60, 40] on div "6 results white All Guests Clear all Filters" at bounding box center [395, 50] width 721 height 33
drag, startPoint x: 118, startPoint y: 52, endPoint x: 43, endPoint y: 34, distance: 77.2
click at [43, 34] on div "6 results white All Guests Clear all Filters" at bounding box center [395, 50] width 721 height 33
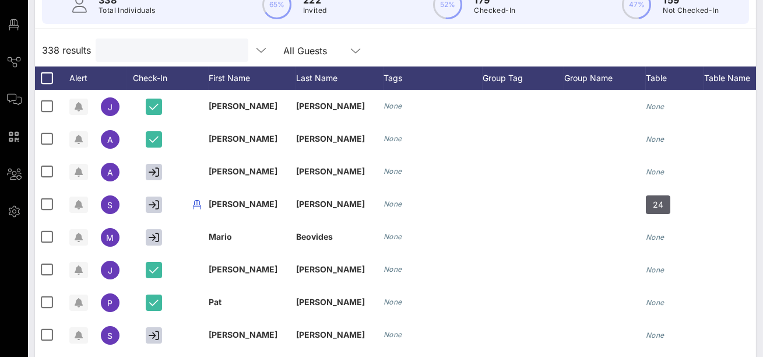
click at [509, 42] on div "338 results All Guests" at bounding box center [395, 50] width 721 height 33
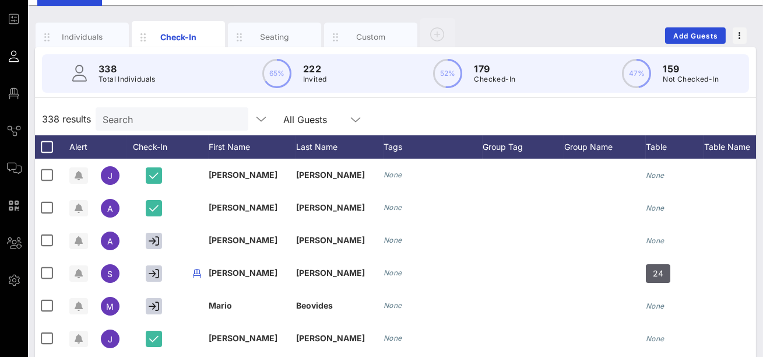
scroll to position [42, 0]
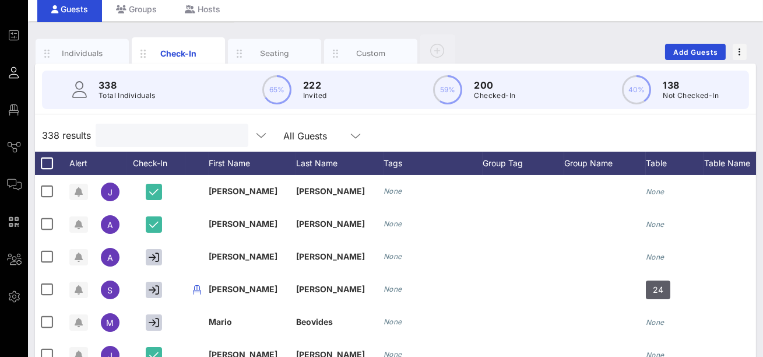
click at [107, 134] on input "text" at bounding box center [171, 135] width 136 height 15
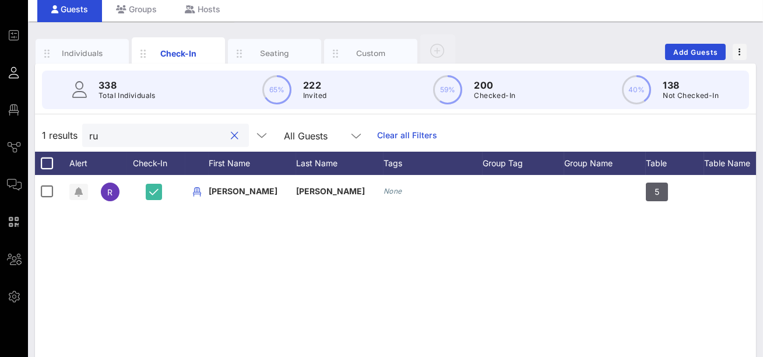
type input "r"
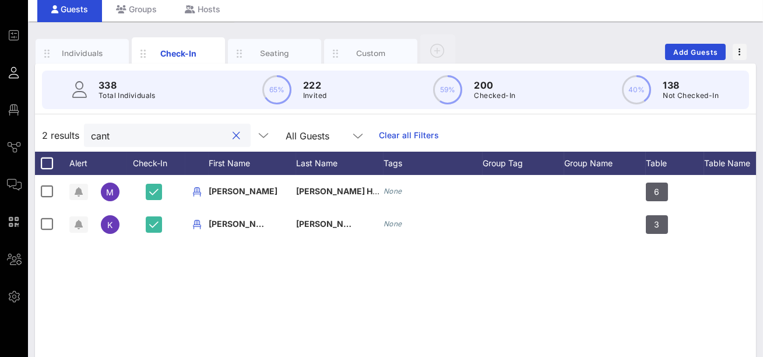
type input "cantu"
drag, startPoint x: 121, startPoint y: 140, endPoint x: 53, endPoint y: 131, distance: 68.9
click at [53, 133] on div "2 results cantu All Guests Clear all Filters" at bounding box center [395, 135] width 721 height 33
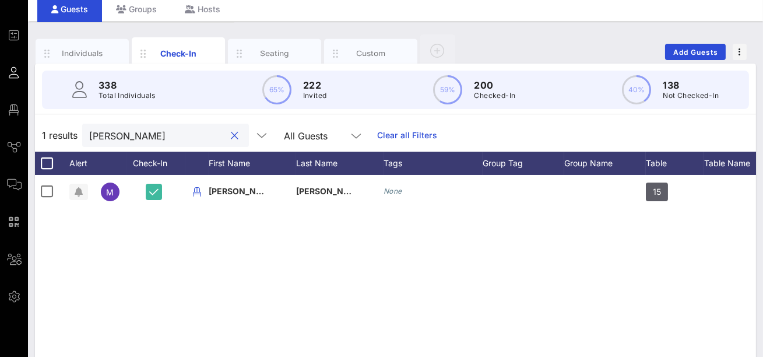
type input "rojas"
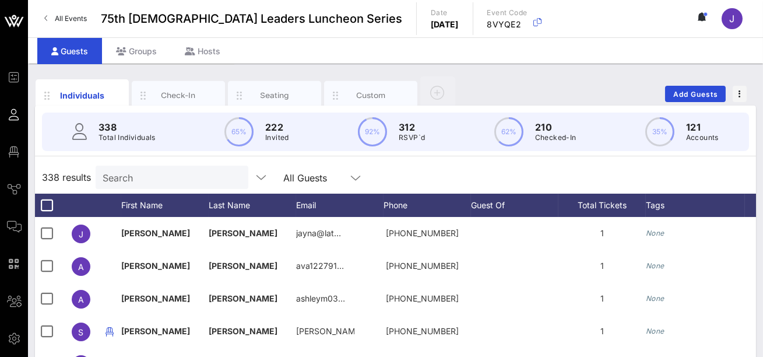
click at [118, 180] on input "Search" at bounding box center [171, 177] width 136 height 15
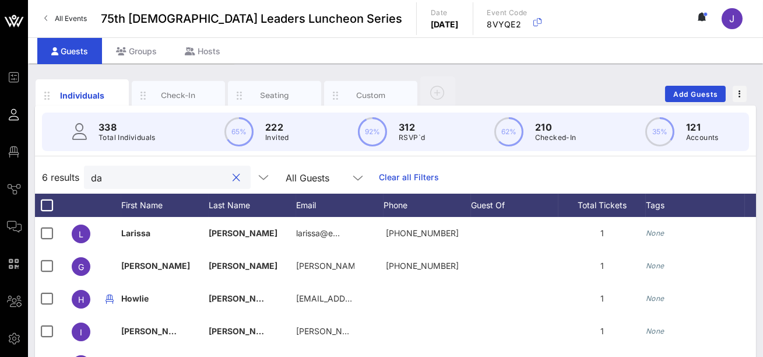
type input "d"
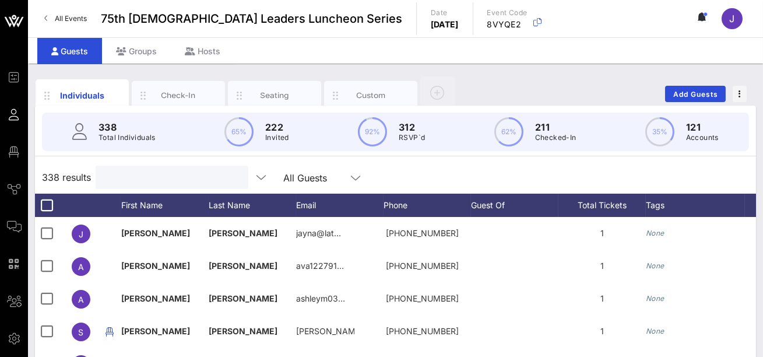
click at [591, 78] on div "Individuals Check-In Seating Custom Add Guests" at bounding box center [395, 93] width 721 height 37
click at [121, 176] on input "text" at bounding box center [171, 177] width 136 height 15
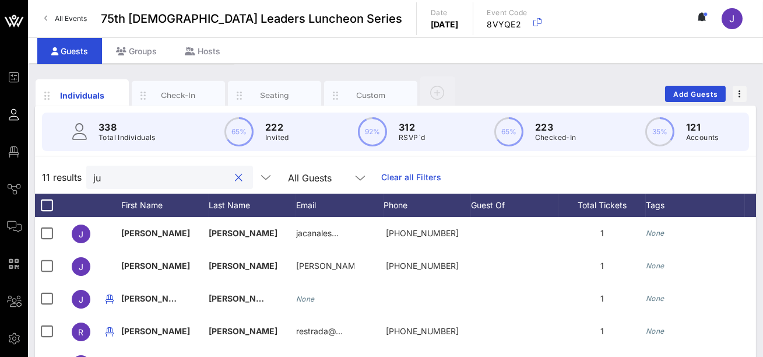
click at [168, 181] on input "ju" at bounding box center [161, 177] width 136 height 15
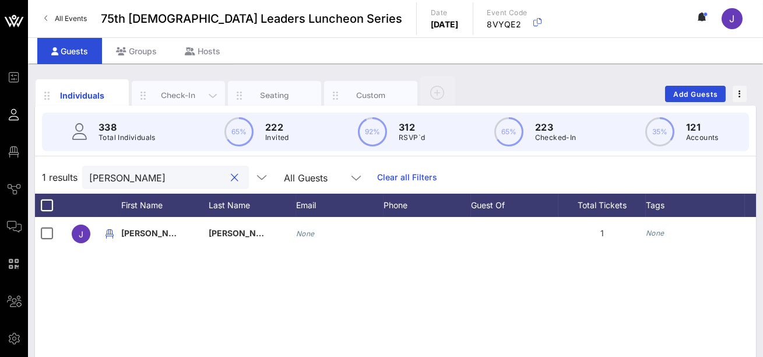
type input "[PERSON_NAME]"
click at [176, 86] on div "Check-In" at bounding box center [178, 95] width 93 height 29
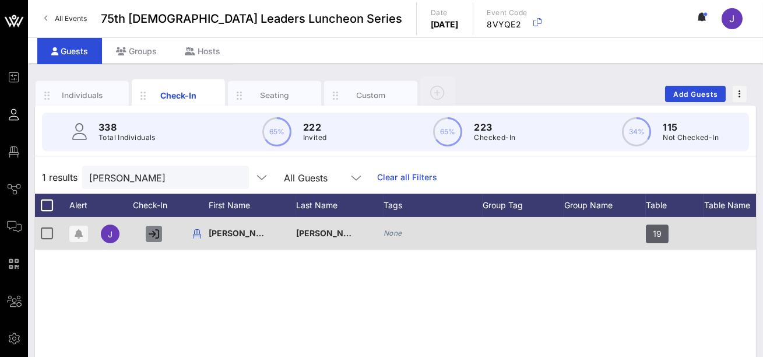
click at [157, 235] on icon "button" at bounding box center [154, 234] width 10 height 10
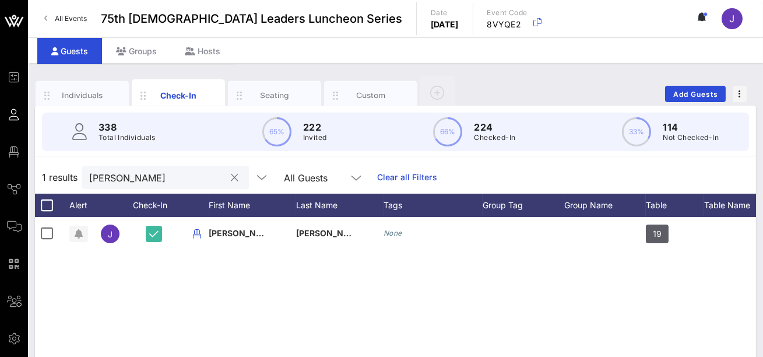
click at [232, 178] on button "clear icon" at bounding box center [236, 178] width 8 height 12
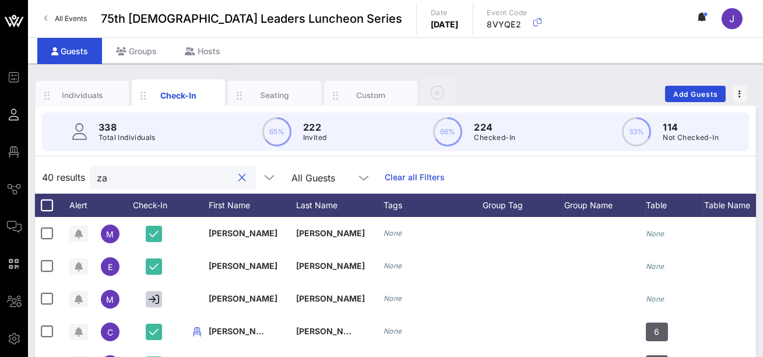
type input "z"
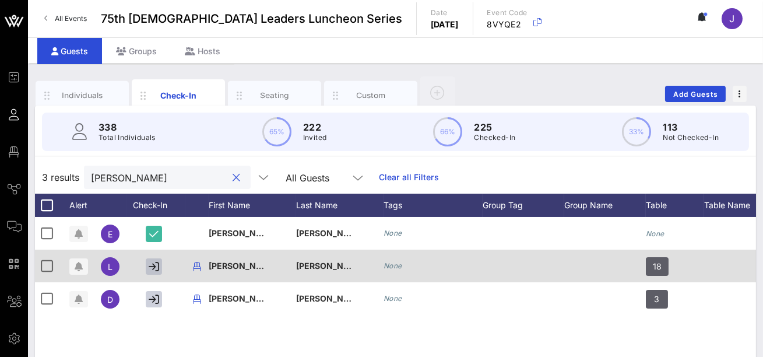
type input "[PERSON_NAME]"
click at [161, 264] on button "button" at bounding box center [154, 266] width 16 height 16
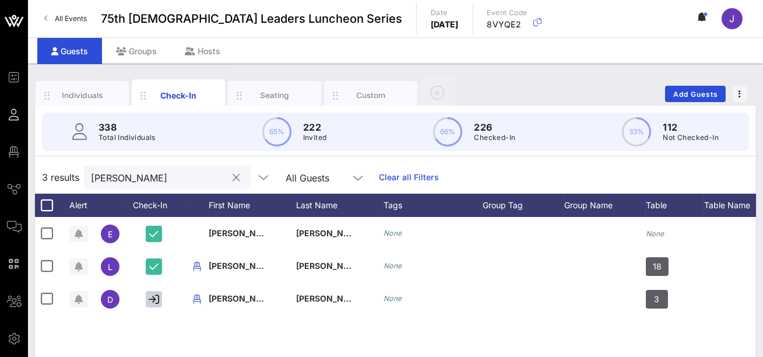
click at [233, 180] on button "clear icon" at bounding box center [237, 178] width 8 height 12
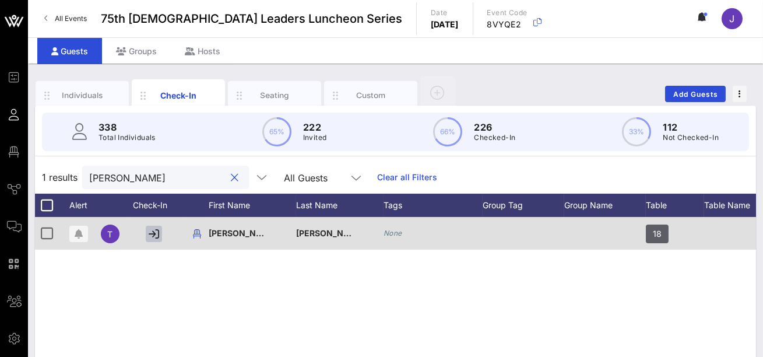
type input "[PERSON_NAME]"
click at [151, 233] on icon "button" at bounding box center [154, 234] width 10 height 10
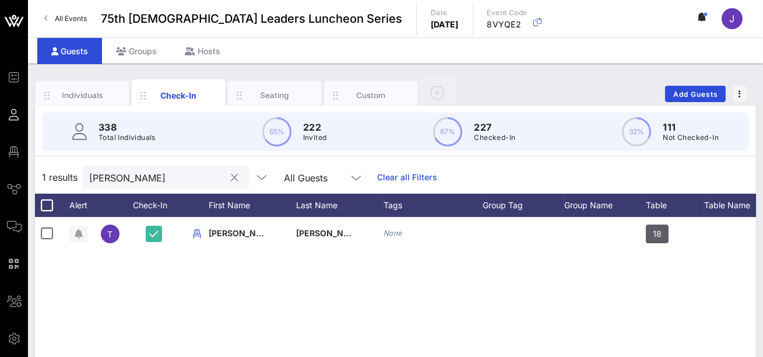
click at [232, 180] on button "clear icon" at bounding box center [236, 178] width 8 height 12
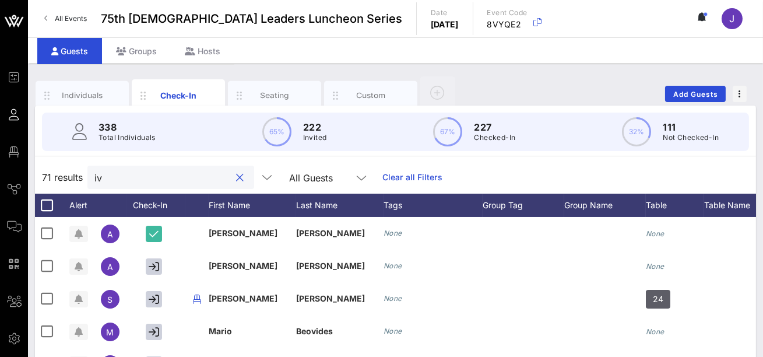
type input "i"
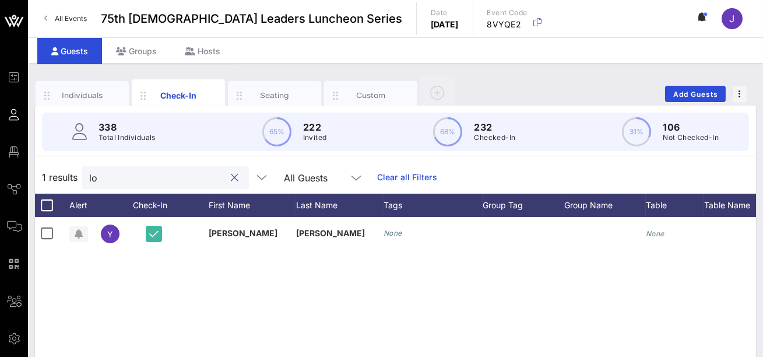
type input "l"
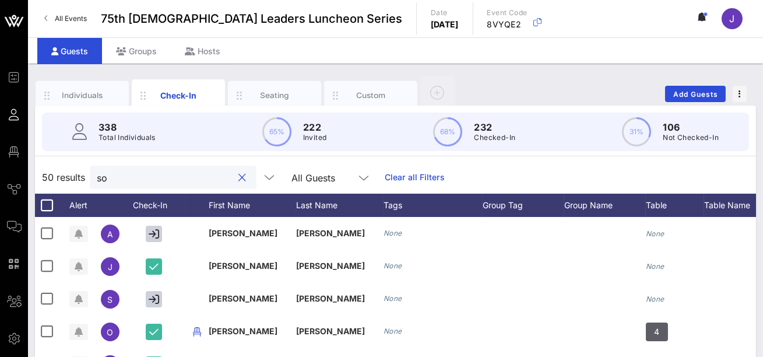
type input "s"
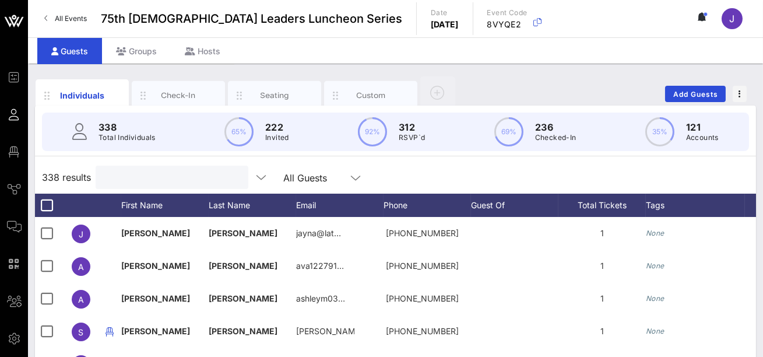
click at [149, 178] on input "text" at bounding box center [171, 177] width 136 height 15
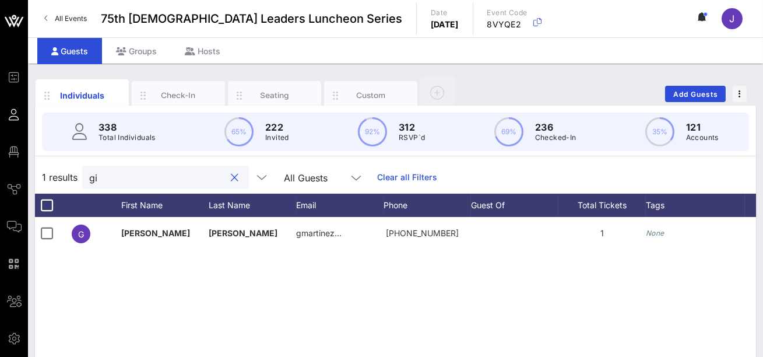
type input "g"
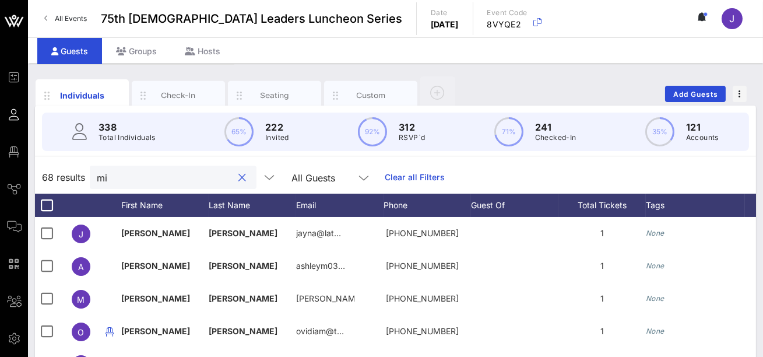
type input "m"
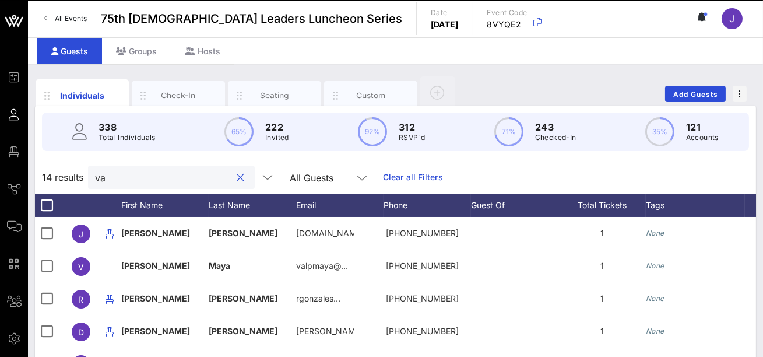
type input "v"
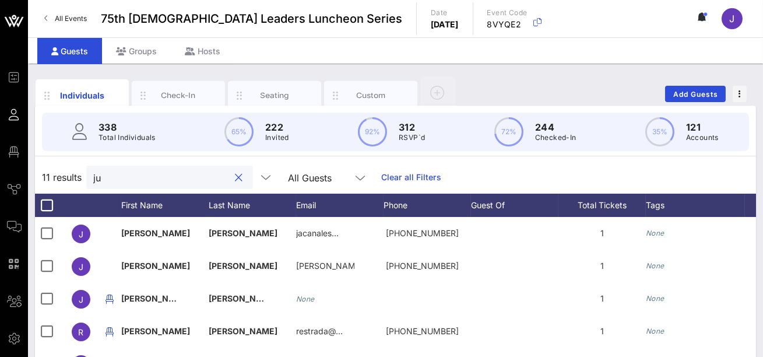
type input "j"
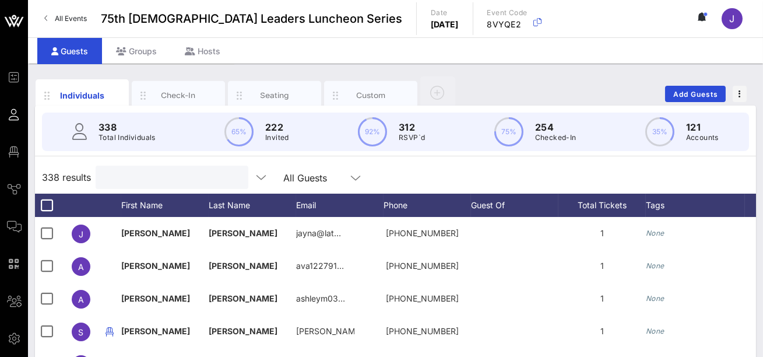
click at [207, 177] on input "text" at bounding box center [171, 177] width 136 height 15
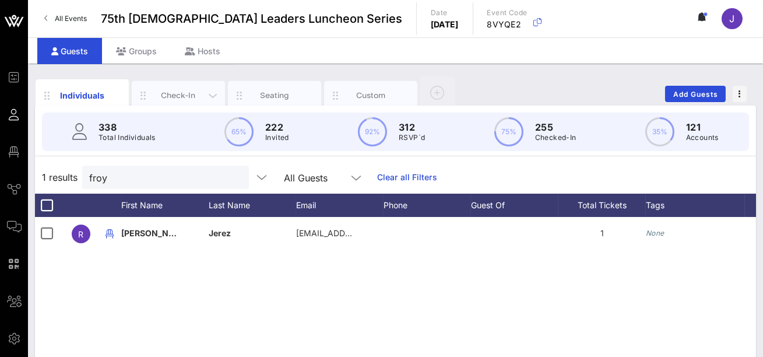
click at [188, 100] on div "Check-In" at bounding box center [179, 95] width 52 height 11
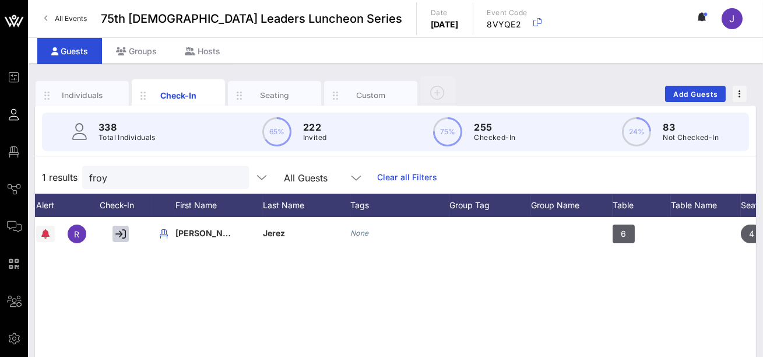
scroll to position [0, 19]
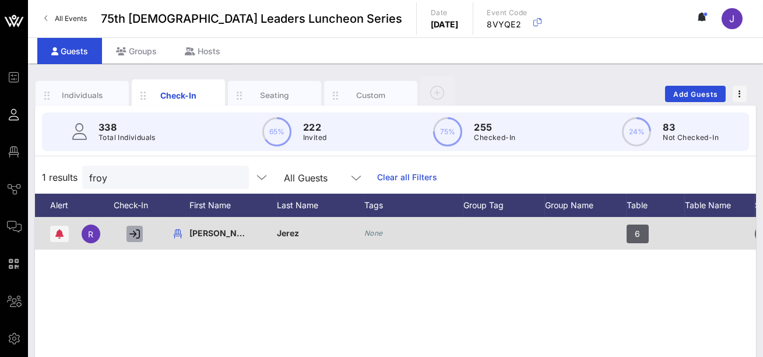
click at [138, 233] on icon "button" at bounding box center [134, 234] width 10 height 10
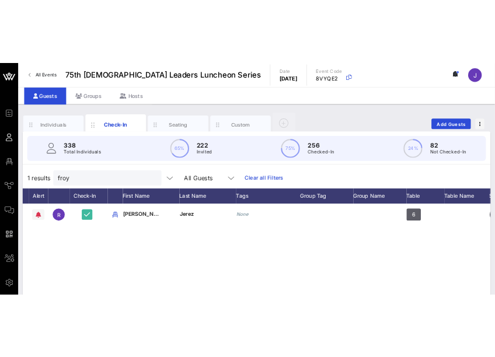
scroll to position [0, 0]
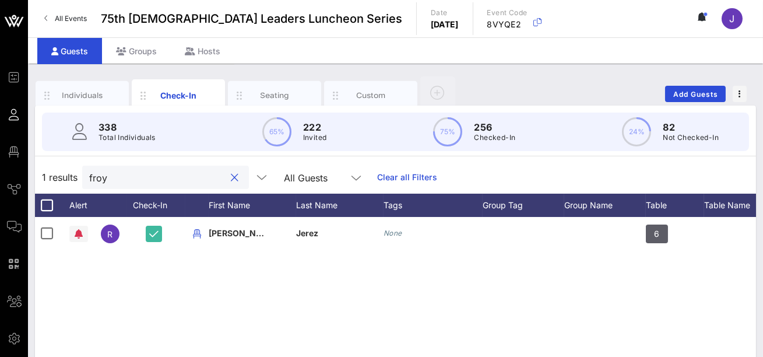
click at [135, 175] on input "froy" at bounding box center [157, 177] width 136 height 15
click at [135, 176] on input "froy" at bounding box center [157, 177] width 136 height 15
type input "c"
type input "b"
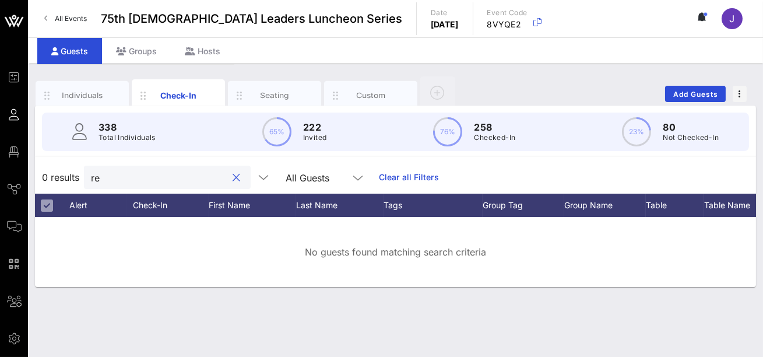
type input "r"
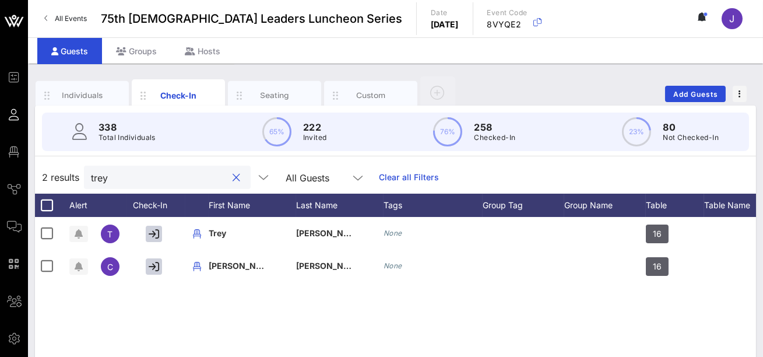
type input "trey"
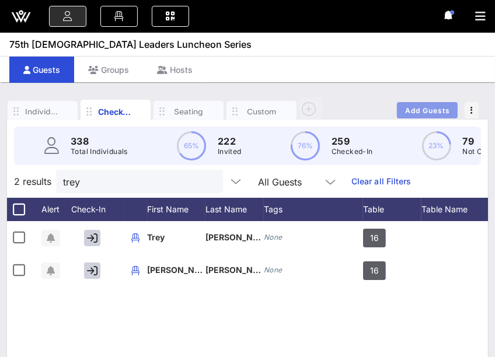
click at [412, 108] on span "Add Guests" at bounding box center [427, 110] width 46 height 9
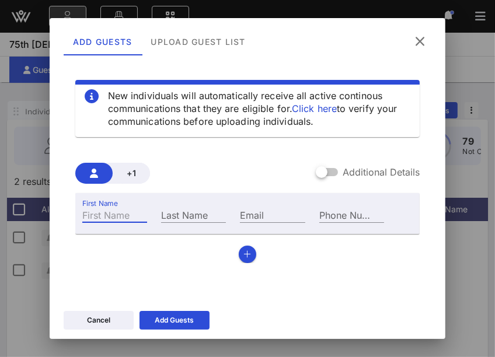
click at [112, 218] on input "First Name" at bounding box center [114, 214] width 65 height 15
type input "[PERSON_NAME]"
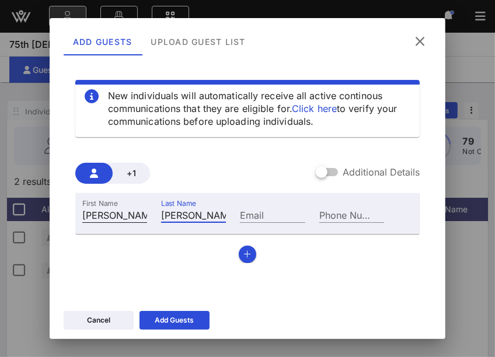
scroll to position [0, 6]
type input "[PERSON_NAME]"
click at [243, 251] on button "button" at bounding box center [247, 254] width 17 height 17
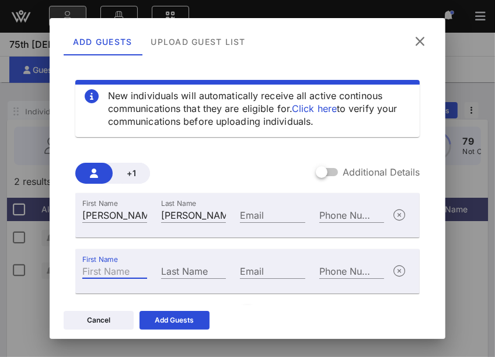
click at [121, 271] on input "First Name" at bounding box center [114, 270] width 65 height 15
type input "[PERSON_NAME]"
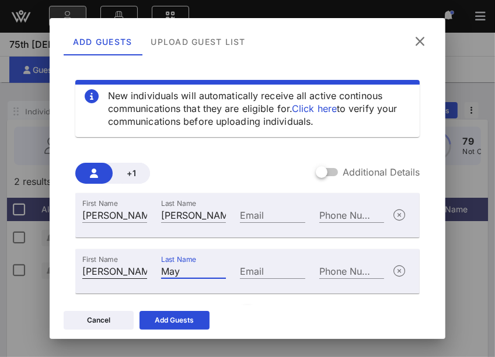
scroll to position [47, 0]
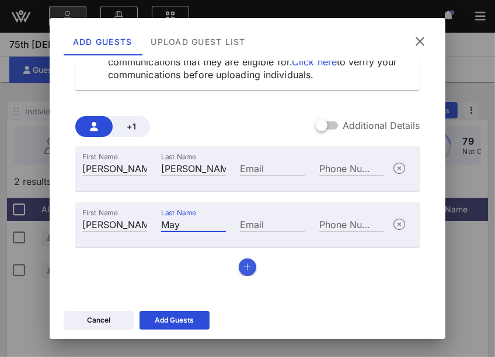
type input "May"
click at [243, 268] on button "button" at bounding box center [247, 266] width 17 height 17
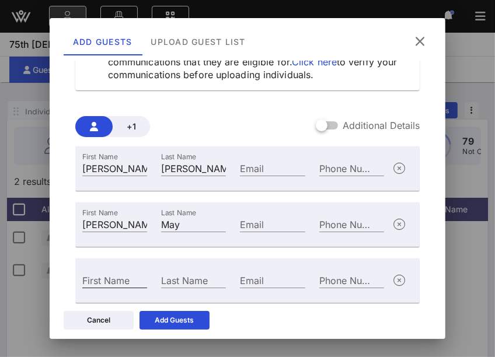
click at [126, 280] on input "First Name" at bounding box center [114, 279] width 65 height 15
type input "[PERSON_NAME]"
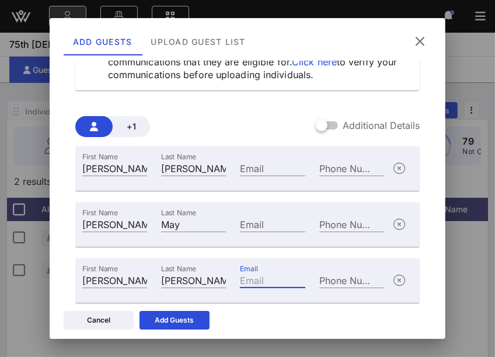
click at [263, 281] on input "Email" at bounding box center [272, 279] width 65 height 15
type input "v"
type input "V"
type input "t"
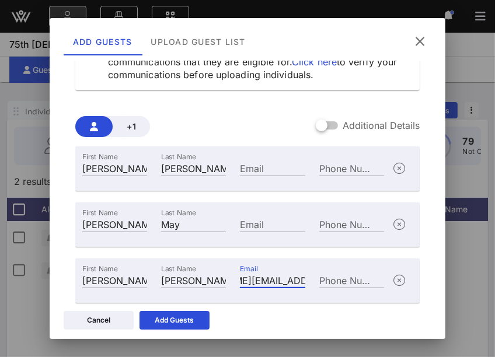
scroll to position [82, 0]
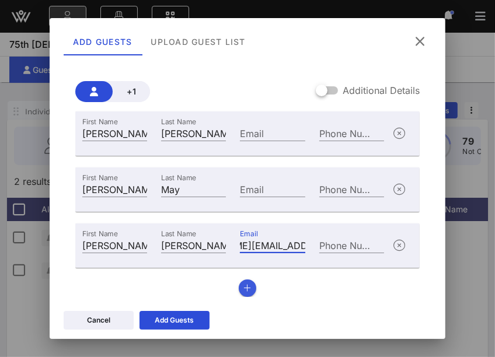
type input "[PERSON_NAME][EMAIL_ADDRESS][PERSON_NAME][DOMAIN_NAME]"
click at [250, 282] on button "button" at bounding box center [247, 287] width 17 height 17
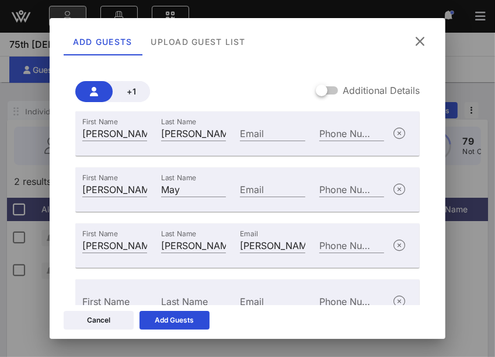
scroll to position [138, 0]
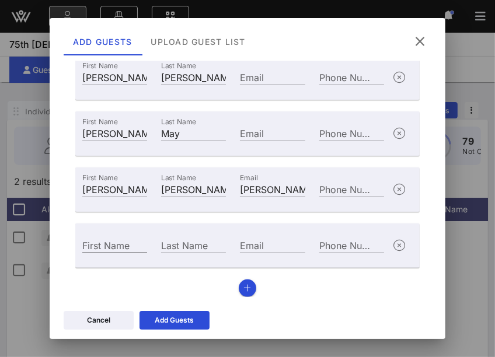
click at [104, 244] on input "First Name" at bounding box center [114, 244] width 65 height 15
type input "[PERSON_NAME]"
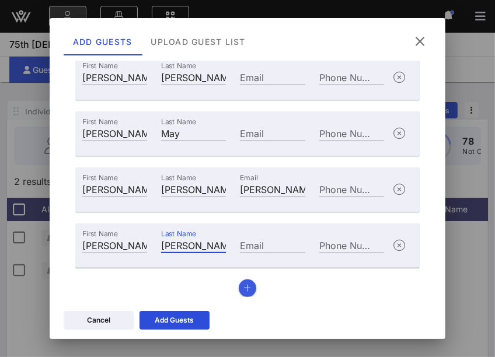
type input "[PERSON_NAME]"
click at [252, 283] on button "button" at bounding box center [247, 287] width 17 height 17
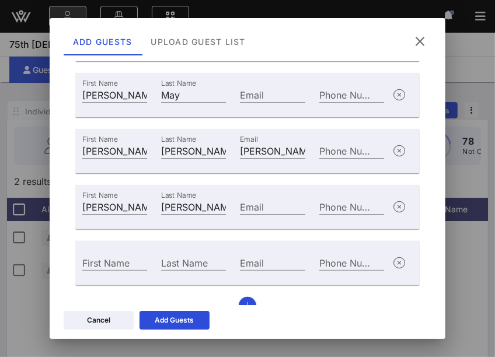
scroll to position [194, 0]
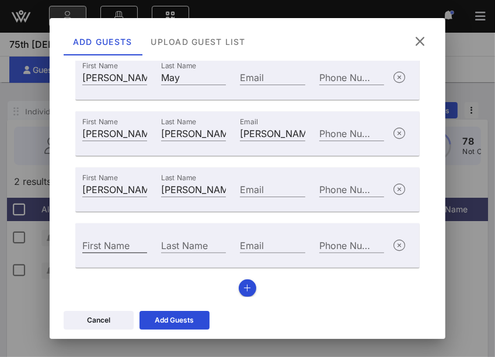
click at [110, 242] on input "First Name" at bounding box center [114, 244] width 65 height 15
type input "[PERSON_NAME]"
click at [255, 289] on button "button" at bounding box center [247, 287] width 17 height 17
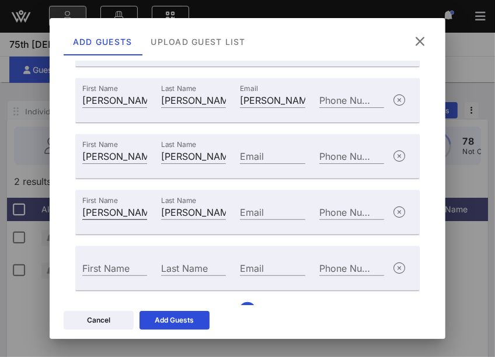
scroll to position [250, 0]
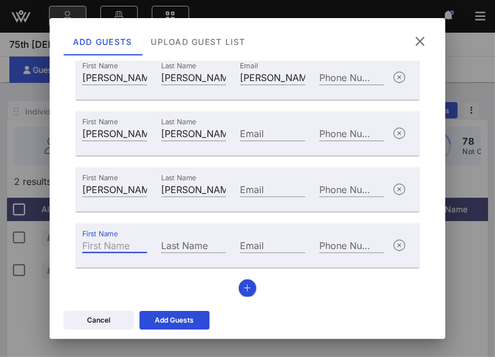
click at [104, 244] on input "First Name" at bounding box center [114, 244] width 65 height 15
type input "d"
type input "[PERSON_NAME]"
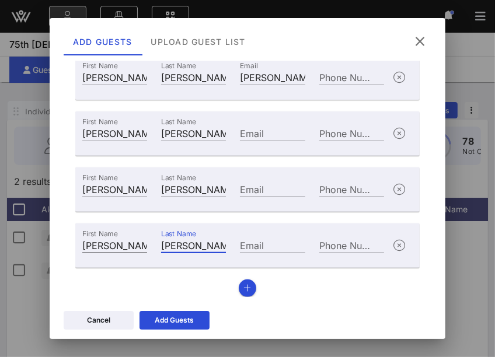
scroll to position [0, 5]
type input "[PERSON_NAME]"
click at [254, 292] on button "button" at bounding box center [247, 287] width 17 height 17
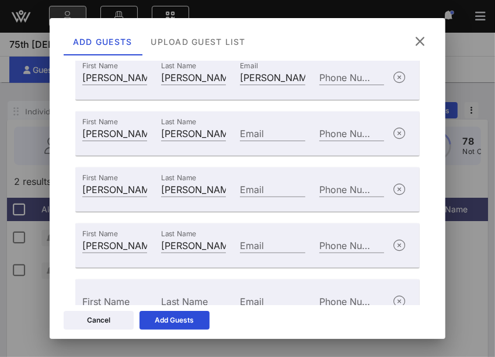
scroll to position [306, 0]
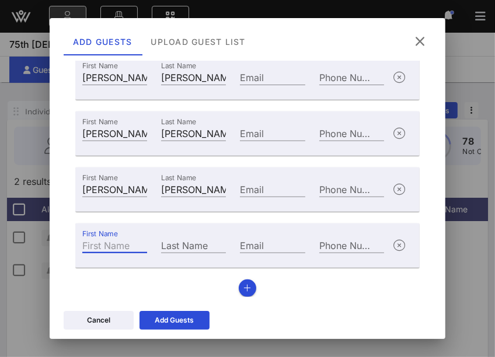
click at [122, 246] on input "First Name" at bounding box center [114, 244] width 65 height 15
type input "[PERSON_NAME]"
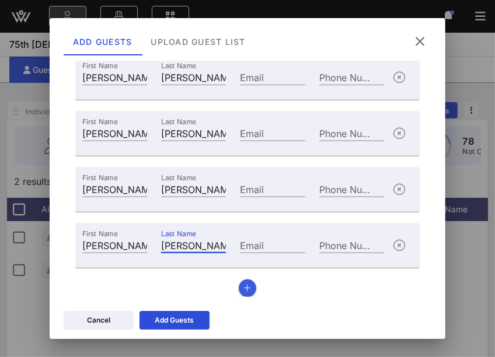
type input "[PERSON_NAME]"
click at [252, 290] on button "button" at bounding box center [247, 287] width 17 height 17
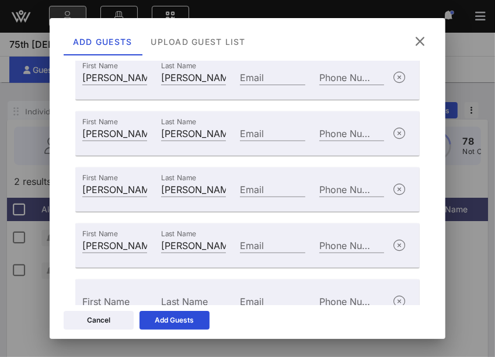
scroll to position [362, 0]
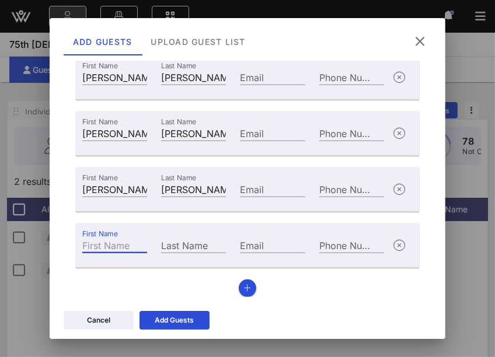
click at [117, 244] on input "First Name" at bounding box center [114, 244] width 65 height 15
type input "[PERSON_NAME]"
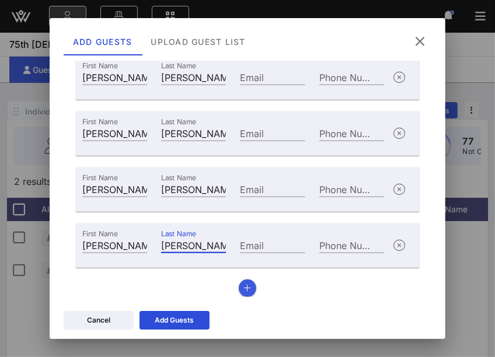
type input "[PERSON_NAME]"
click at [246, 287] on icon "button" at bounding box center [247, 288] width 8 height 8
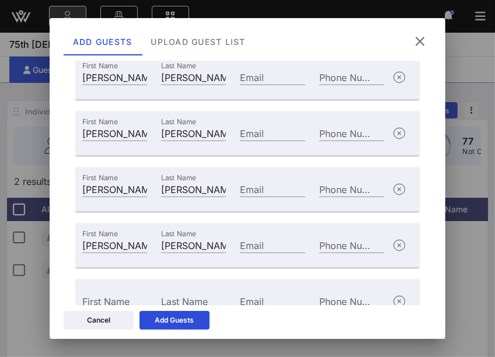
click at [125, 291] on div "First Name" at bounding box center [114, 299] width 79 height 31
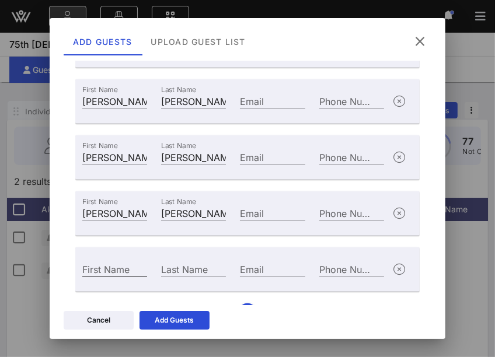
click at [115, 271] on input "First Name" at bounding box center [114, 268] width 65 height 15
type input "[PERSON_NAME]"
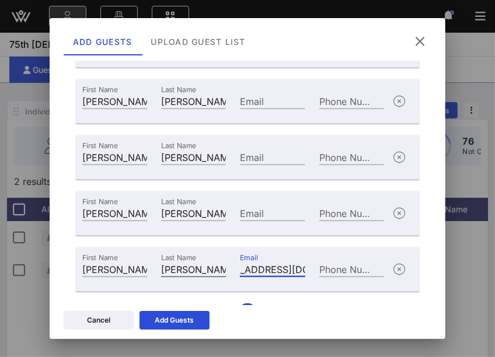
scroll to position [418, 0]
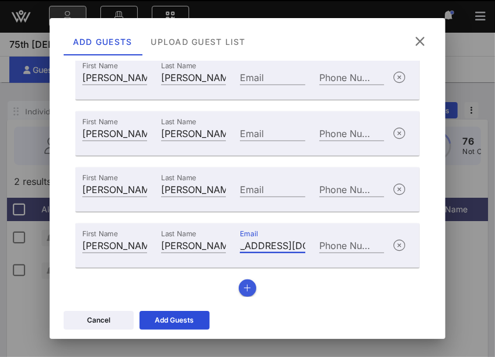
type input "[EMAIL_ADDRESS][DOMAIN_NAME]"
click at [248, 287] on icon "button" at bounding box center [247, 288] width 8 height 8
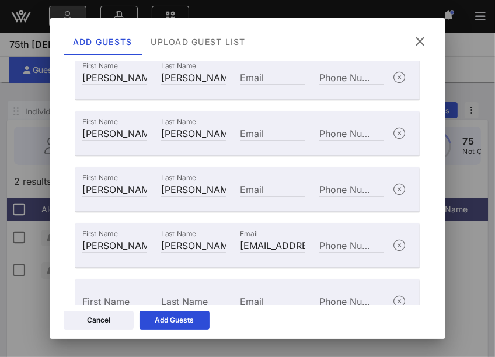
scroll to position [474, 0]
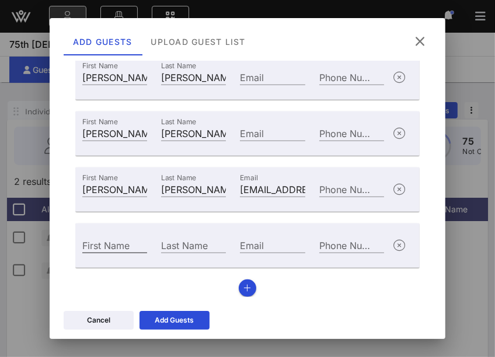
click at [125, 240] on input "First Name" at bounding box center [114, 244] width 65 height 15
type input "[PERSON_NAME]"
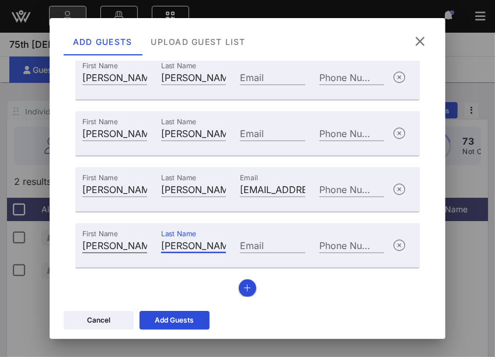
type input "[PERSON_NAME]"
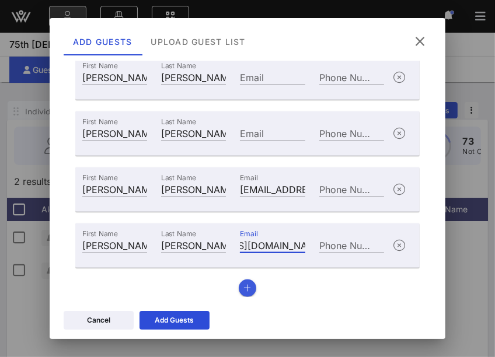
type input "[EMAIL_ADDRESS][DOMAIN_NAME]"
click at [253, 282] on button "button" at bounding box center [247, 287] width 17 height 17
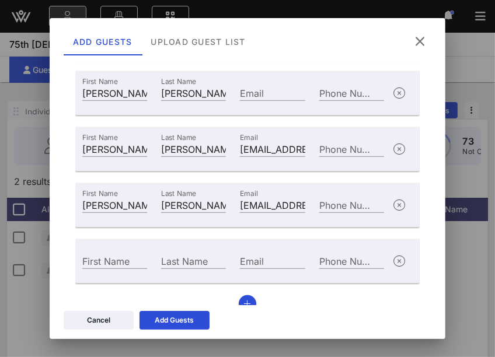
scroll to position [529, 0]
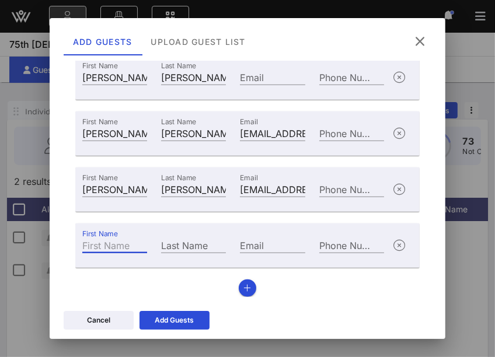
click at [129, 240] on input "First Name" at bounding box center [114, 244] width 65 height 15
type input "[PERSON_NAME]"
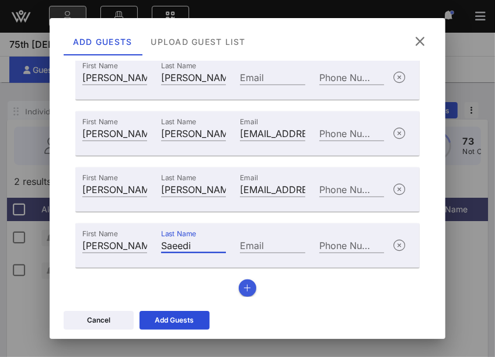
type input "Saeedi"
click at [249, 284] on icon "button" at bounding box center [247, 288] width 8 height 8
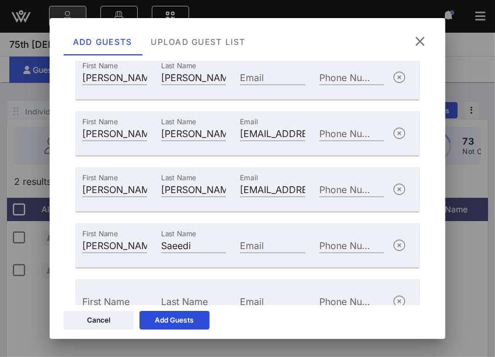
scroll to position [585, 0]
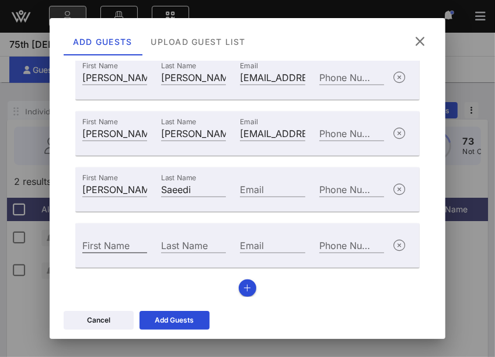
click at [120, 245] on input "First Name" at bounding box center [114, 244] width 65 height 15
type input "[PERSON_NAME]"
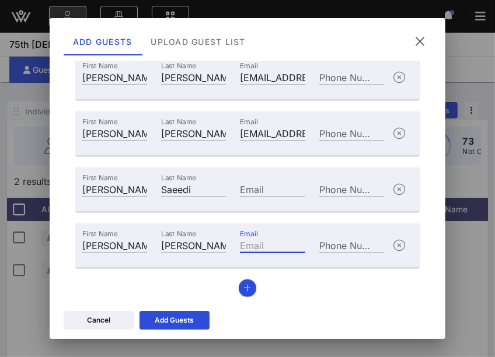
click at [258, 241] on input "Email" at bounding box center [272, 244] width 65 height 15
type input "[EMAIL_ADDRESS][DOMAIN_NAME]"
click at [248, 290] on icon "button" at bounding box center [247, 288] width 8 height 8
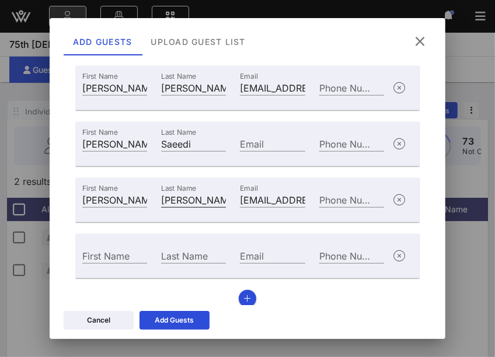
scroll to position [639, 0]
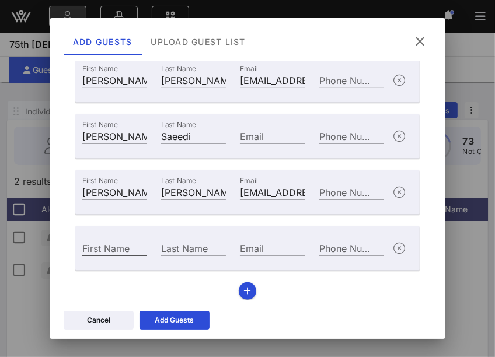
click at [127, 251] on input "First Name" at bounding box center [114, 247] width 65 height 15
type input "[PERSON_NAME]"
type input "e"
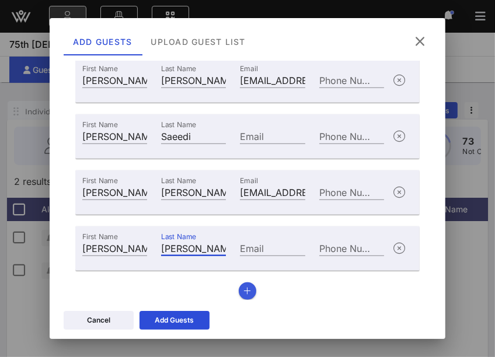
type input "[PERSON_NAME]"
click at [246, 289] on icon "button" at bounding box center [247, 291] width 8 height 8
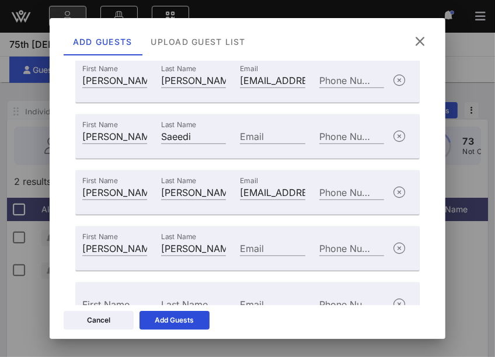
scroll to position [697, 0]
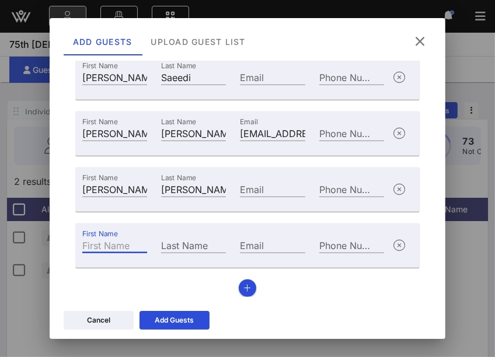
click at [117, 246] on input "First Name" at bounding box center [114, 244] width 65 height 15
type input "[PERSON_NAME]"
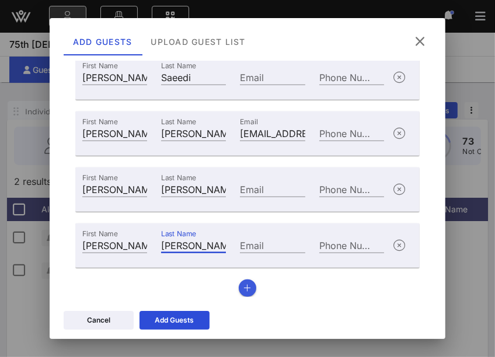
type input "[PERSON_NAME]"
click at [253, 286] on button "button" at bounding box center [247, 287] width 17 height 17
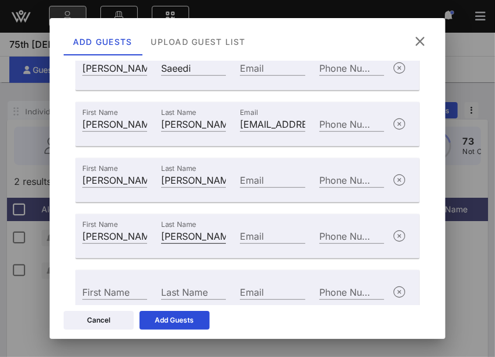
scroll to position [753, 0]
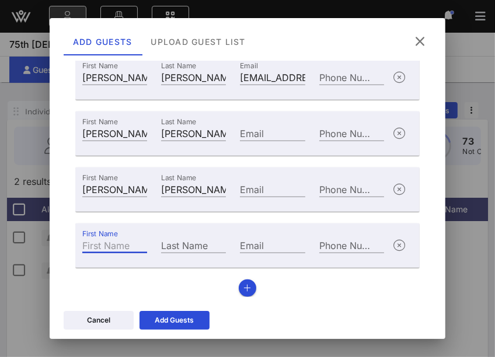
click at [113, 248] on input "First Name" at bounding box center [114, 244] width 65 height 15
type input "Dr. Angel"
type input "C"
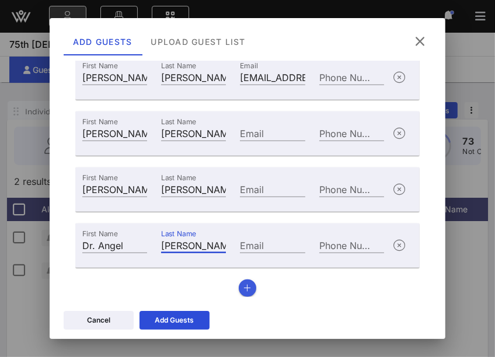
type input "[PERSON_NAME]"
click at [241, 287] on button "button" at bounding box center [247, 287] width 17 height 17
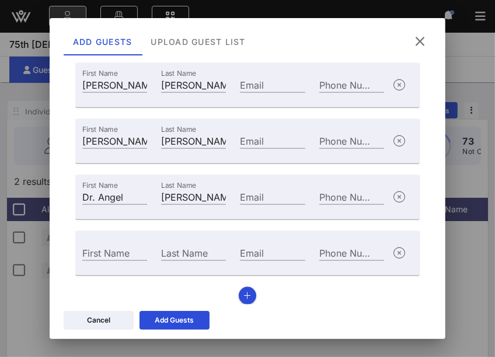
scroll to position [809, 0]
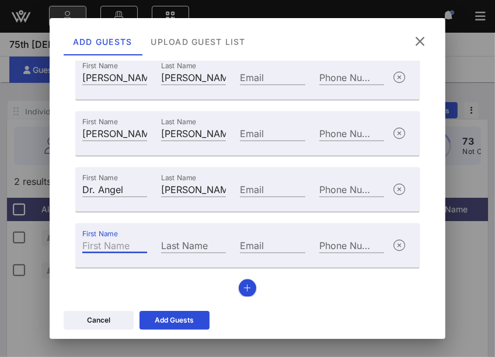
click at [107, 248] on input "First Name" at bounding box center [114, 244] width 65 height 15
type input "[PERSON_NAME]"
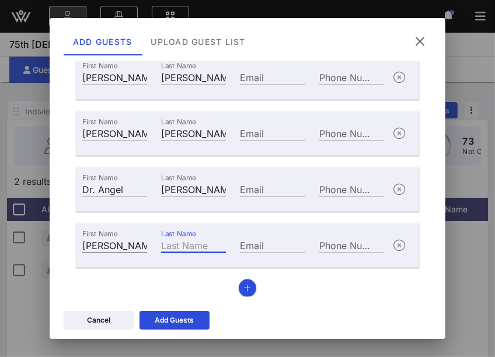
type input "o"
type input "[PERSON_NAME]"
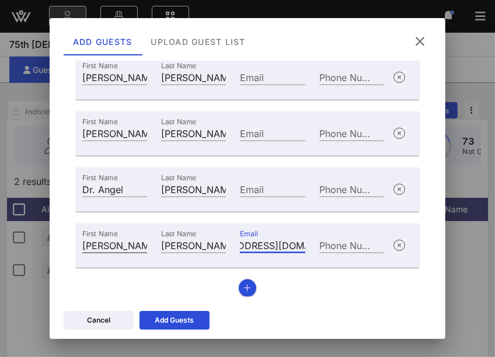
scroll to position [0, 52]
type input "[EMAIL_ADDRESS][DOMAIN_NAME]"
click at [241, 290] on button "button" at bounding box center [247, 287] width 17 height 17
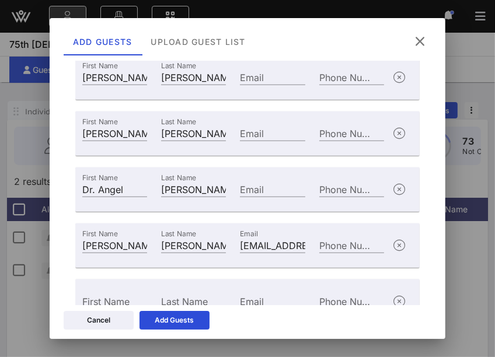
scroll to position [865, 0]
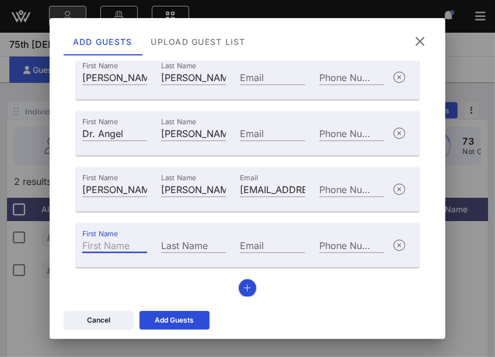
click at [122, 246] on input "First Name" at bounding box center [114, 244] width 65 height 15
type input "L"
type input "[PERSON_NAME]"
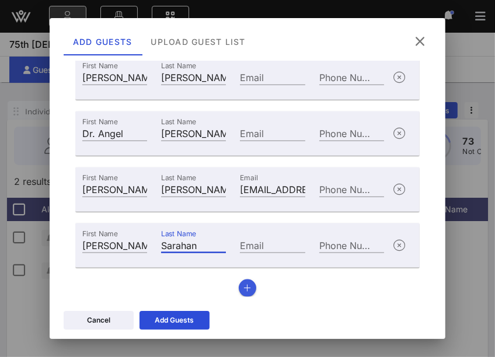
type input "Sarahan"
click at [250, 290] on icon "button" at bounding box center [247, 288] width 8 height 8
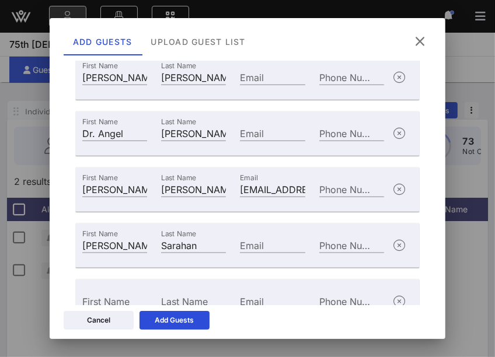
scroll to position [921, 0]
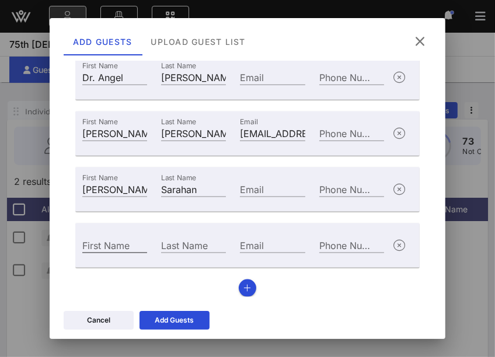
click at [120, 251] on input "First Name" at bounding box center [114, 244] width 65 height 15
type input "[PERSON_NAME]"
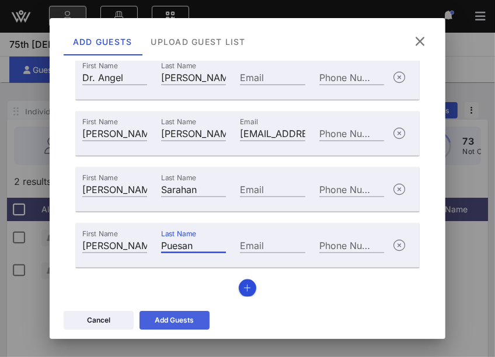
type input "Puesan"
click at [171, 321] on icon at bounding box center [174, 320] width 8 height 7
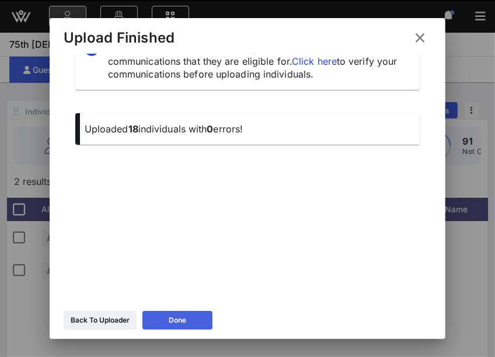
scroll to position [40, 0]
click at [182, 314] on button "Done" at bounding box center [177, 320] width 70 height 19
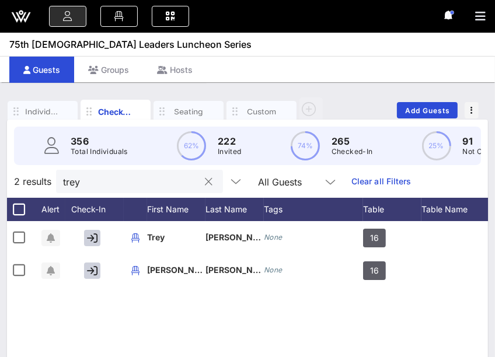
click at [205, 182] on button "clear icon" at bounding box center [209, 182] width 8 height 12
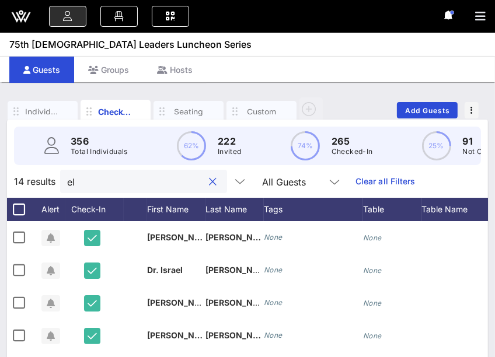
type input "e"
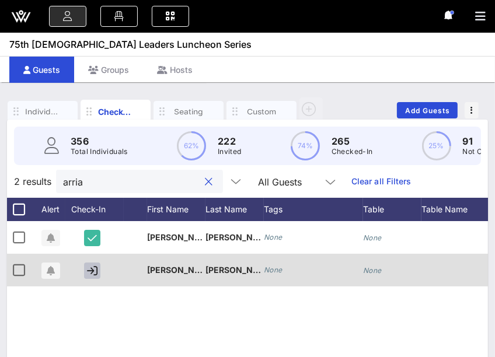
type input "arria"
click at [92, 271] on icon "button" at bounding box center [92, 270] width 10 height 10
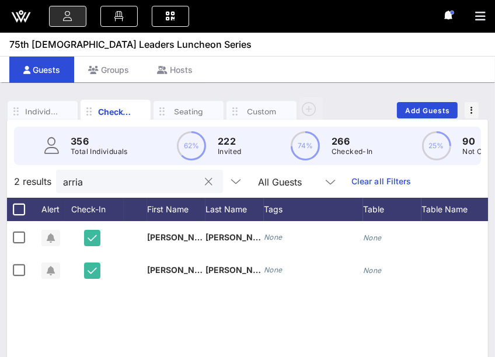
click at [205, 182] on button "clear icon" at bounding box center [209, 182] width 8 height 12
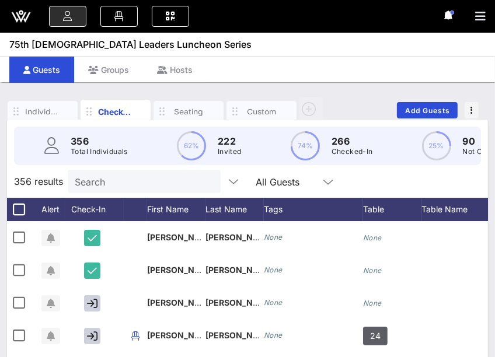
click at [255, 62] on div "Guests Groups Hosts" at bounding box center [247, 69] width 495 height 26
